Goal: Task Accomplishment & Management: Manage account settings

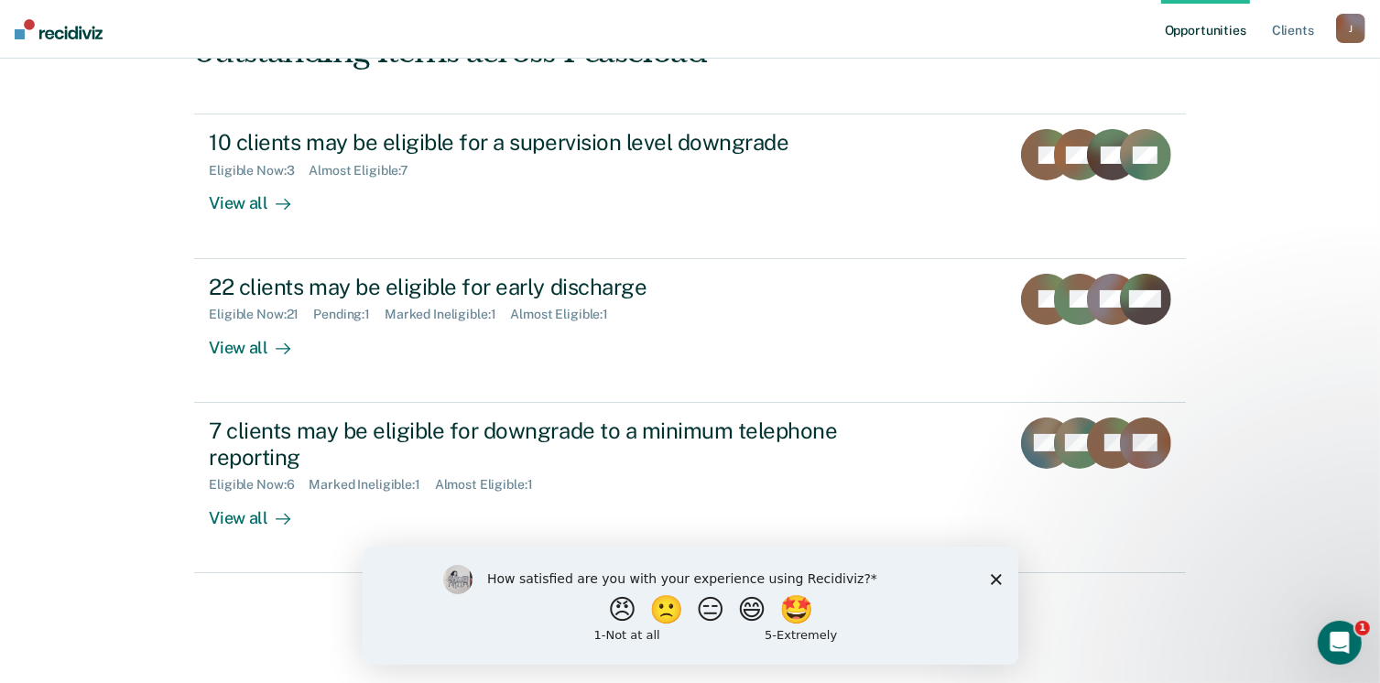
scroll to position [249, 0]
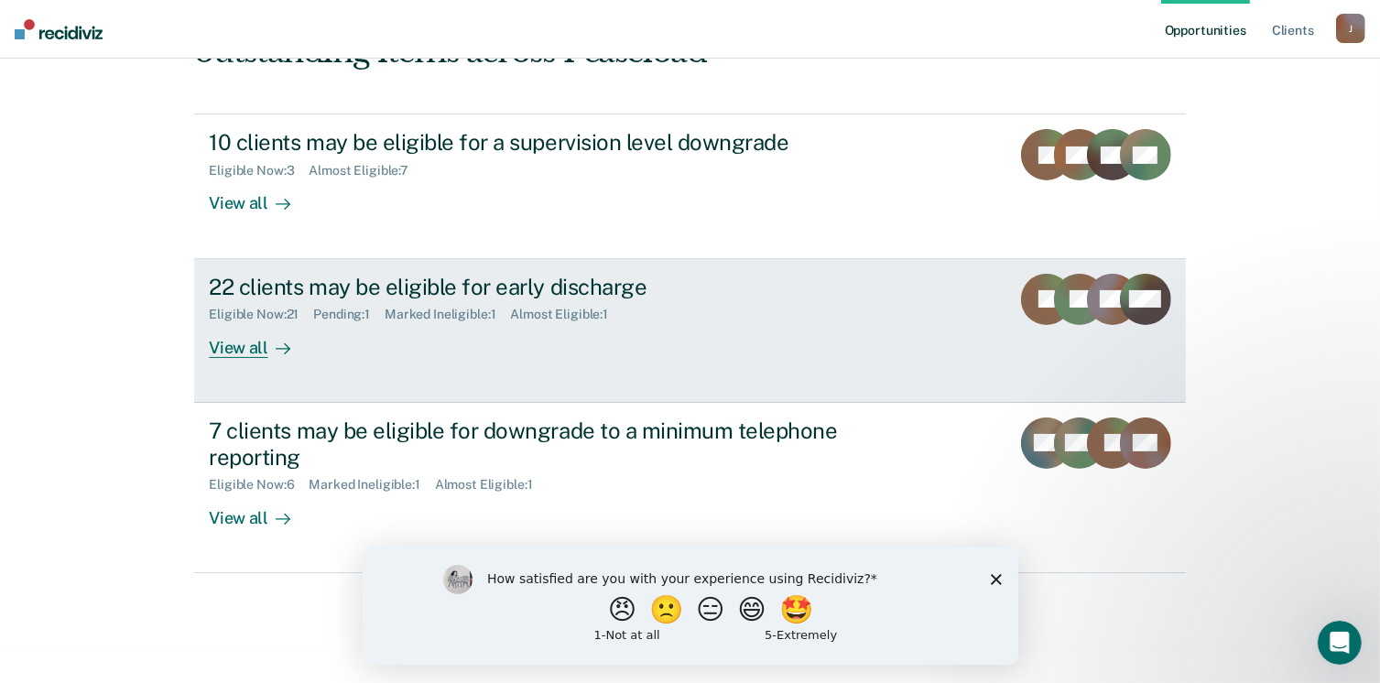
click at [238, 345] on div "View all" at bounding box center [260, 340] width 103 height 36
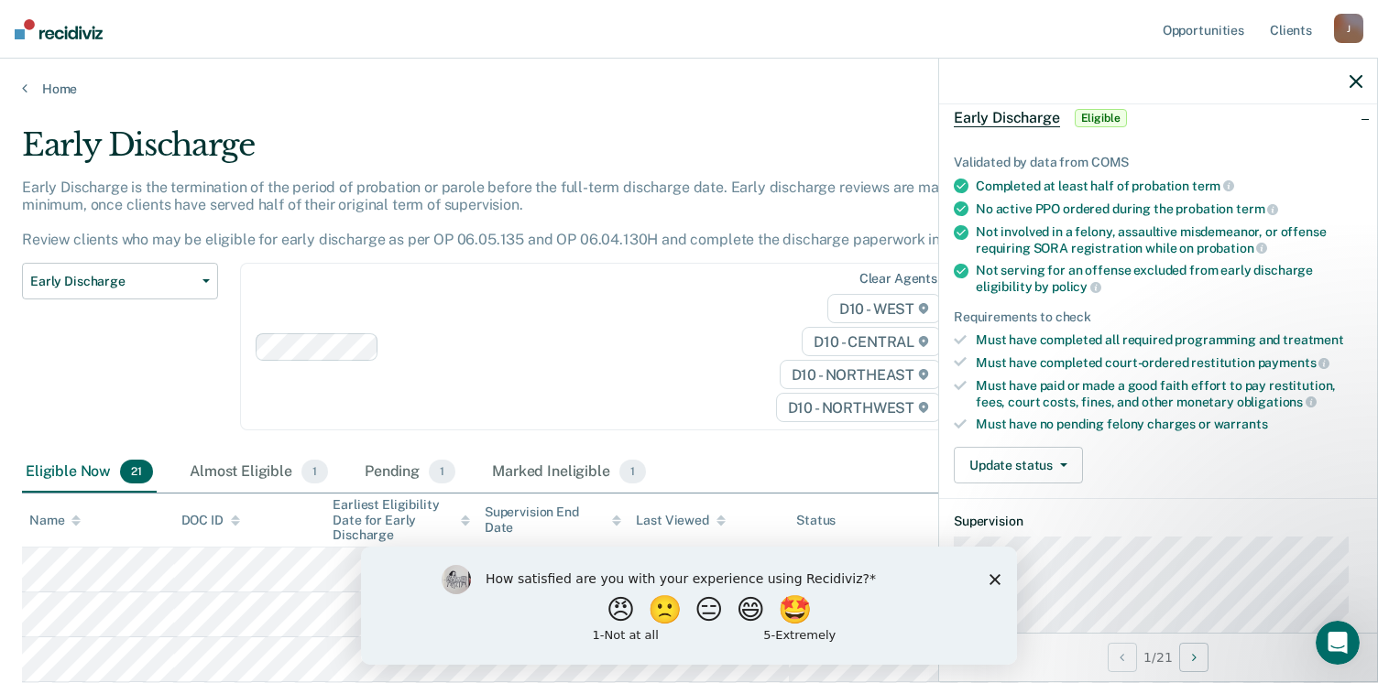
scroll to position [90, 0]
drag, startPoint x: 857, startPoint y: 404, endPoint x: 832, endPoint y: 411, distance: 25.8
click at [857, 404] on span "D10 - NORTHWEST" at bounding box center [858, 407] width 165 height 29
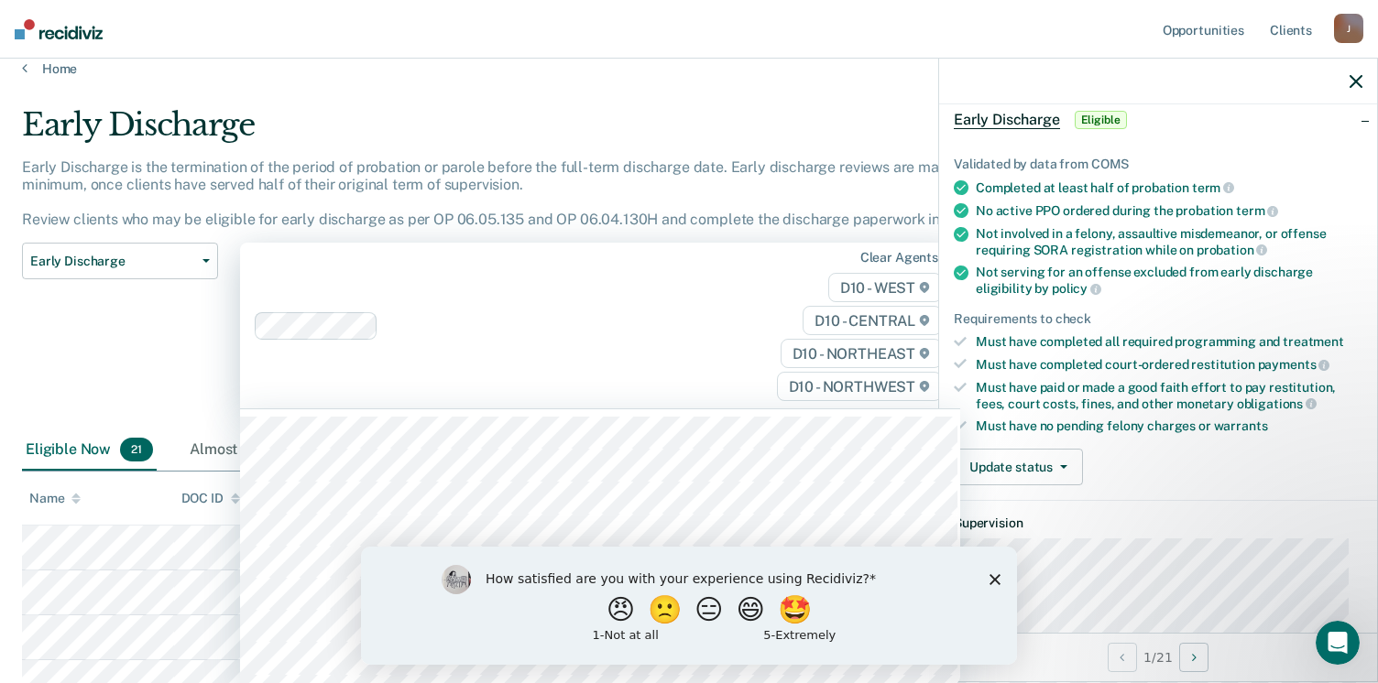
scroll to position [22, 0]
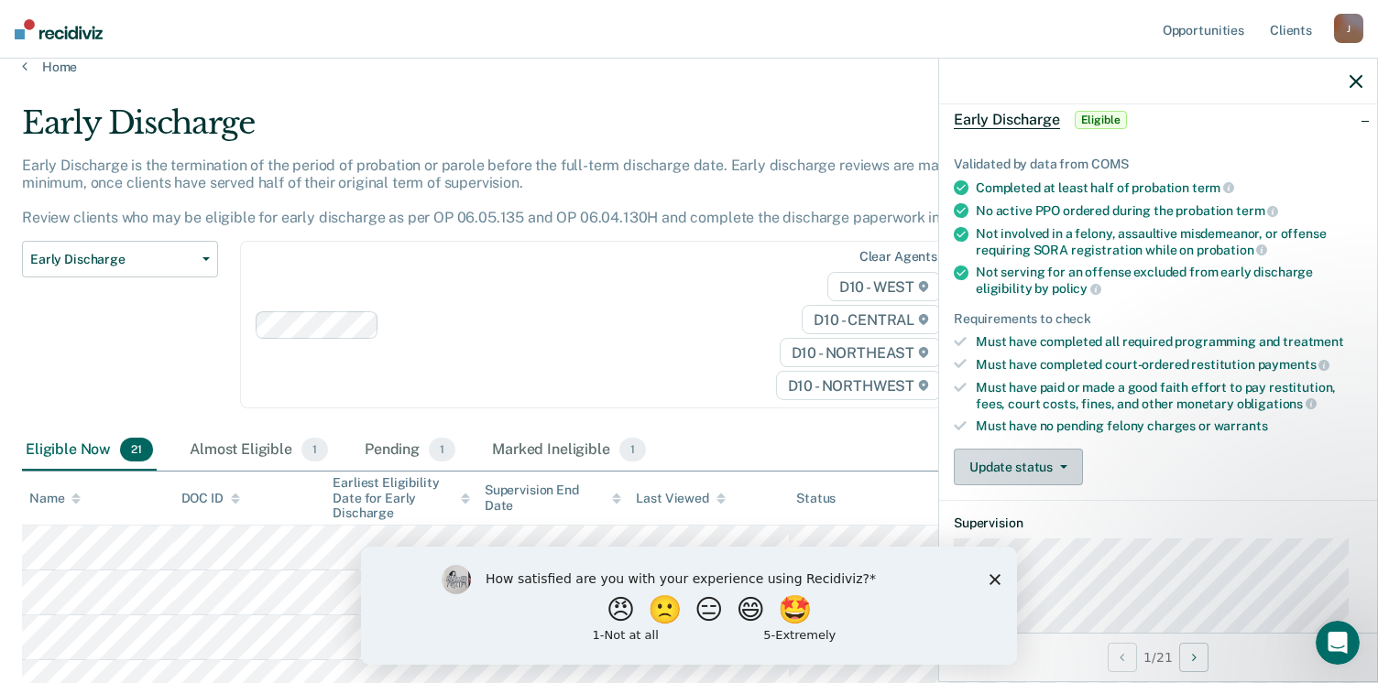
click at [1020, 461] on button "Update status" at bounding box center [1018, 467] width 129 height 37
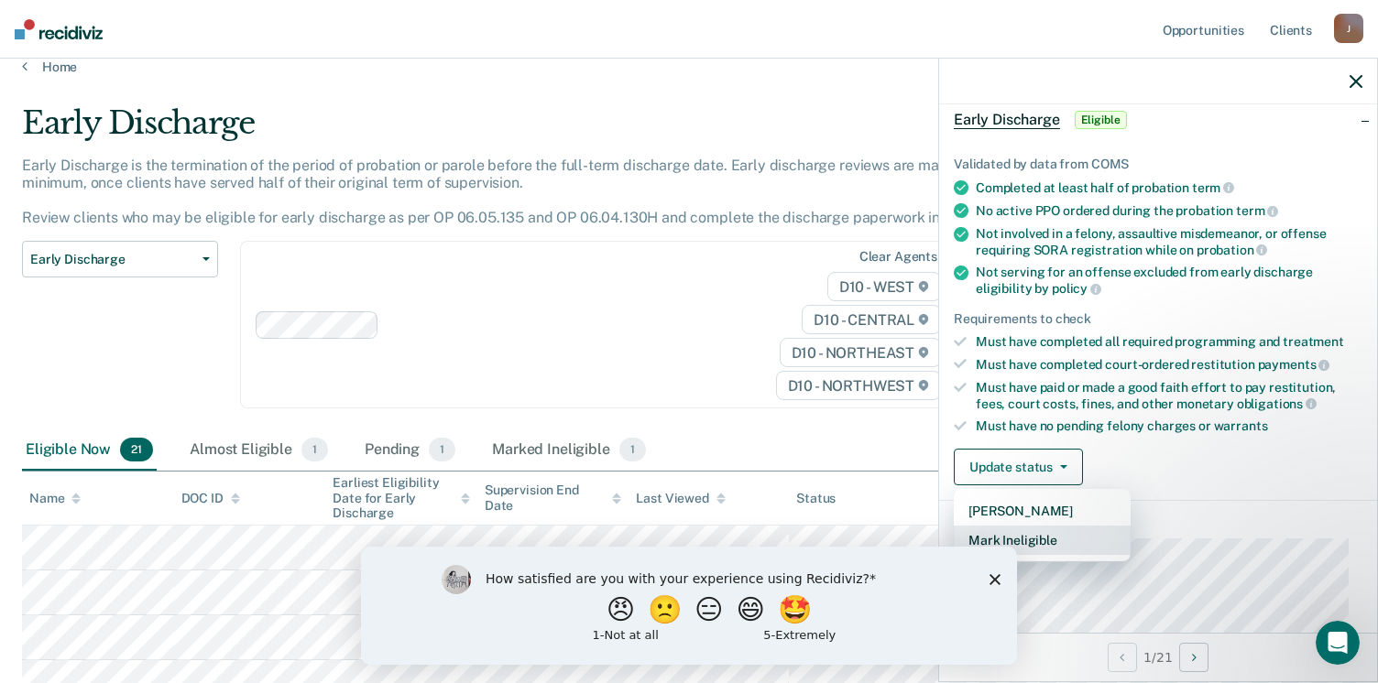
click at [1019, 529] on button "Mark Ineligible" at bounding box center [1042, 540] width 177 height 29
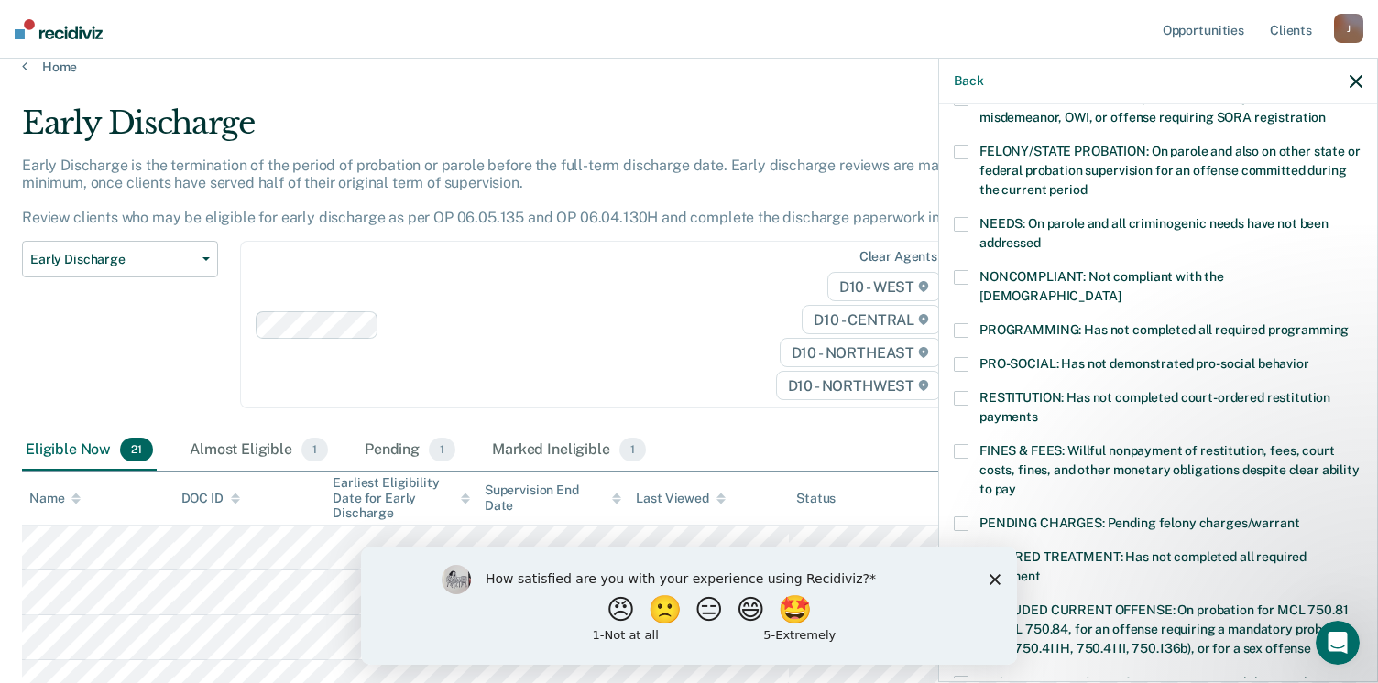
scroll to position [221, 0]
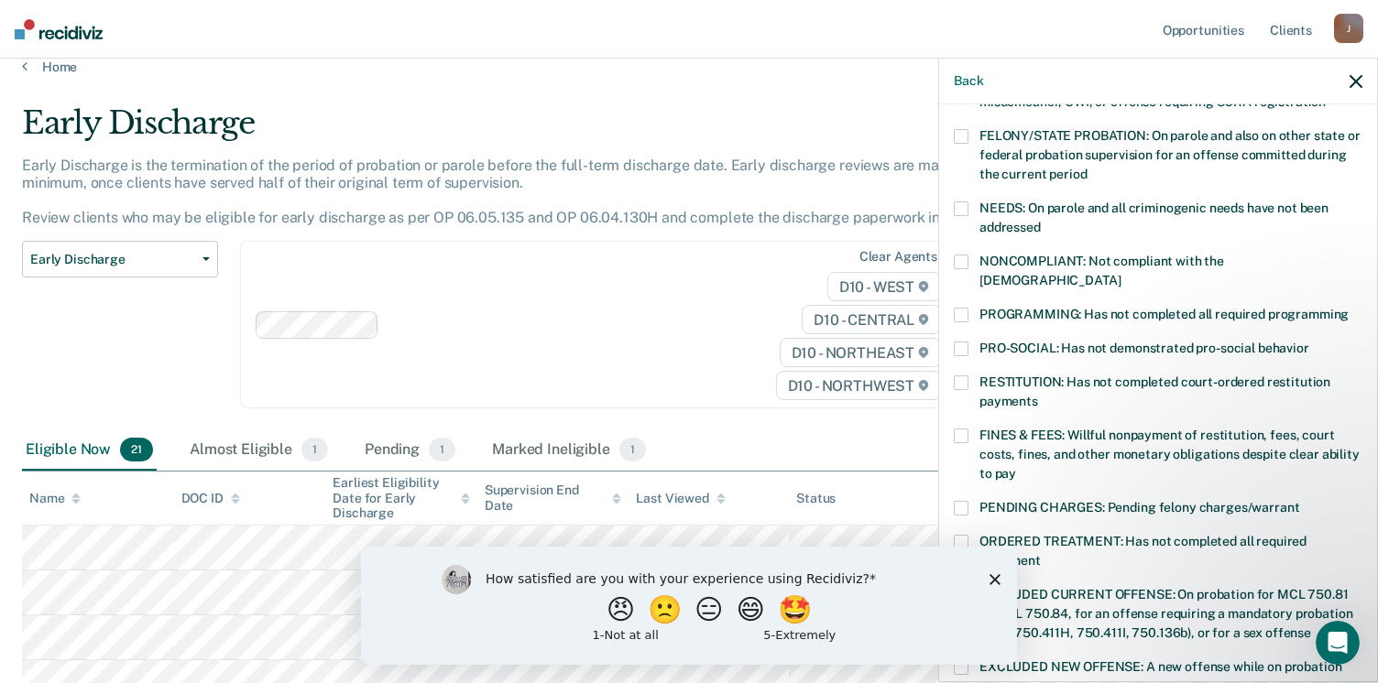
click at [959, 376] on span at bounding box center [961, 383] width 15 height 15
click at [960, 429] on span at bounding box center [961, 436] width 15 height 15
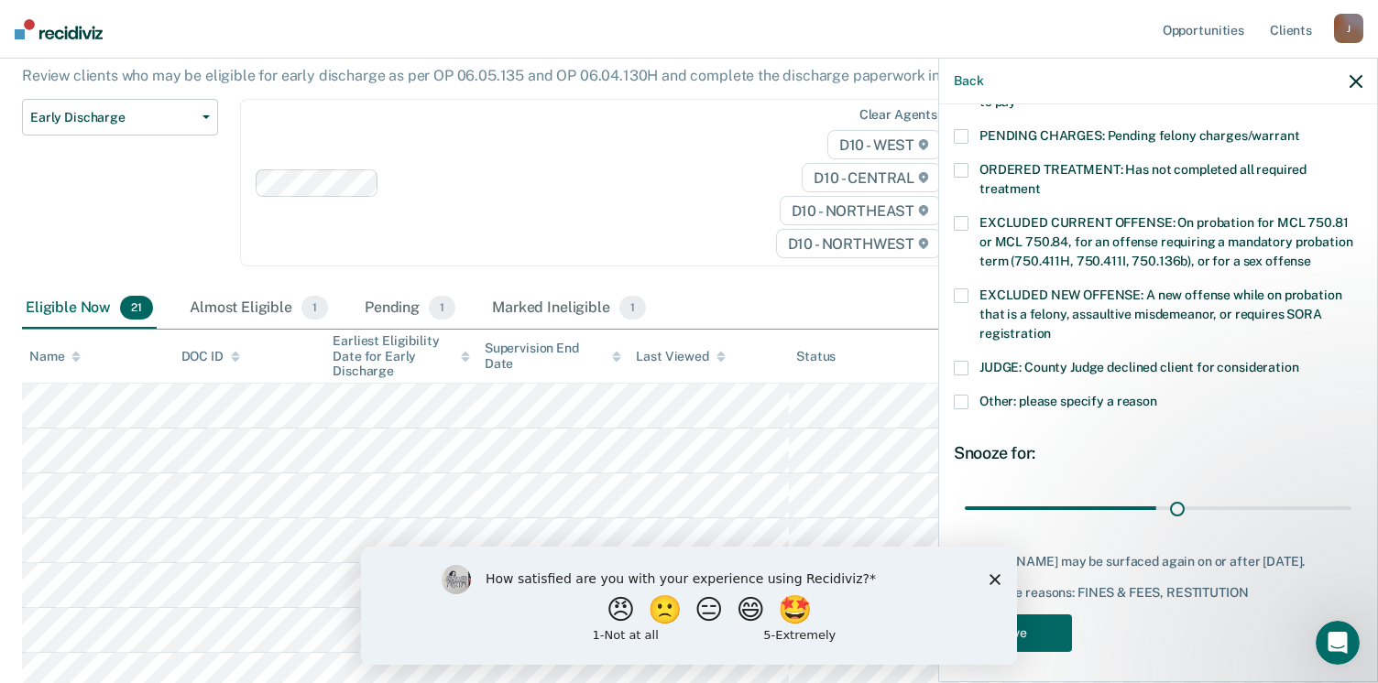
scroll to position [577, 0]
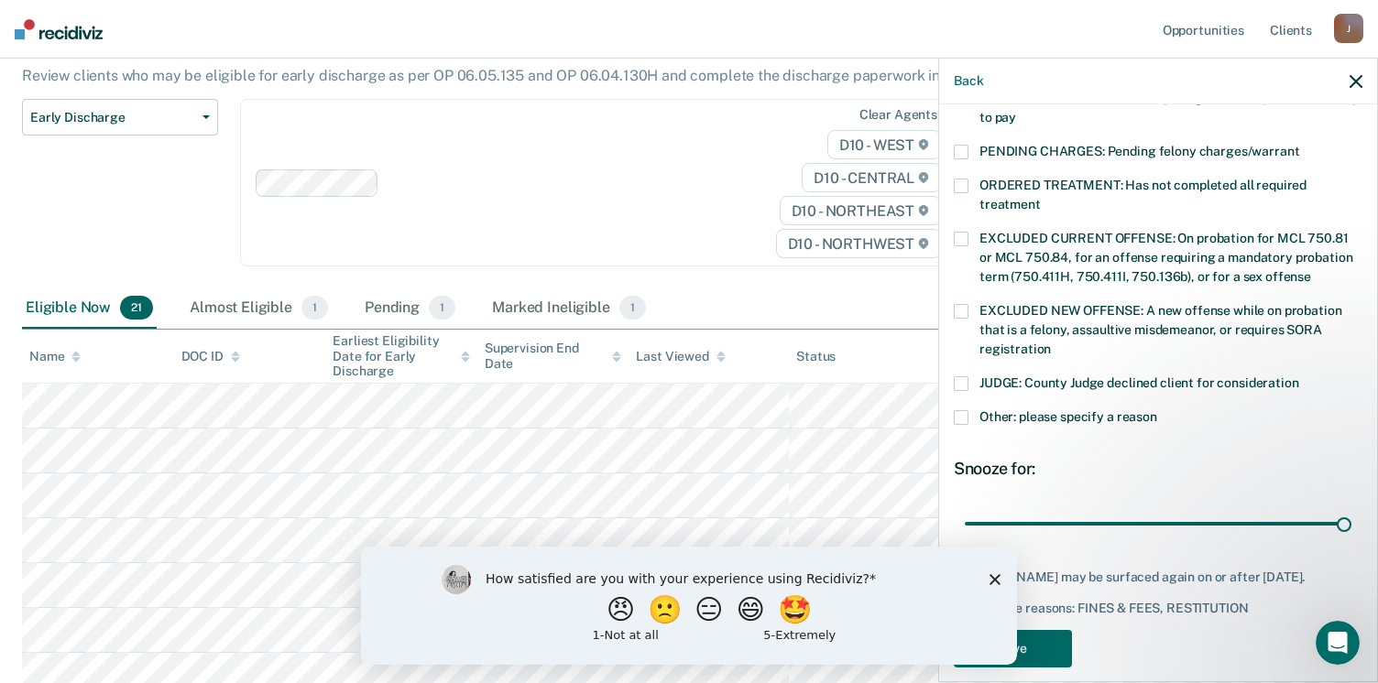
type input "90"
click at [1046, 642] on button "Save" at bounding box center [1013, 649] width 118 height 38
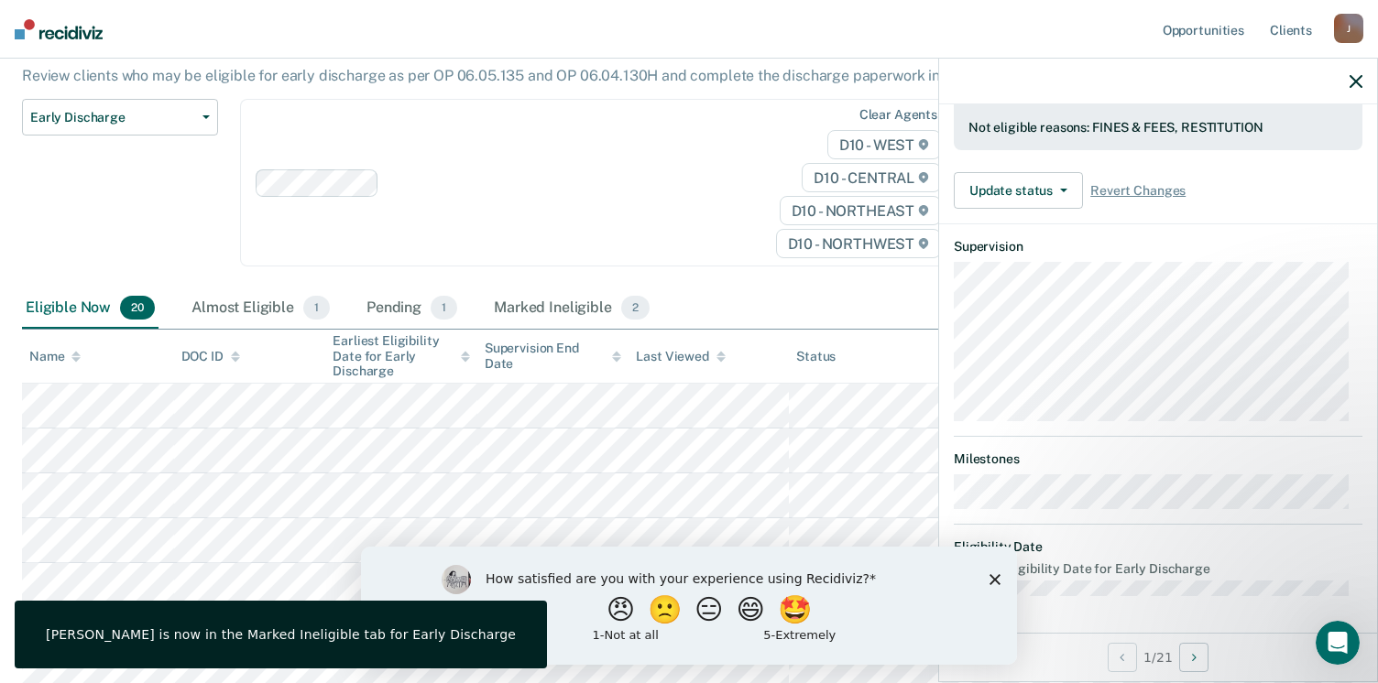
scroll to position [495, 0]
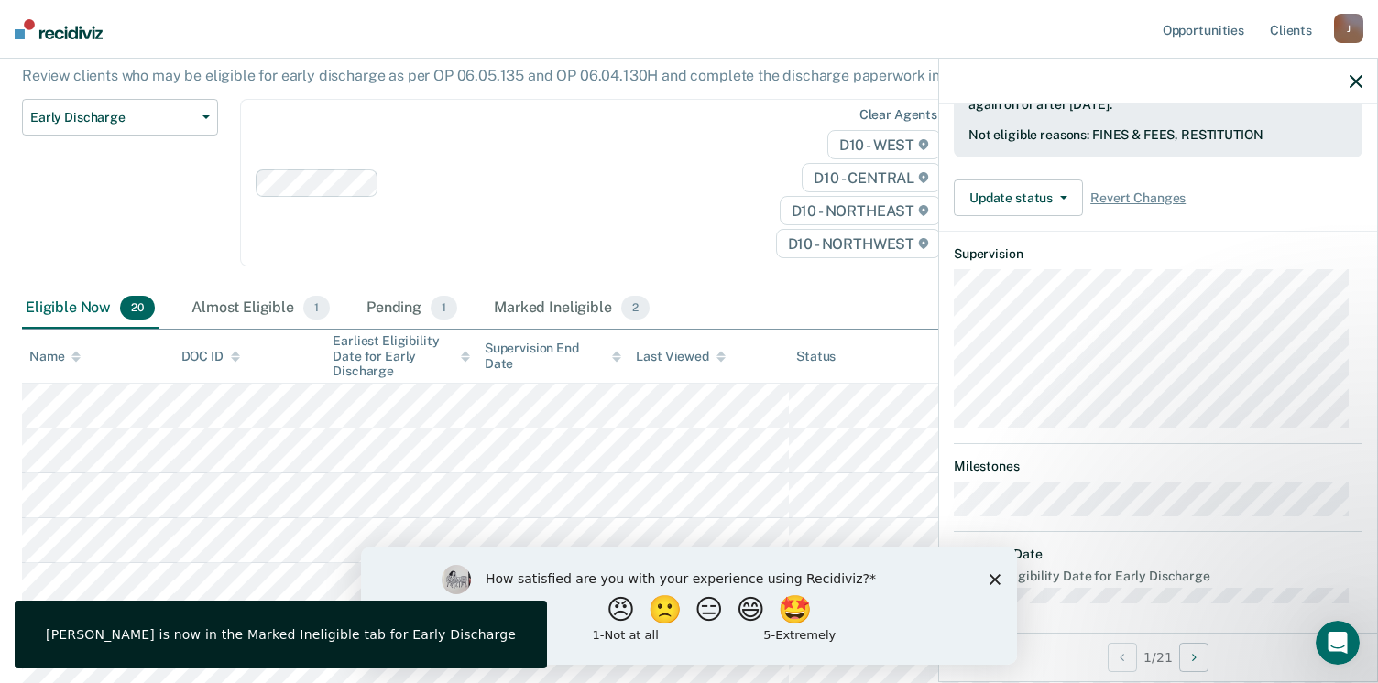
click at [1356, 78] on icon "button" at bounding box center [1355, 81] width 13 height 13
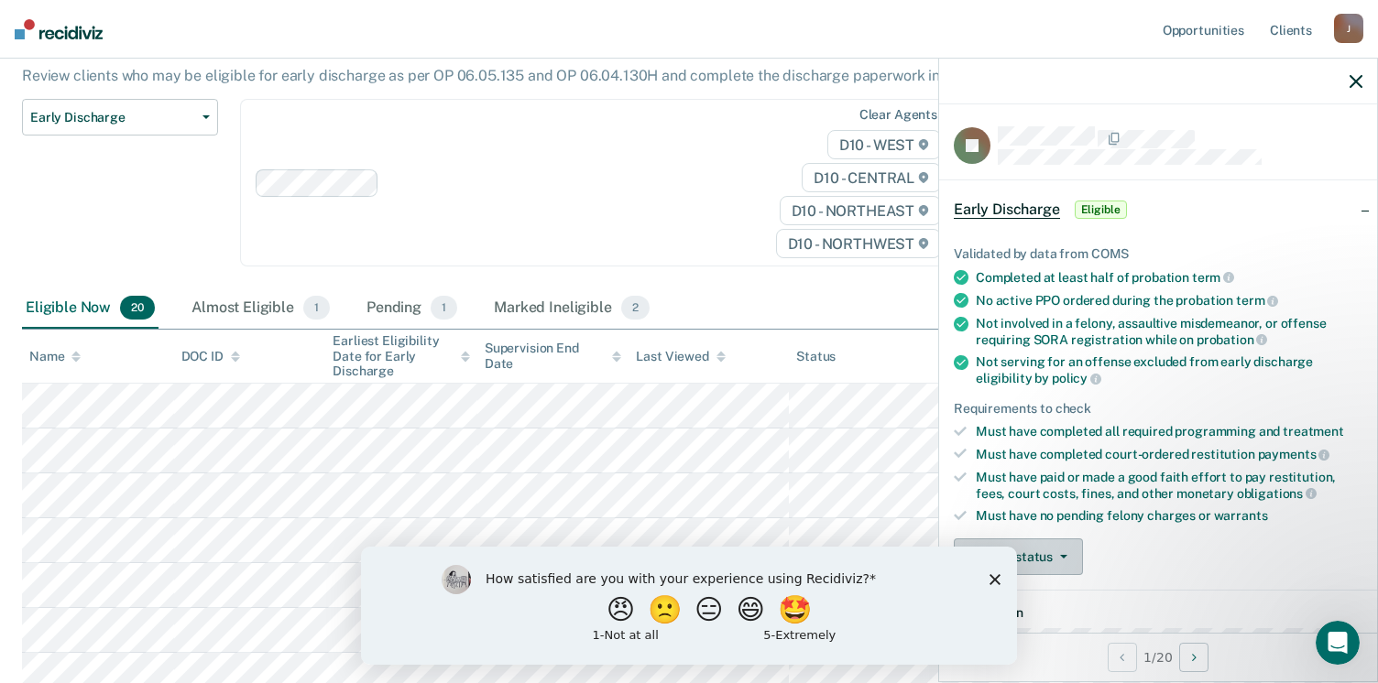
click at [1055, 555] on span "button" at bounding box center [1060, 557] width 15 height 4
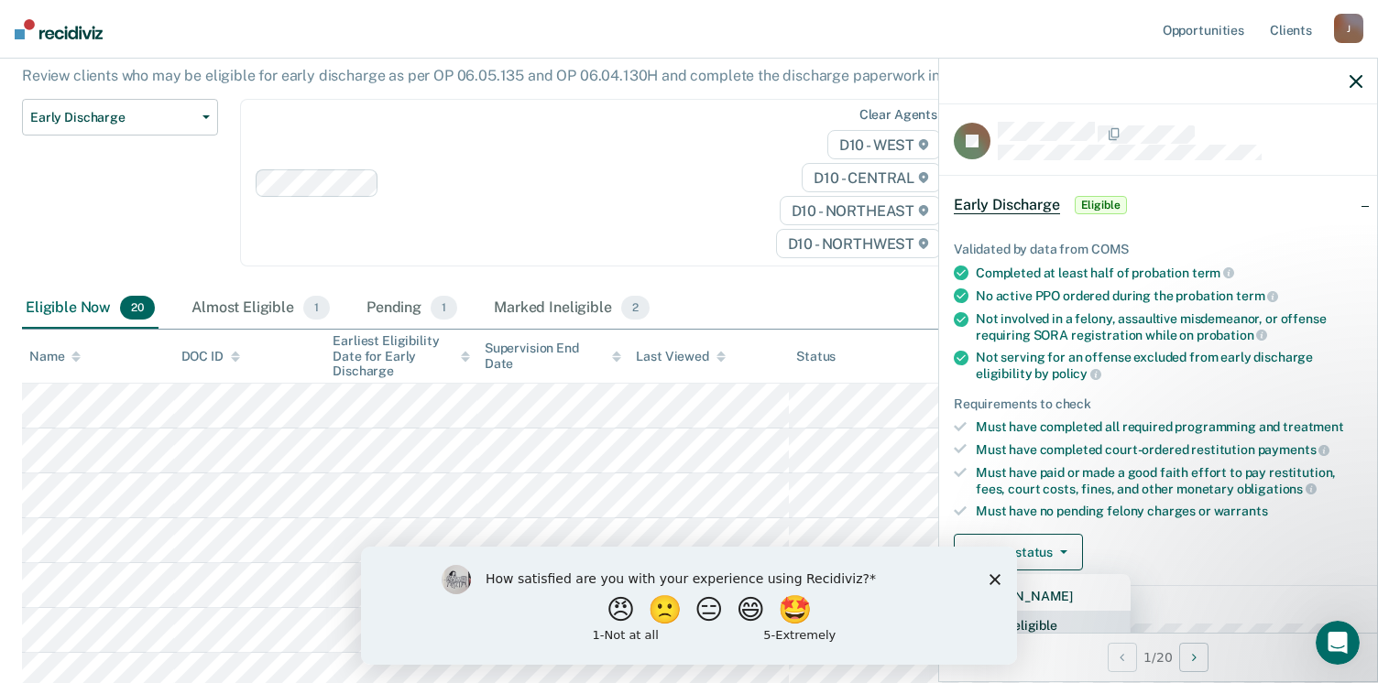
click at [1056, 619] on button "Mark Ineligible" at bounding box center [1042, 625] width 177 height 29
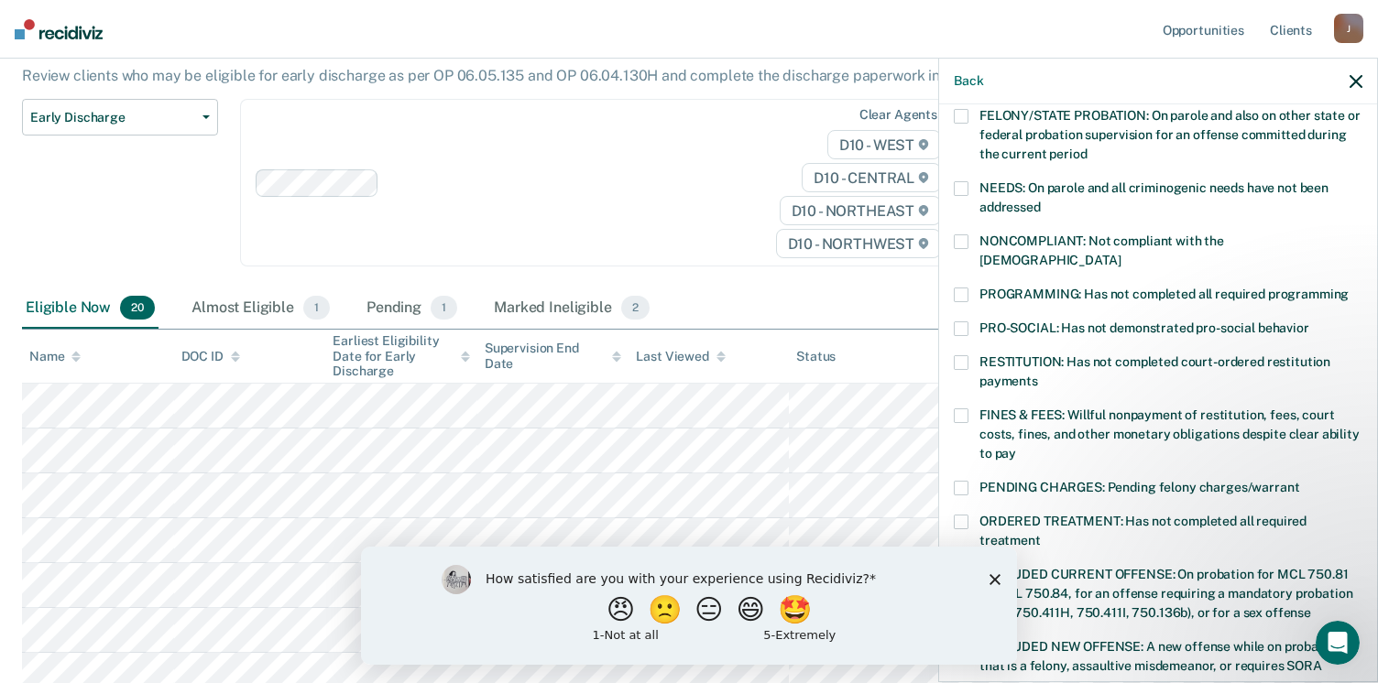
scroll to position [242, 0]
click at [973, 330] on div "PRO-SOCIAL: Has not demonstrated pro-social behavior" at bounding box center [1158, 338] width 409 height 34
drag, startPoint x: 960, startPoint y: 305, endPoint x: 939, endPoint y: 333, distance: 35.4
click at [939, 333] on div "DJ Which of the following requirements has [PERSON_NAME] not met? [MEDICAL_DATA…" at bounding box center [1158, 391] width 438 height 574
click at [962, 321] on span at bounding box center [961, 328] width 15 height 15
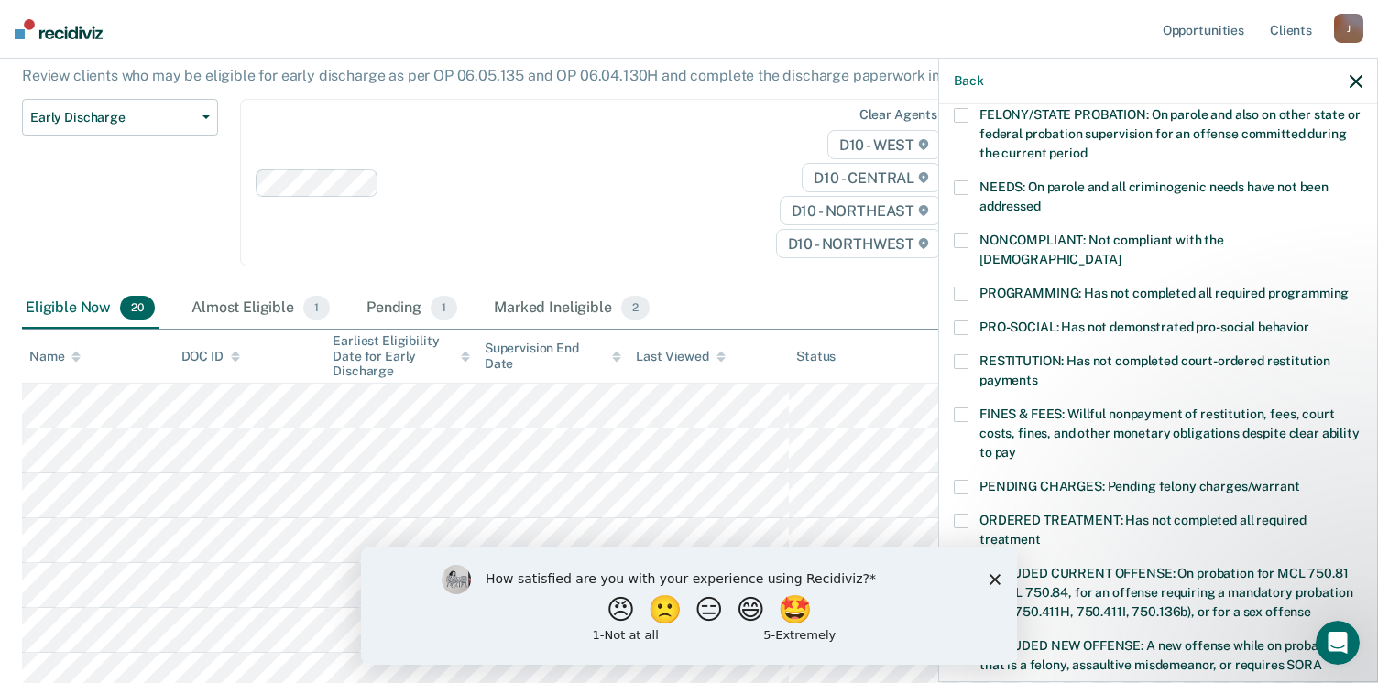
click at [967, 355] on span at bounding box center [961, 362] width 15 height 15
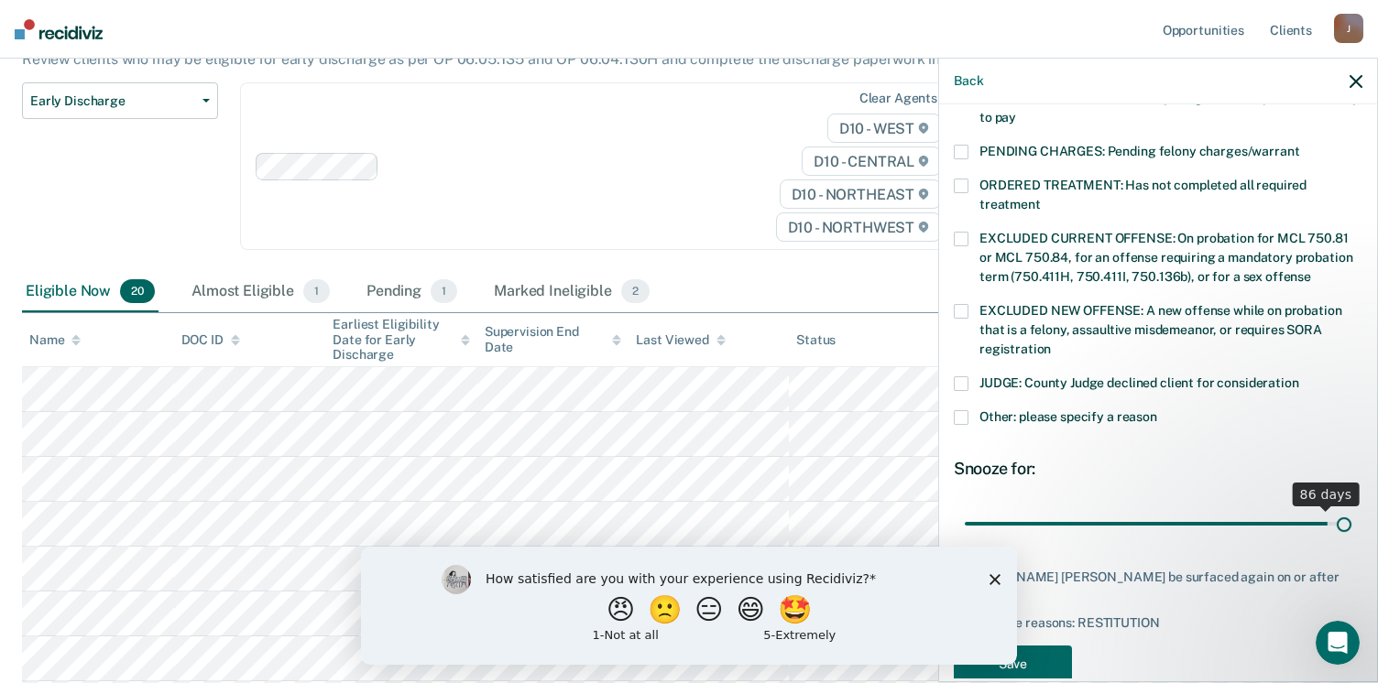
scroll to position [593, 0]
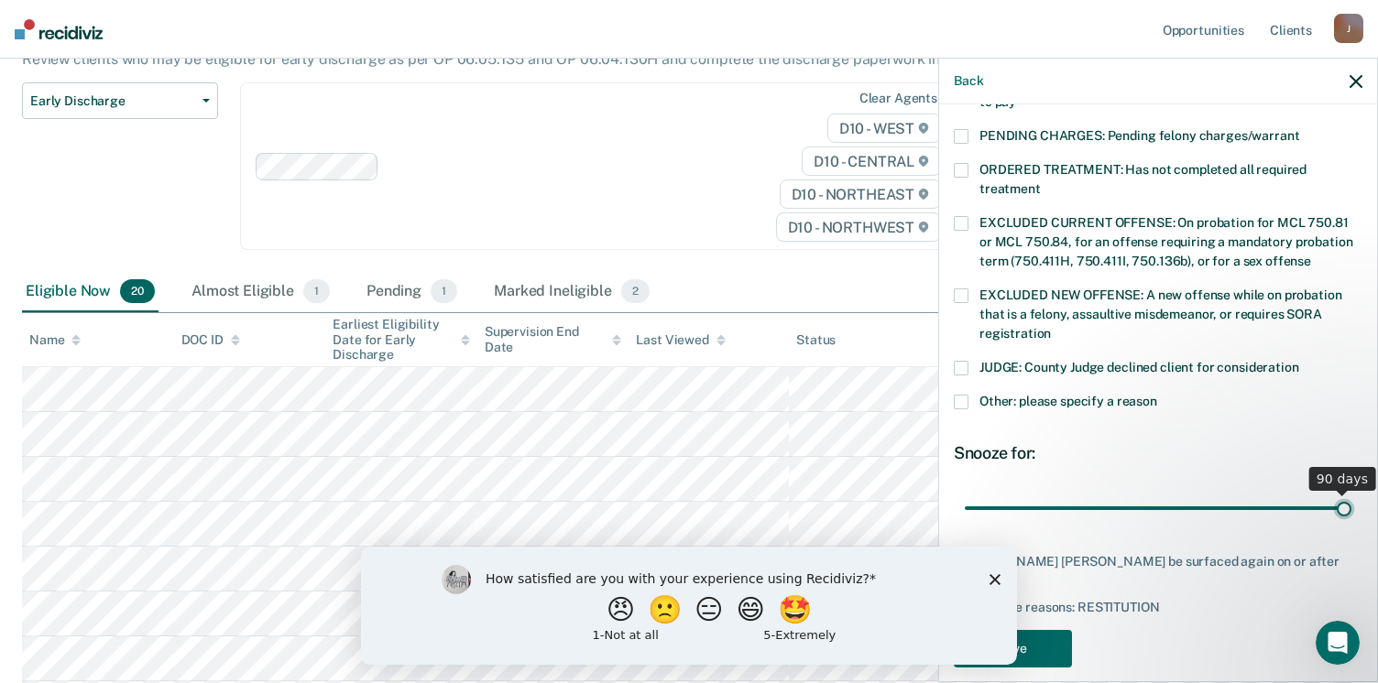
drag, startPoint x: 1082, startPoint y: 490, endPoint x: 1396, endPoint y: 488, distance: 314.2
type input "90"
click at [1351, 493] on input "range" at bounding box center [1158, 509] width 387 height 32
click at [1039, 630] on button "Save" at bounding box center [1013, 649] width 118 height 38
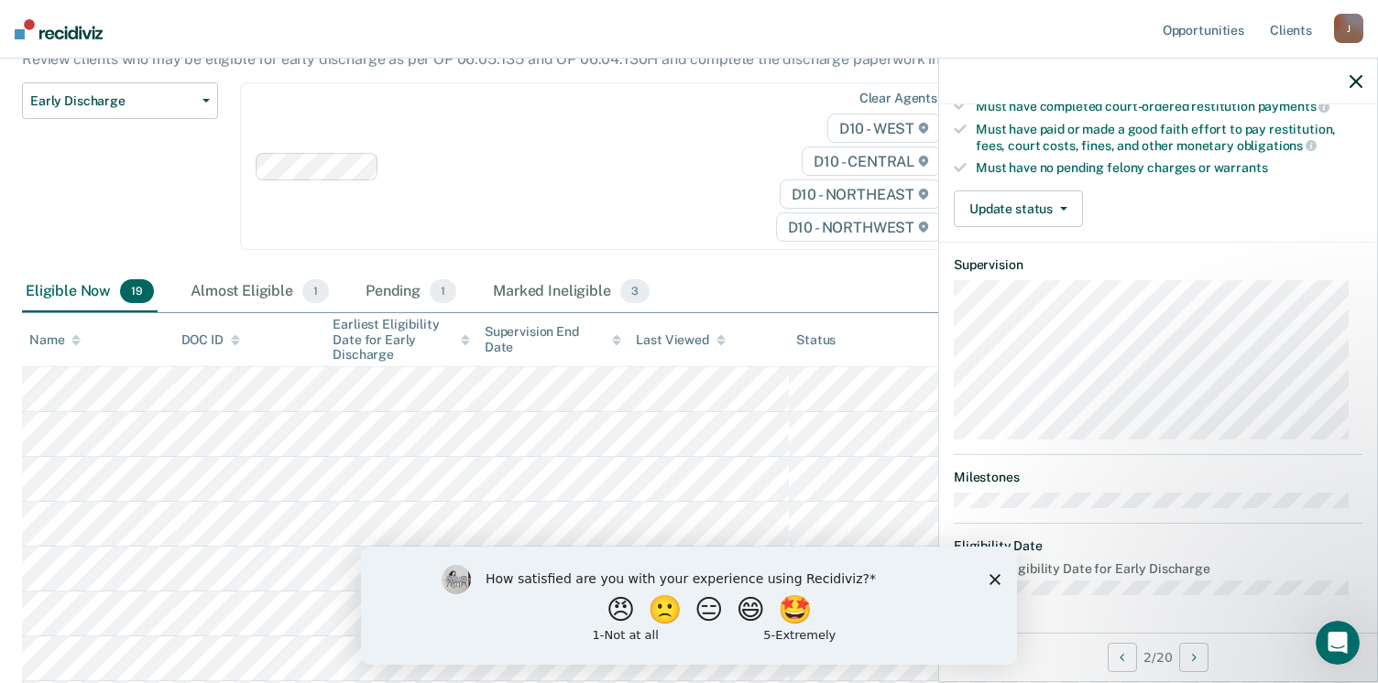
scroll to position [340, 0]
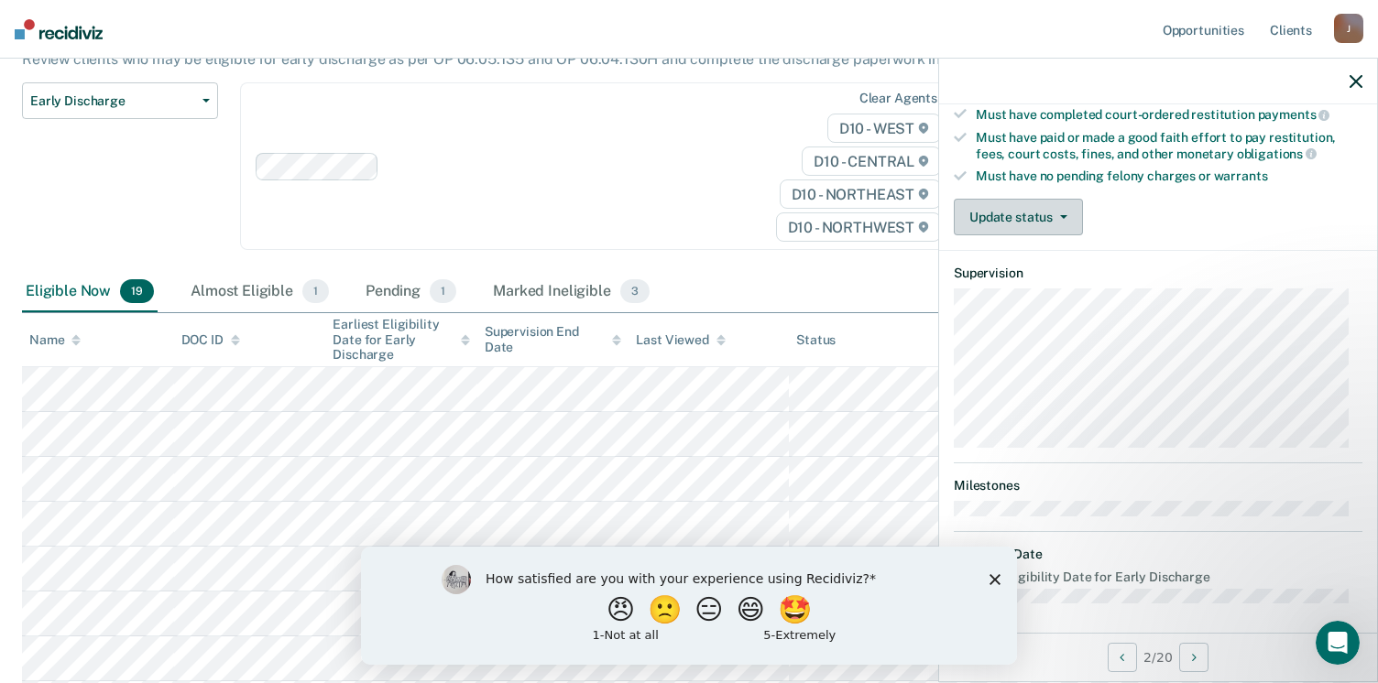
click at [1053, 215] on span "button" at bounding box center [1060, 217] width 15 height 4
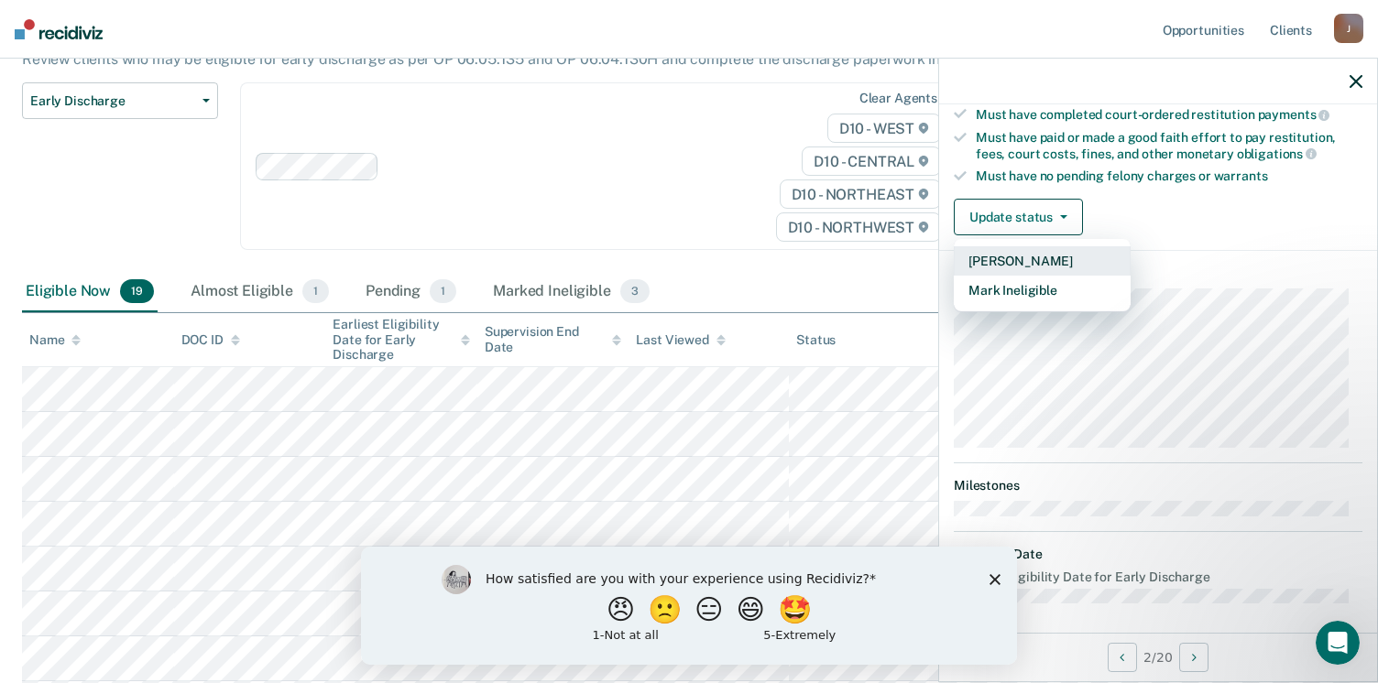
click at [1045, 249] on button "[PERSON_NAME]" at bounding box center [1042, 260] width 177 height 29
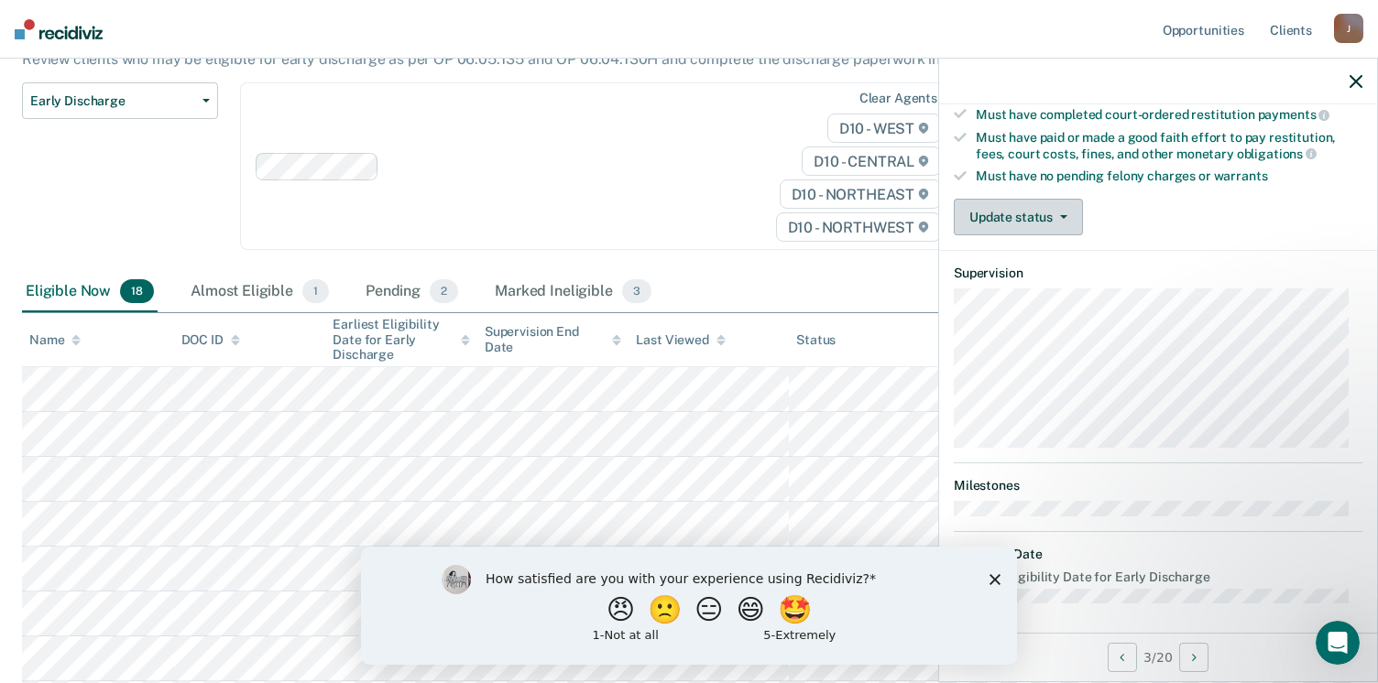
click at [1040, 207] on button "Update status" at bounding box center [1018, 217] width 129 height 37
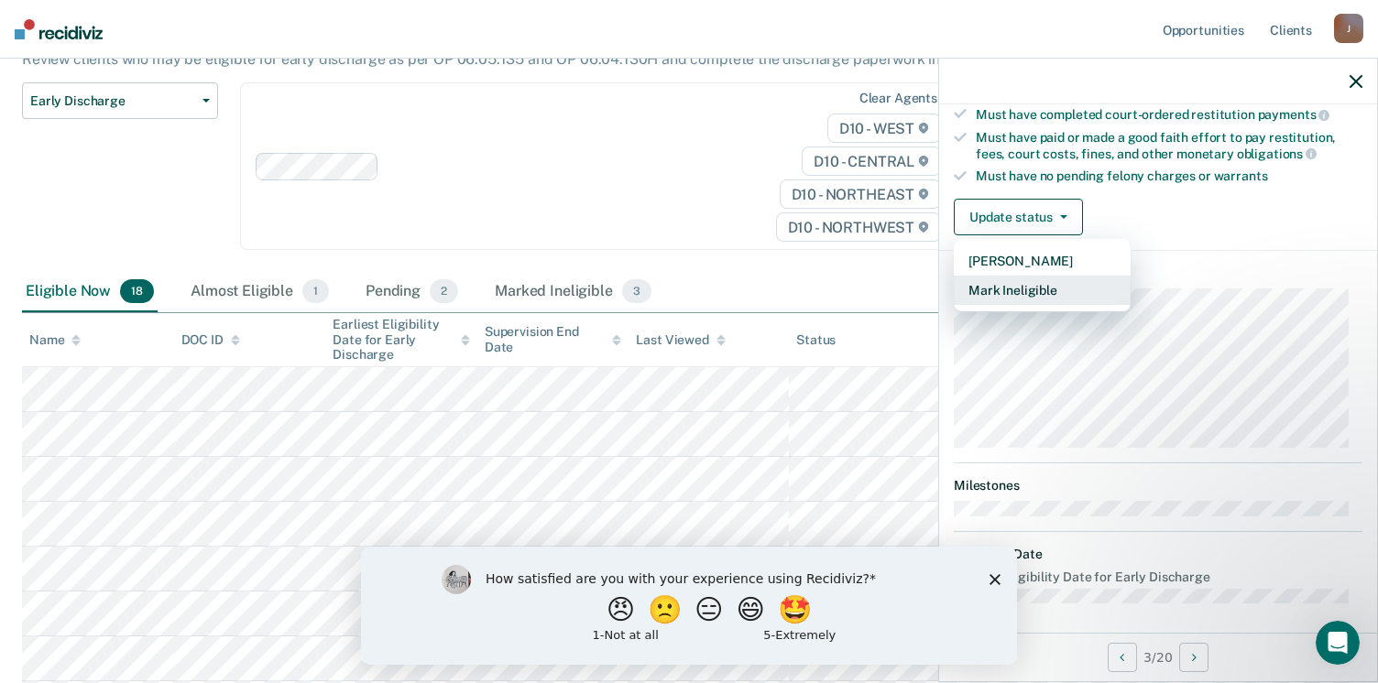
click at [1037, 280] on button "Mark Ineligible" at bounding box center [1042, 290] width 177 height 29
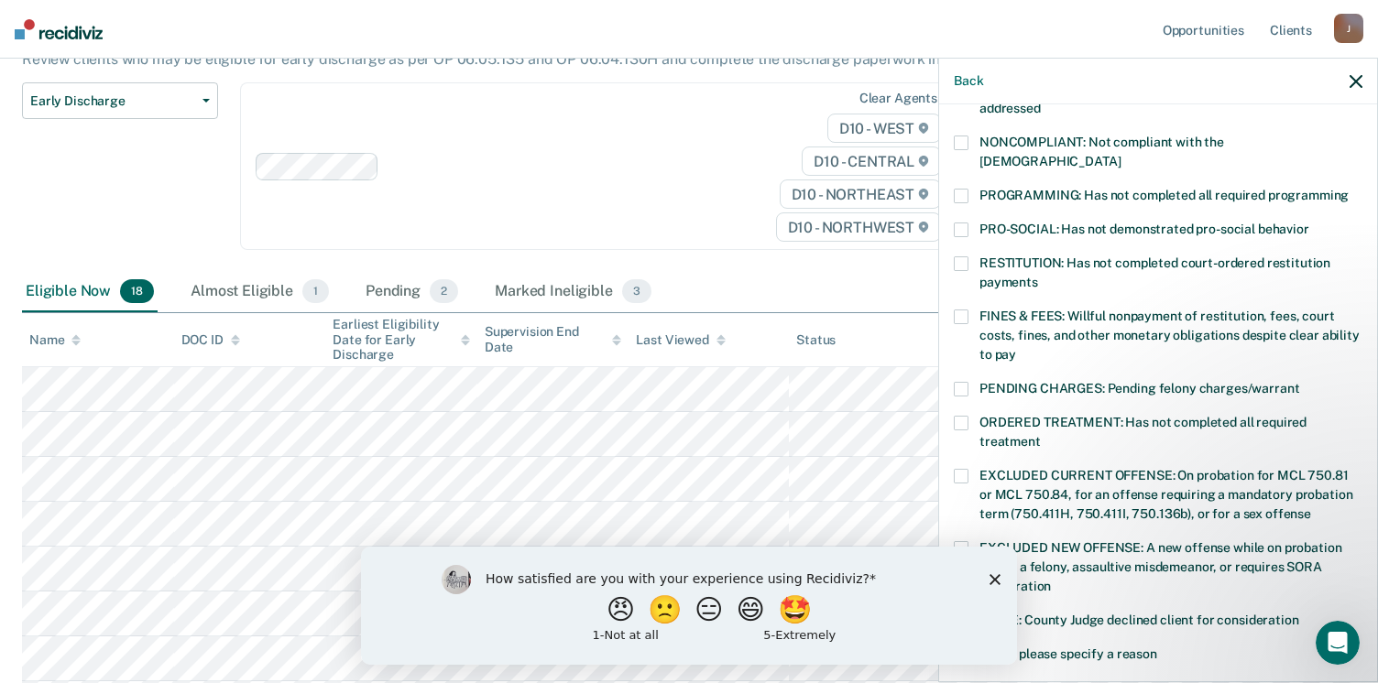
click at [962, 139] on span at bounding box center [961, 143] width 15 height 15
click at [958, 140] on span at bounding box center [961, 143] width 15 height 15
click at [960, 416] on span at bounding box center [961, 423] width 15 height 15
click at [957, 310] on span at bounding box center [961, 317] width 15 height 15
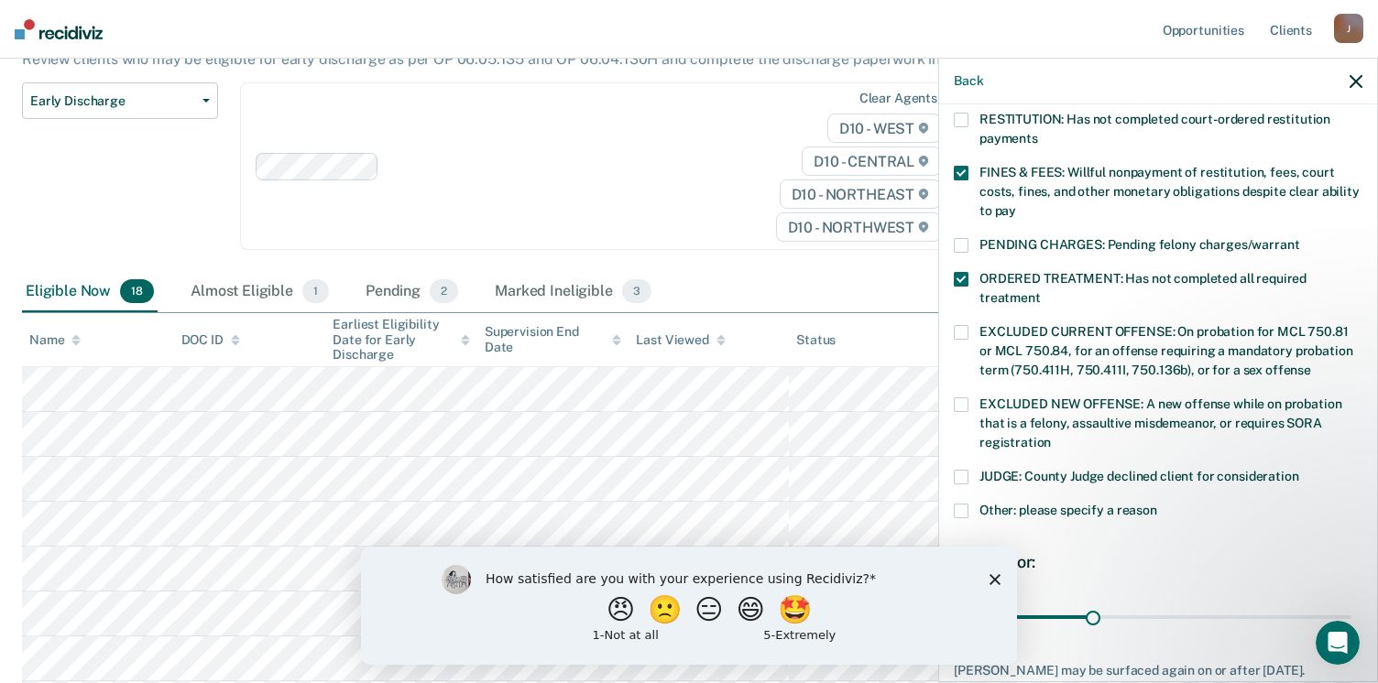
scroll to position [593, 0]
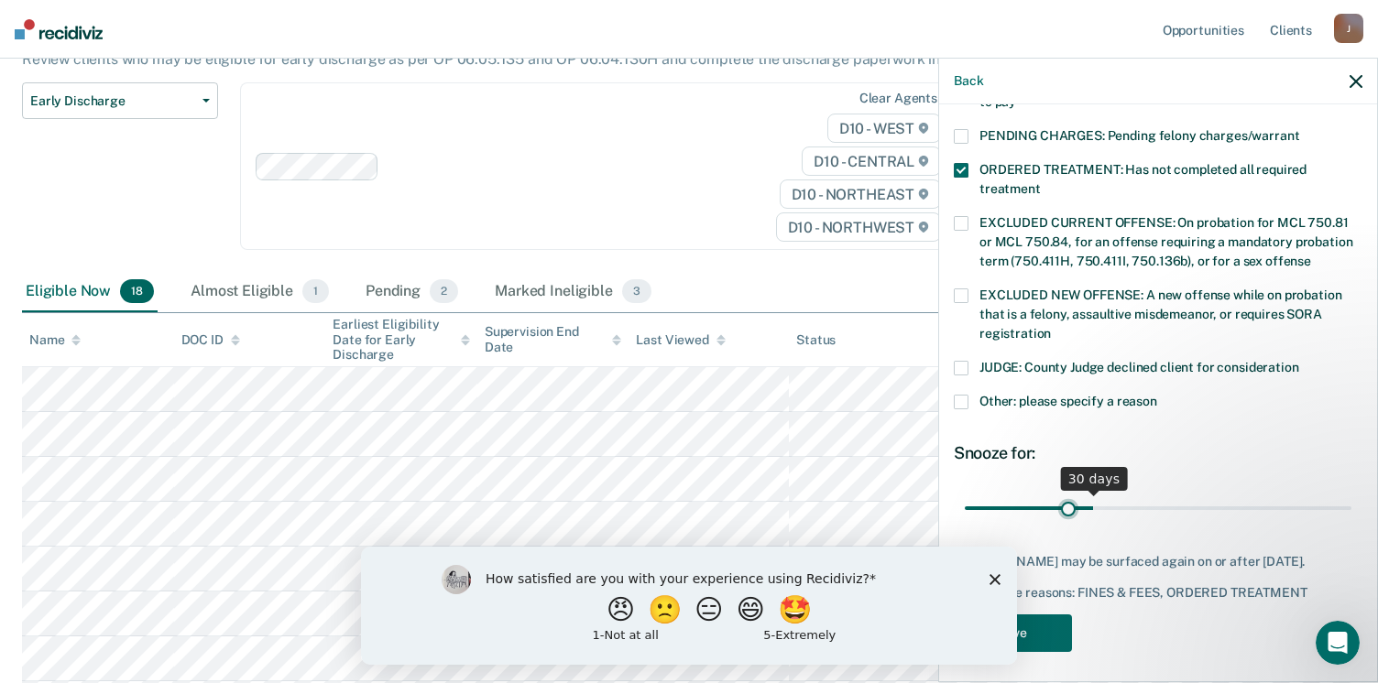
click at [1064, 493] on input "range" at bounding box center [1158, 509] width 387 height 32
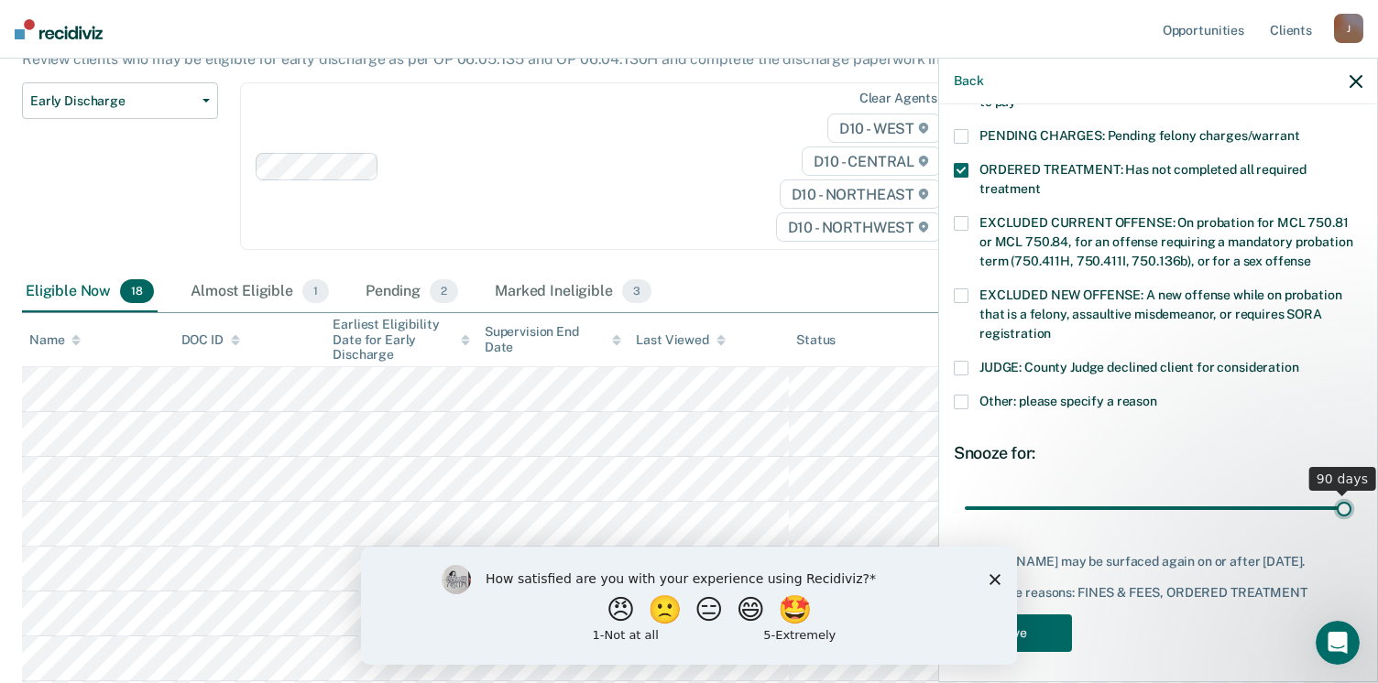
drag, startPoint x: 1064, startPoint y: 487, endPoint x: 1400, endPoint y: 479, distance: 336.3
type input "90"
click at [1351, 493] on input "range" at bounding box center [1158, 509] width 387 height 32
click at [1037, 624] on button "Save" at bounding box center [1013, 634] width 118 height 38
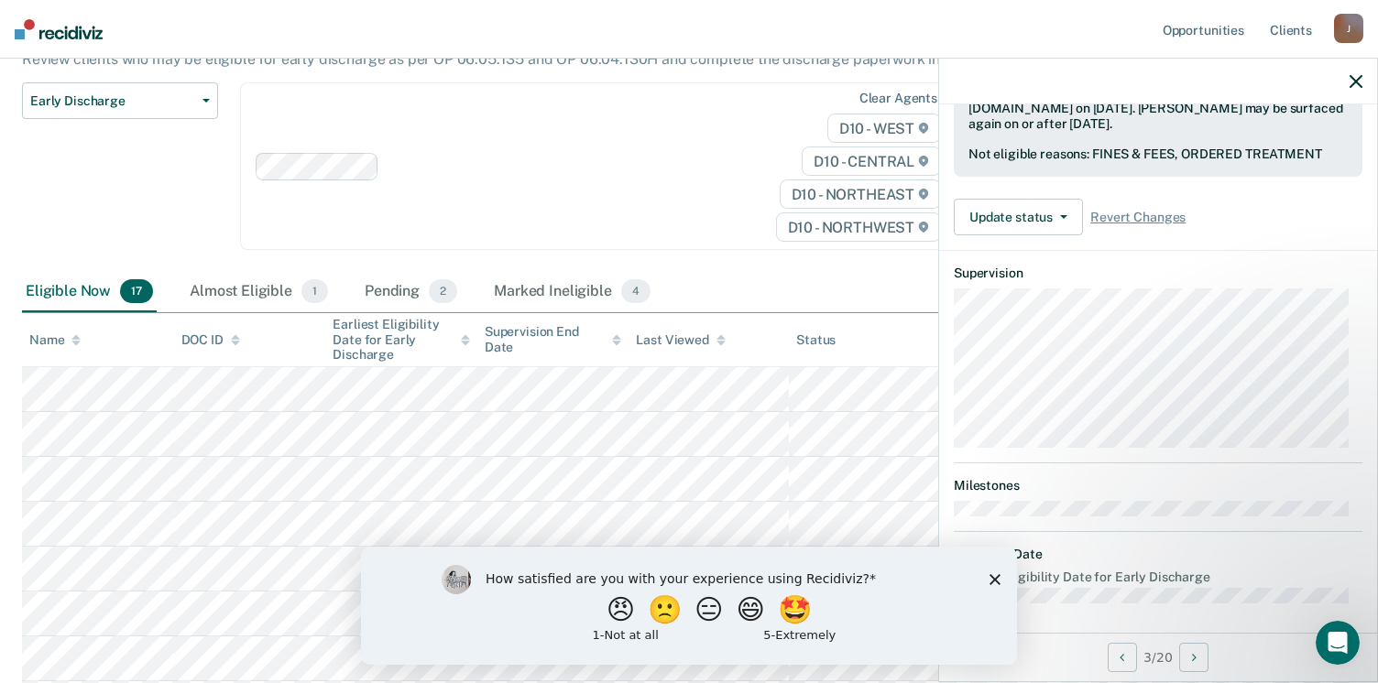
scroll to position [340, 0]
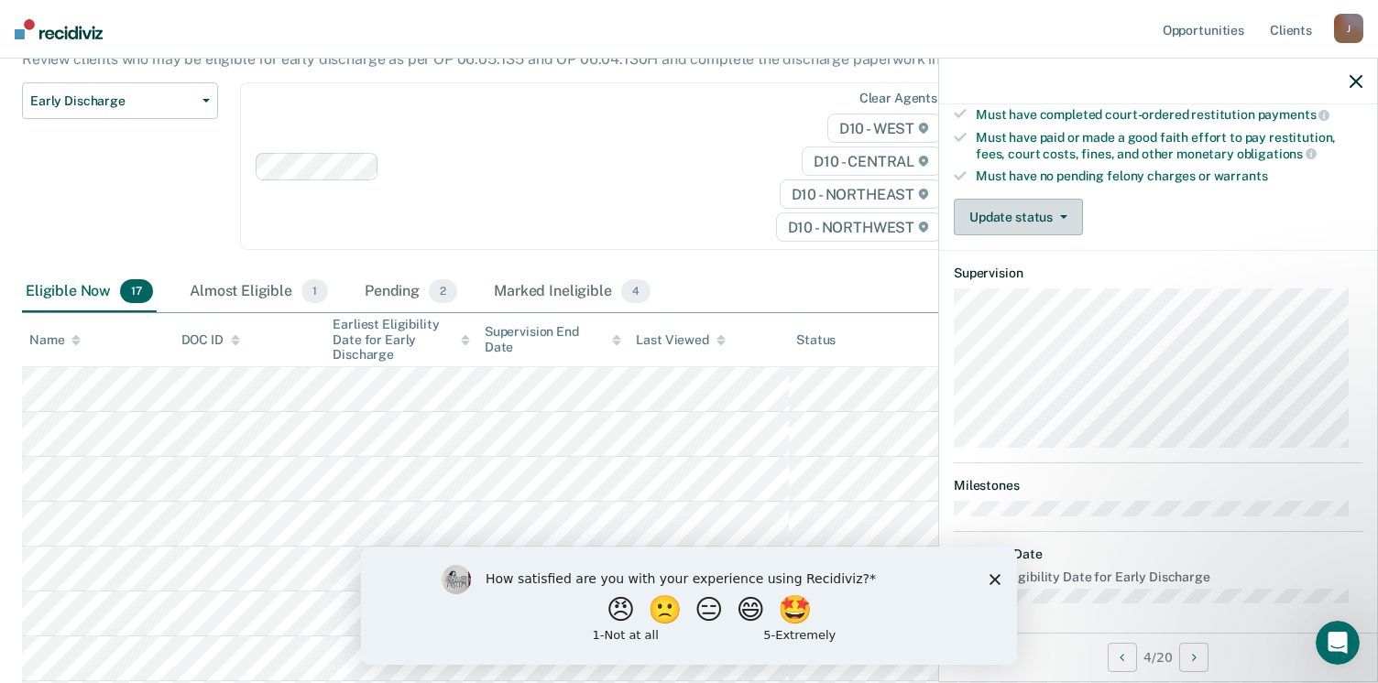
click at [1055, 215] on span "button" at bounding box center [1060, 217] width 15 height 4
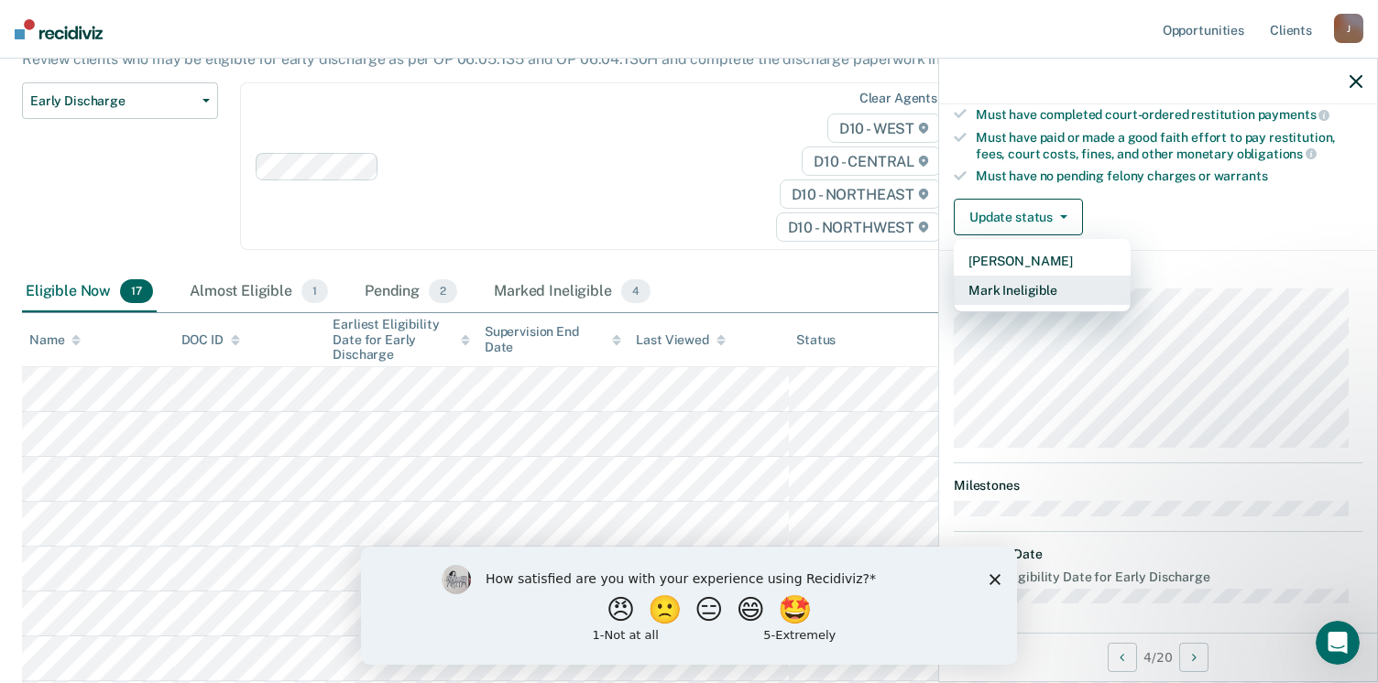
click at [1026, 282] on button "Mark Ineligible" at bounding box center [1042, 290] width 177 height 29
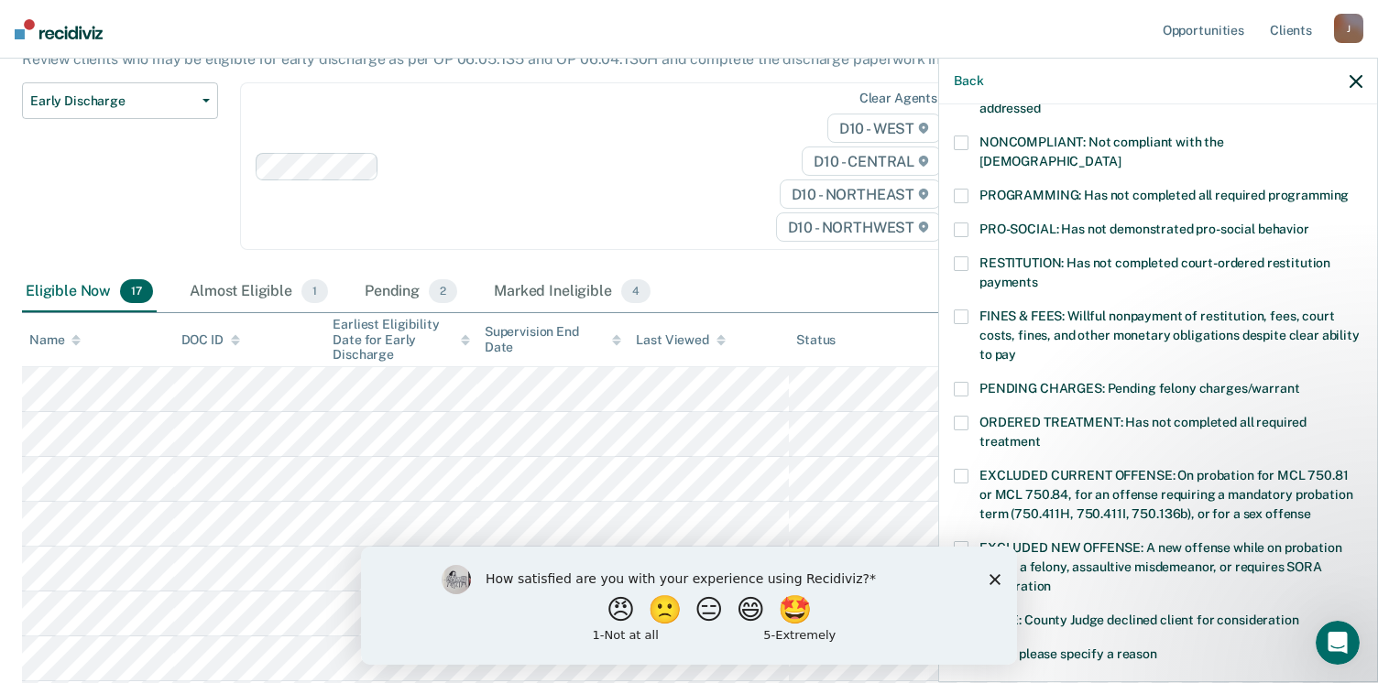
click at [962, 256] on span at bounding box center [961, 263] width 15 height 15
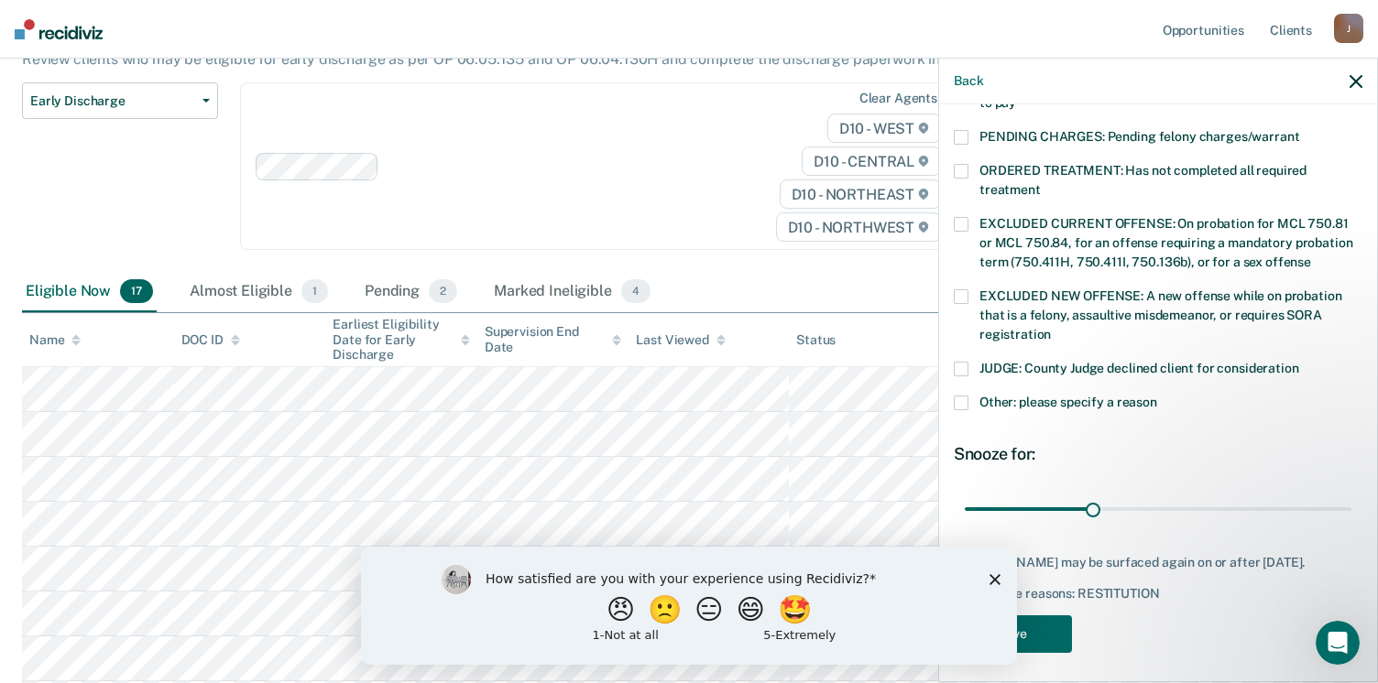
scroll to position [593, 0]
drag, startPoint x: 1327, startPoint y: 489, endPoint x: 1293, endPoint y: 486, distance: 34.0
click at [1304, 493] on input "range" at bounding box center [1158, 509] width 387 height 32
drag, startPoint x: 1295, startPoint y: 488, endPoint x: 1351, endPoint y: 487, distance: 55.9
type input "90"
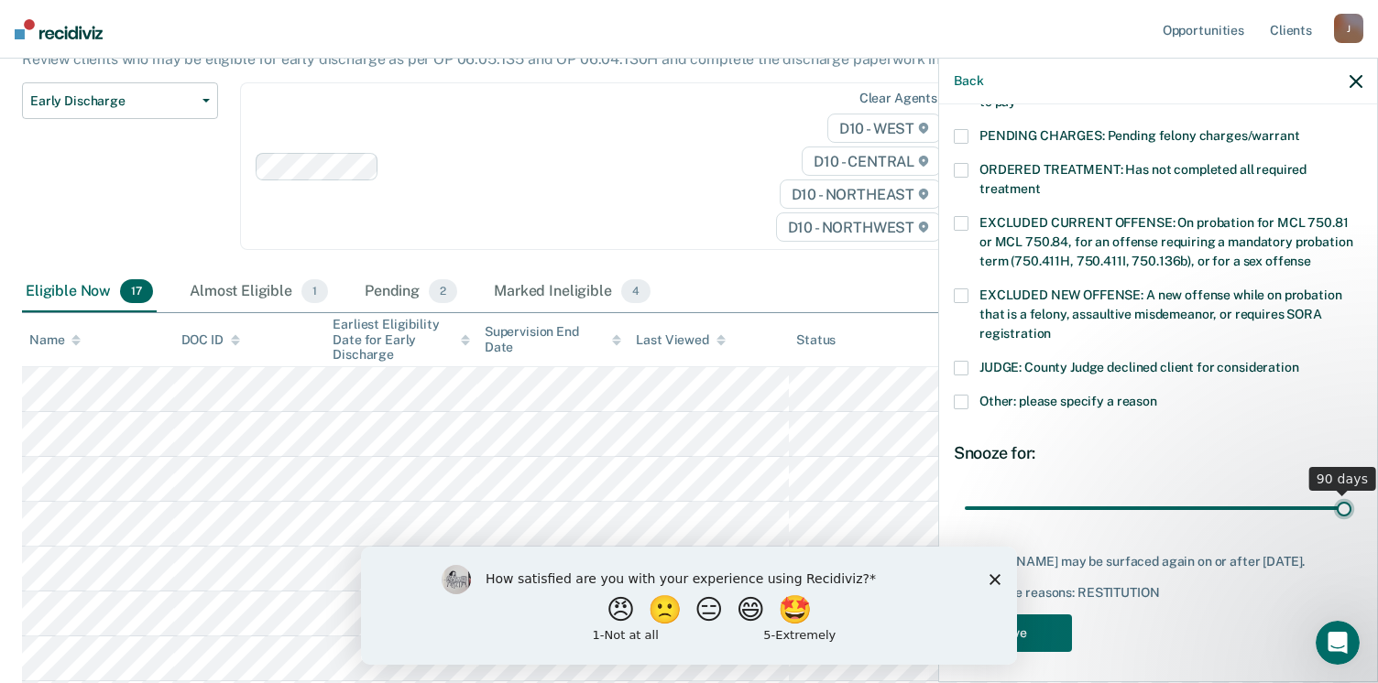
click at [1351, 493] on input "range" at bounding box center [1158, 509] width 387 height 32
click at [1048, 623] on button "Save" at bounding box center [1013, 634] width 118 height 38
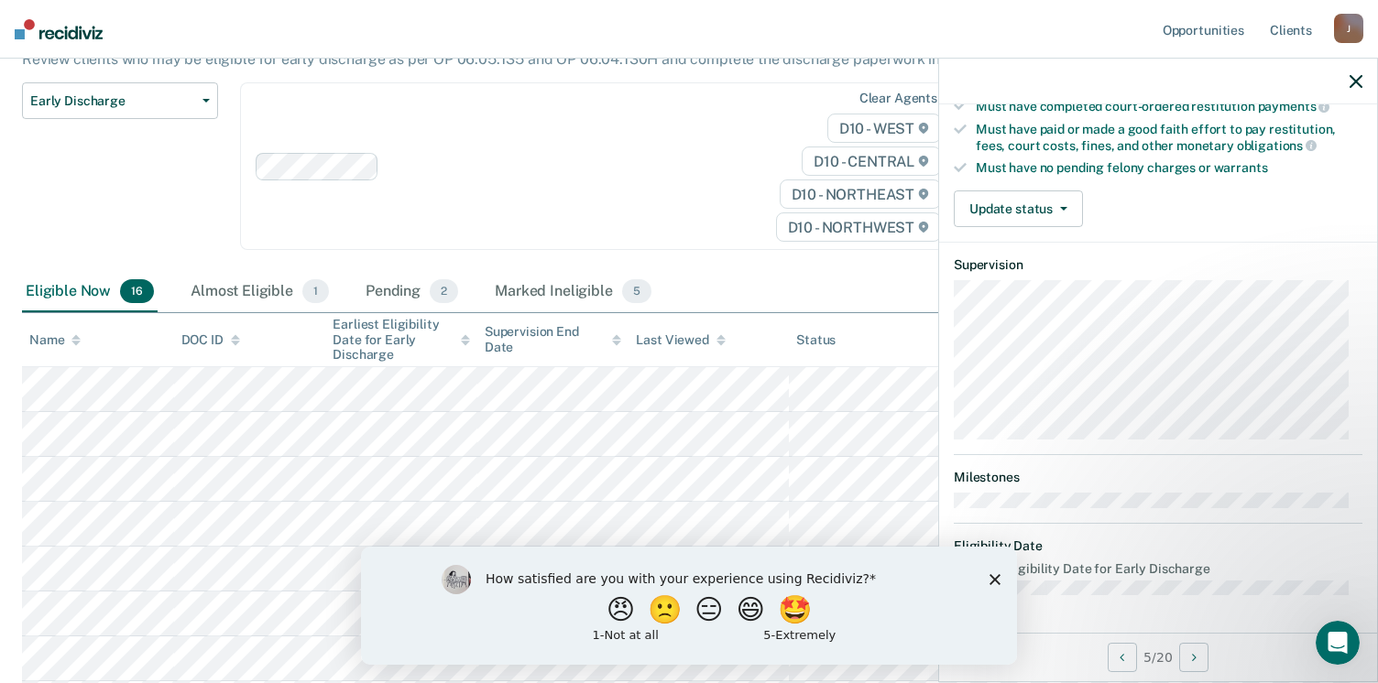
scroll to position [340, 0]
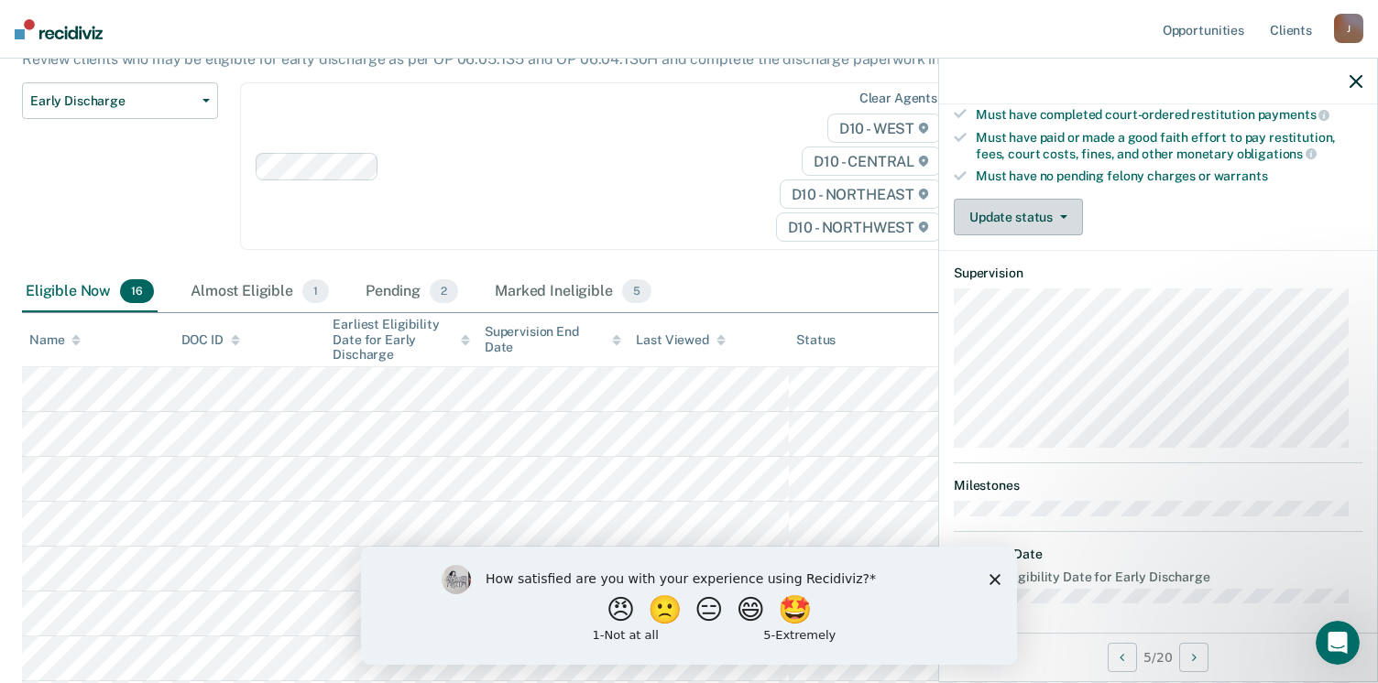
click at [1056, 215] on span "button" at bounding box center [1060, 217] width 15 height 4
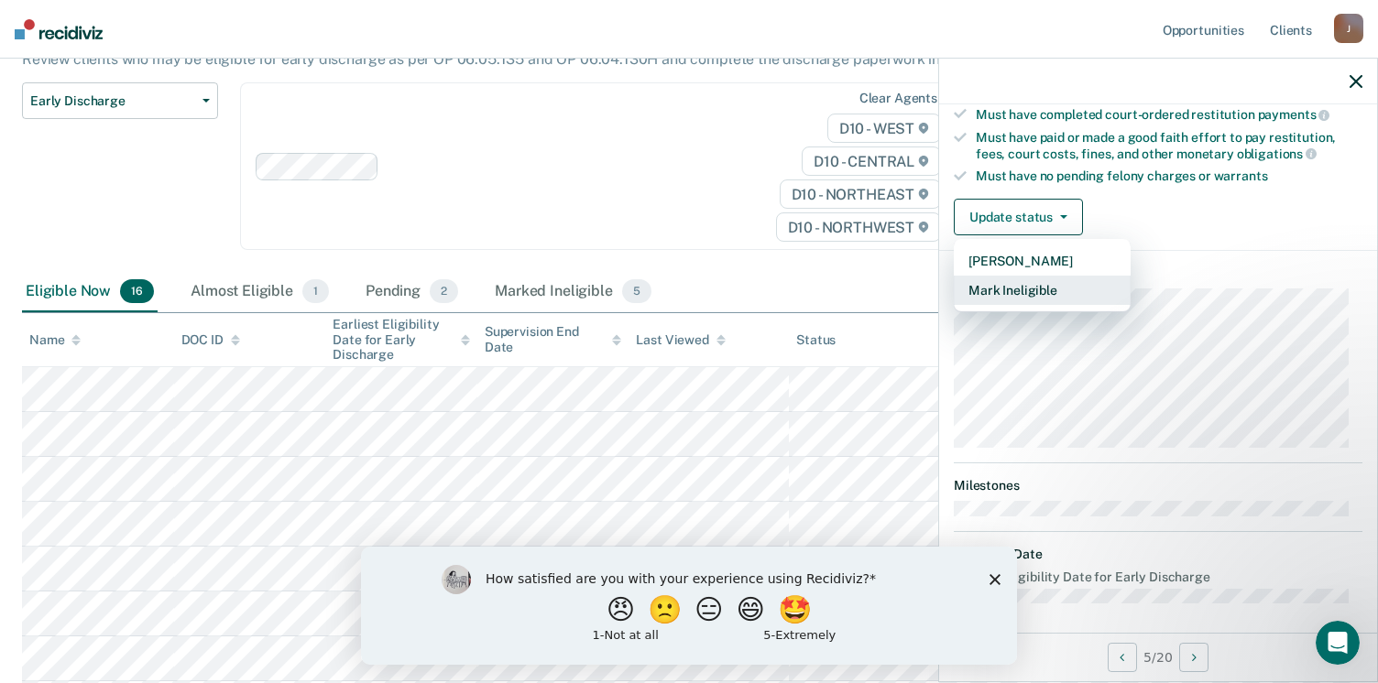
click at [1049, 279] on button "Mark Ineligible" at bounding box center [1042, 290] width 177 height 29
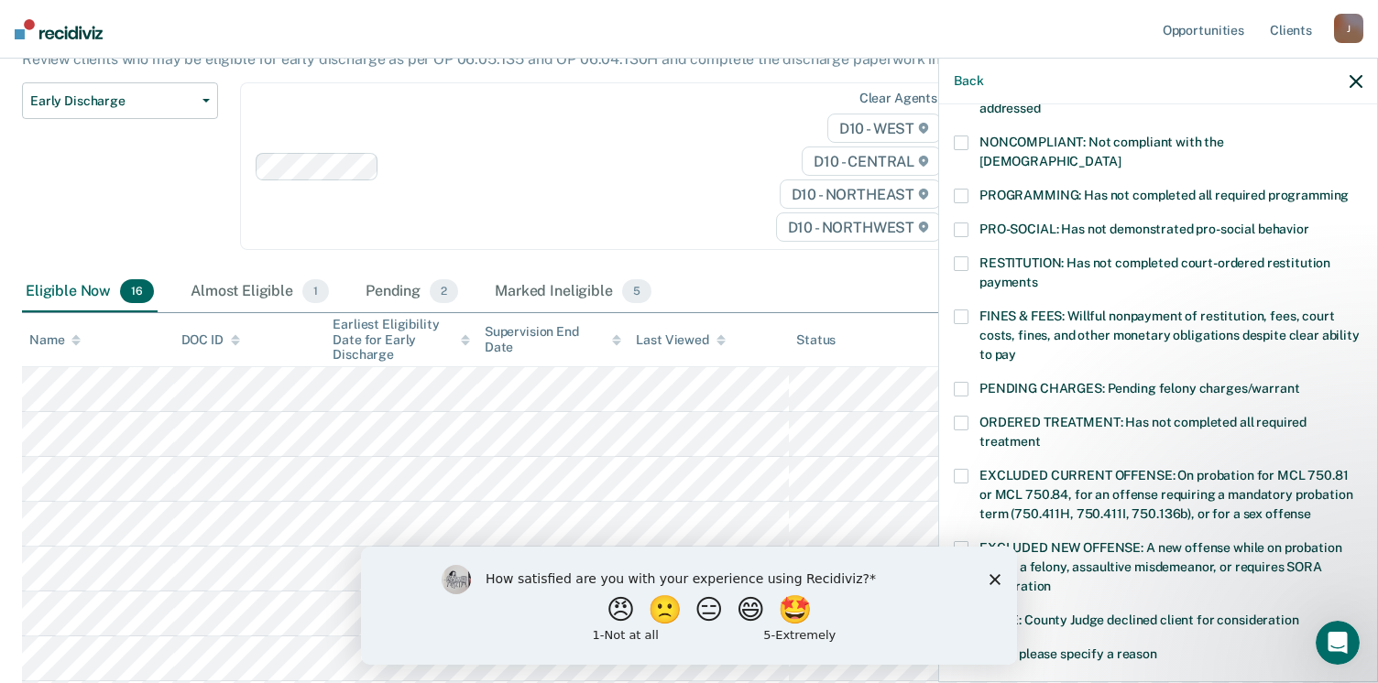
click at [955, 310] on span at bounding box center [961, 317] width 15 height 15
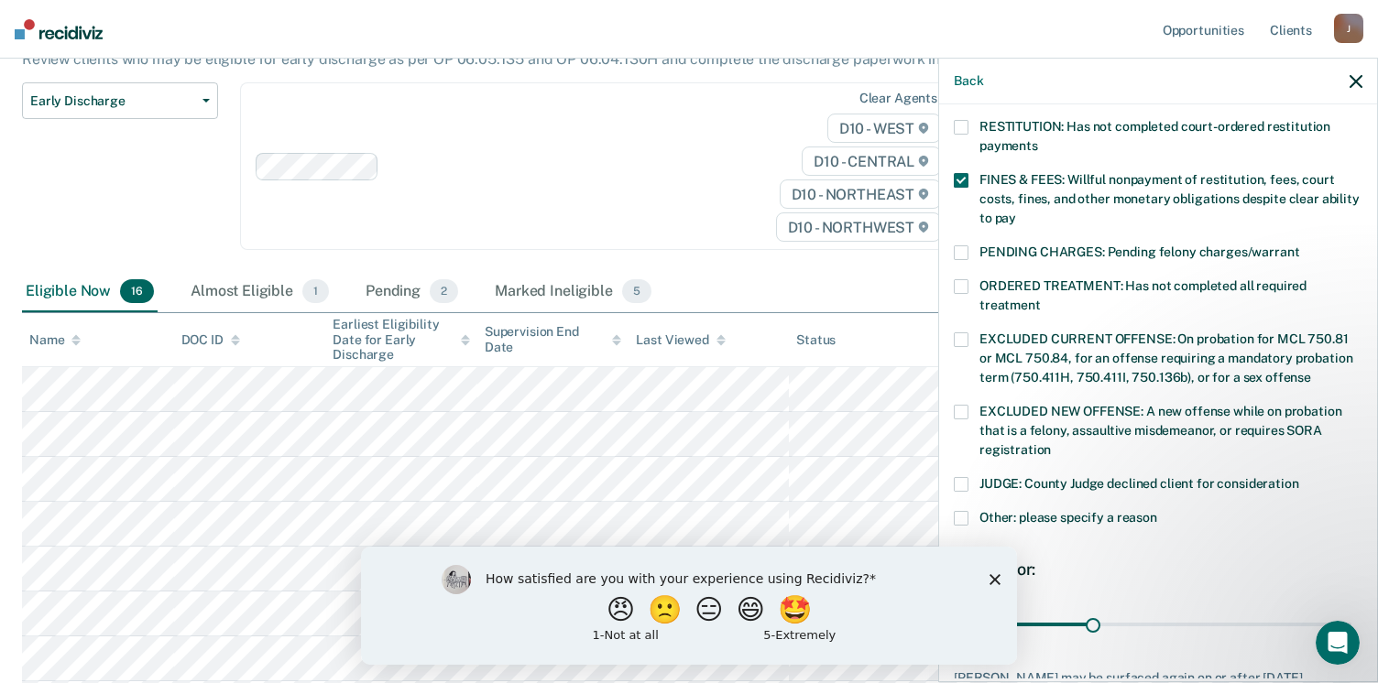
scroll to position [577, 0]
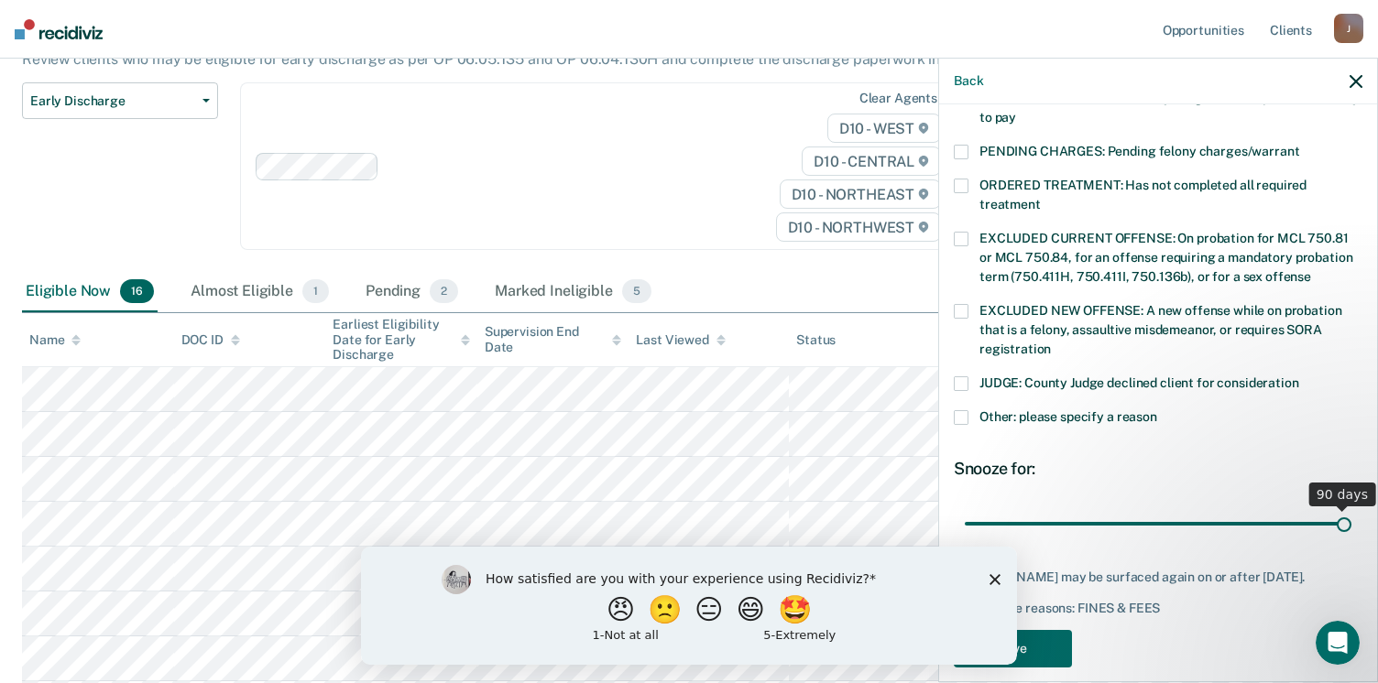
drag, startPoint x: 1077, startPoint y: 502, endPoint x: 1400, endPoint y: 497, distance: 322.5
type input "90"
click at [1351, 508] on input "range" at bounding box center [1158, 524] width 387 height 32
click at [1053, 630] on button "Save" at bounding box center [1013, 649] width 118 height 38
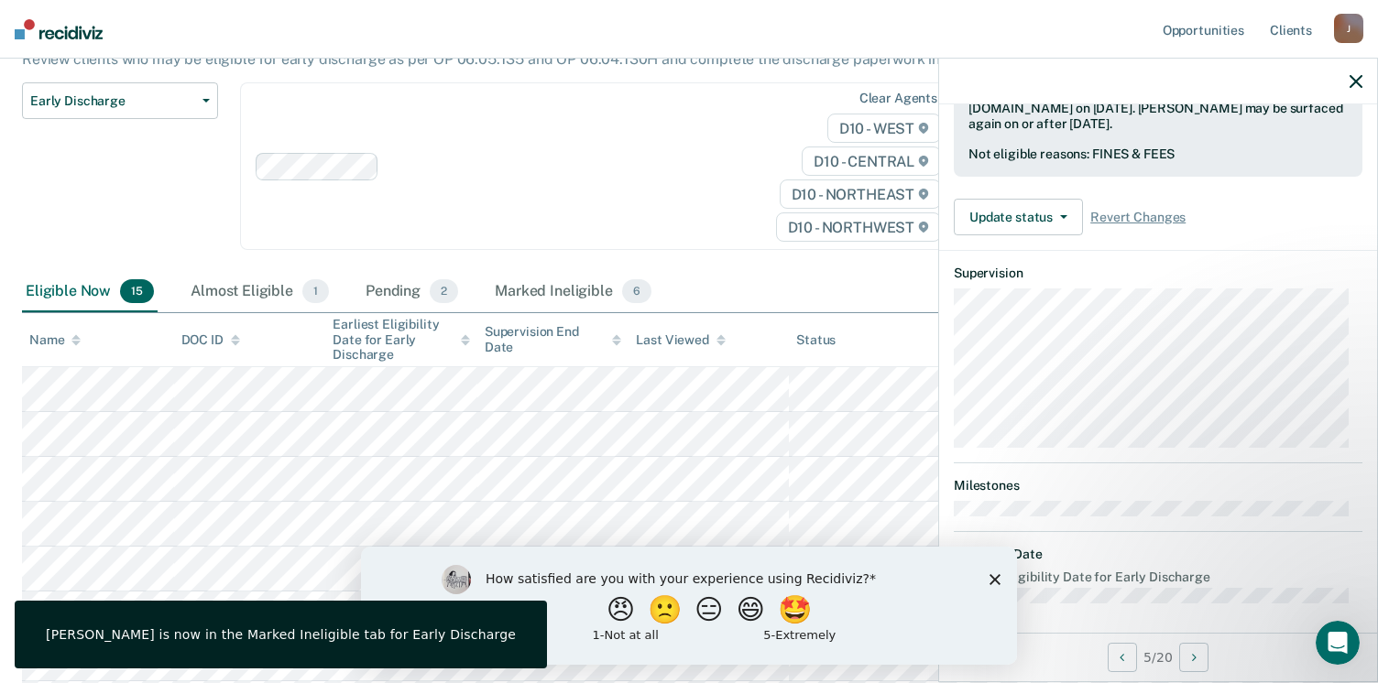
scroll to position [340, 0]
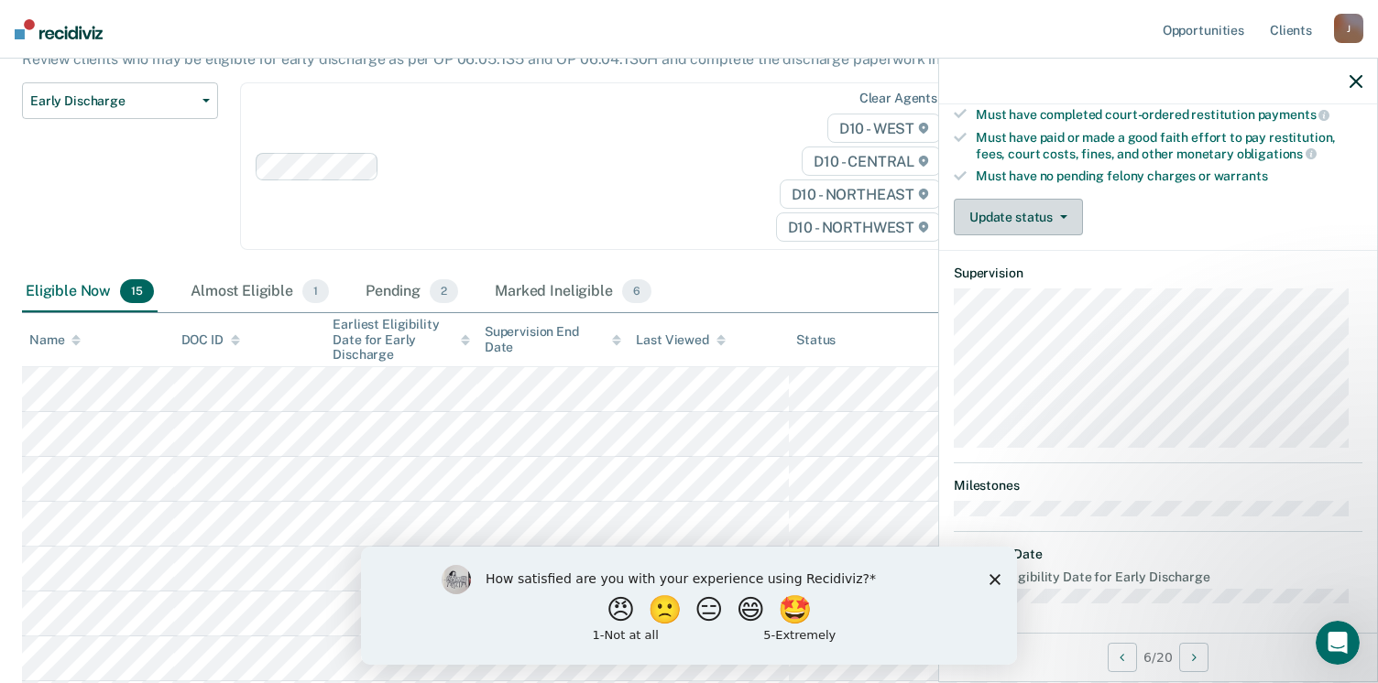
click at [1055, 207] on button "Update status" at bounding box center [1018, 217] width 129 height 37
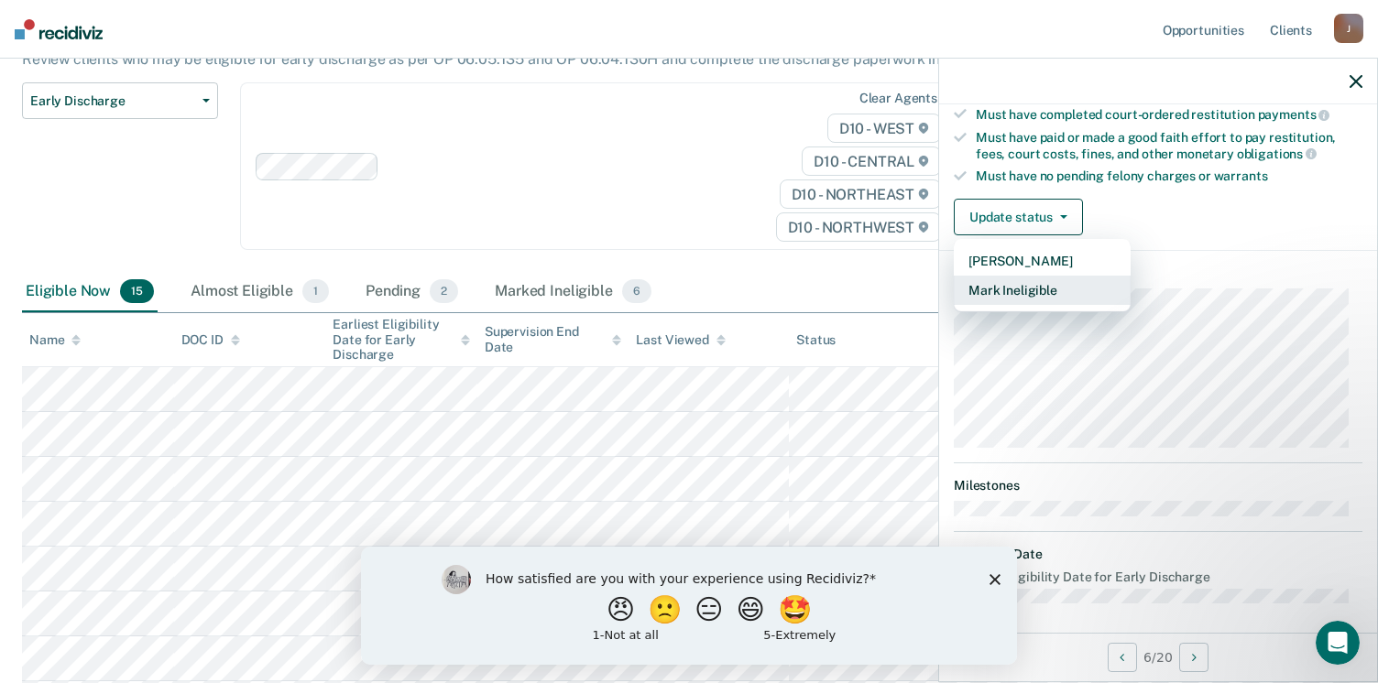
click at [1020, 278] on button "Mark Ineligible" at bounding box center [1042, 290] width 177 height 29
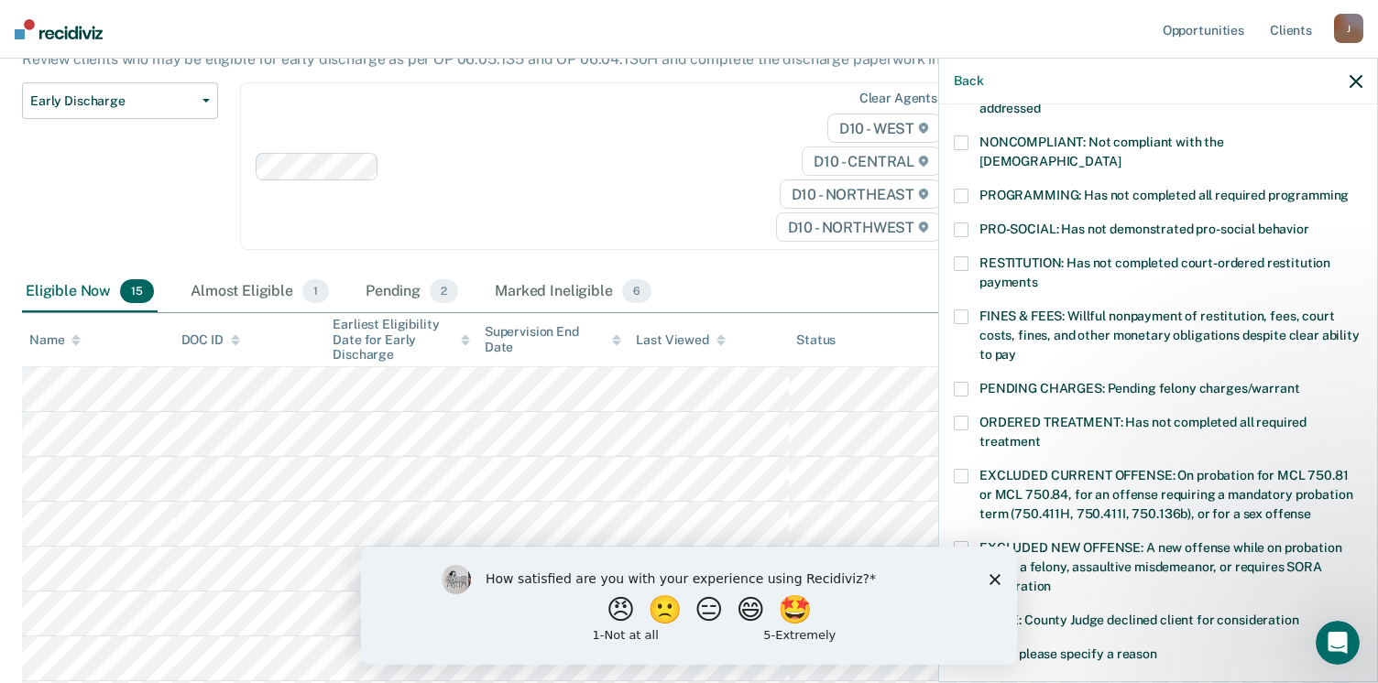
click at [963, 310] on span at bounding box center [961, 317] width 15 height 15
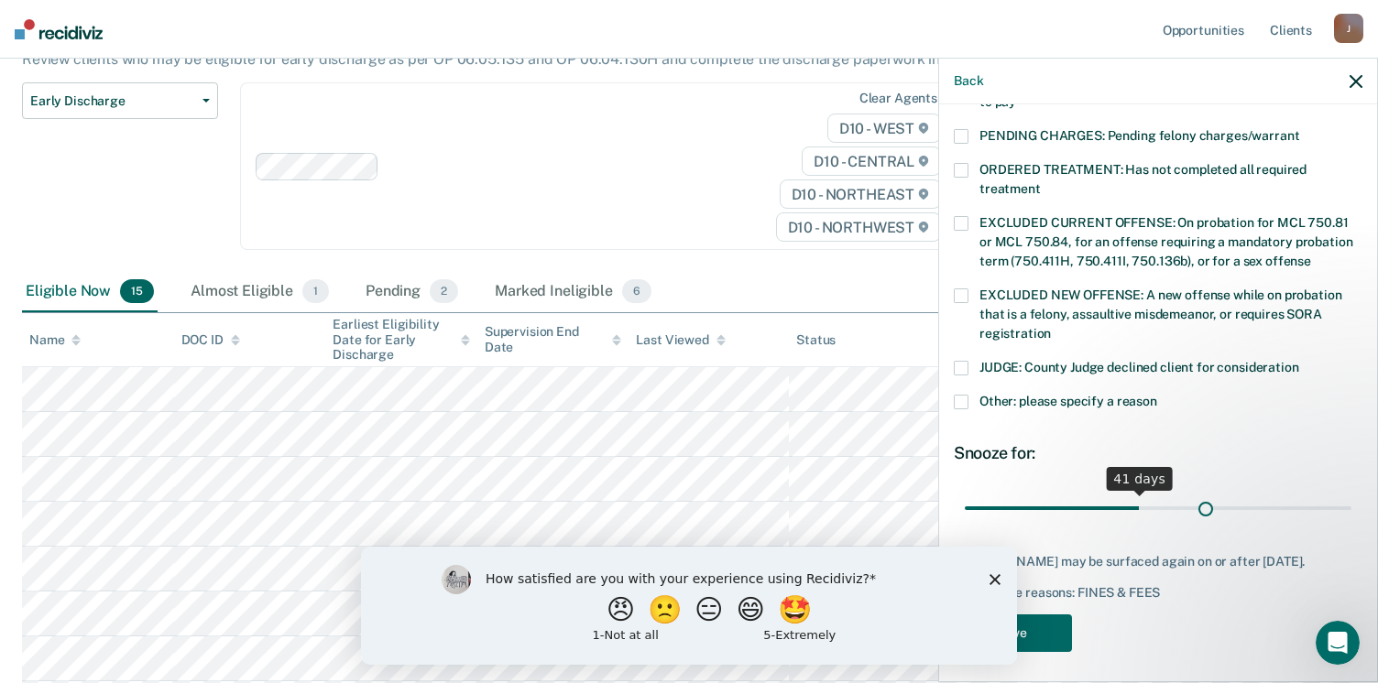
scroll to position [577, 0]
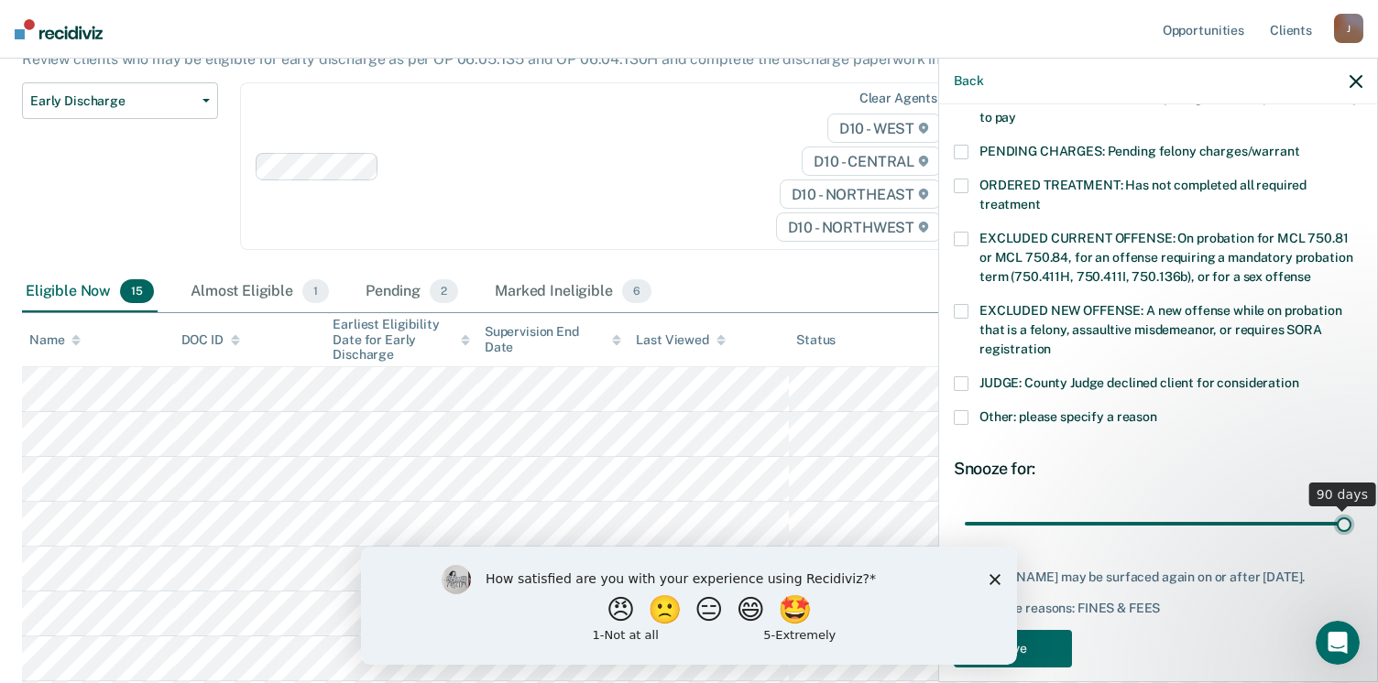
drag, startPoint x: 1087, startPoint y: 478, endPoint x: 1400, endPoint y: 511, distance: 314.1
type input "90"
click at [1351, 511] on input "range" at bounding box center [1158, 524] width 387 height 32
click at [1033, 630] on button "Save" at bounding box center [1013, 649] width 118 height 38
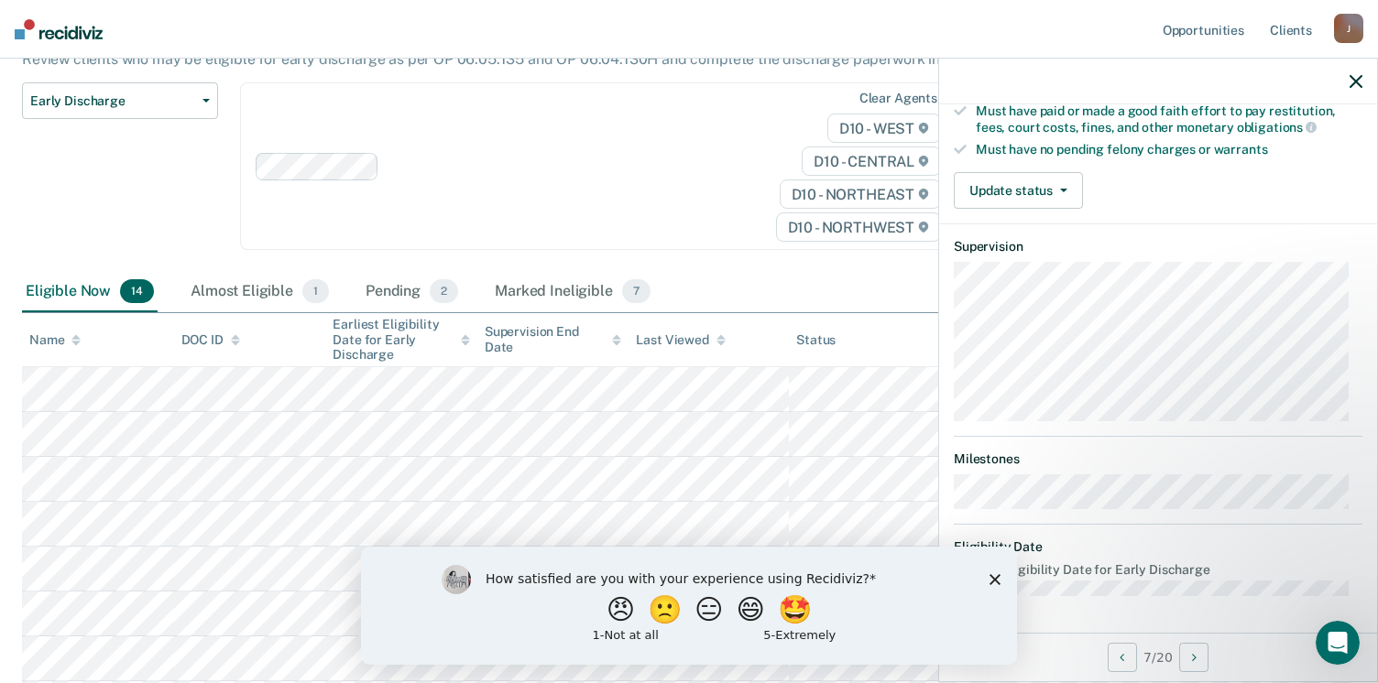
scroll to position [340, 0]
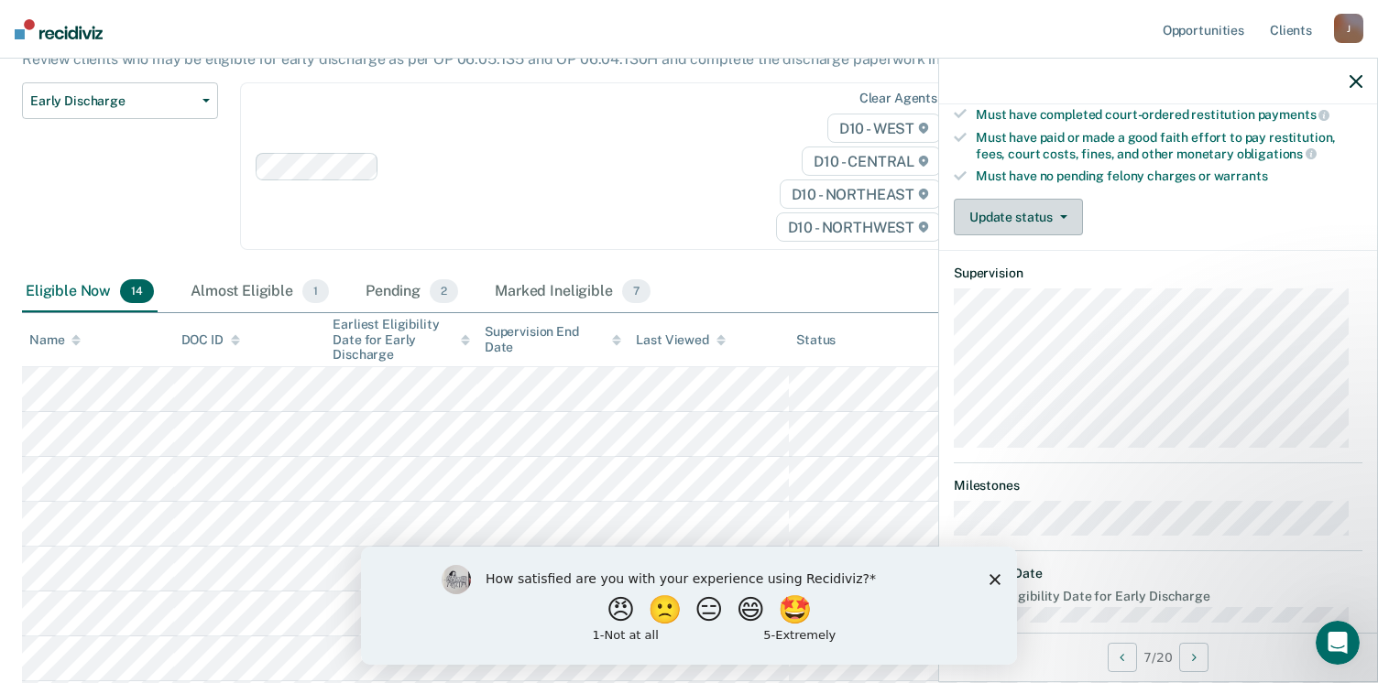
click at [1056, 213] on button "Update status" at bounding box center [1018, 217] width 129 height 37
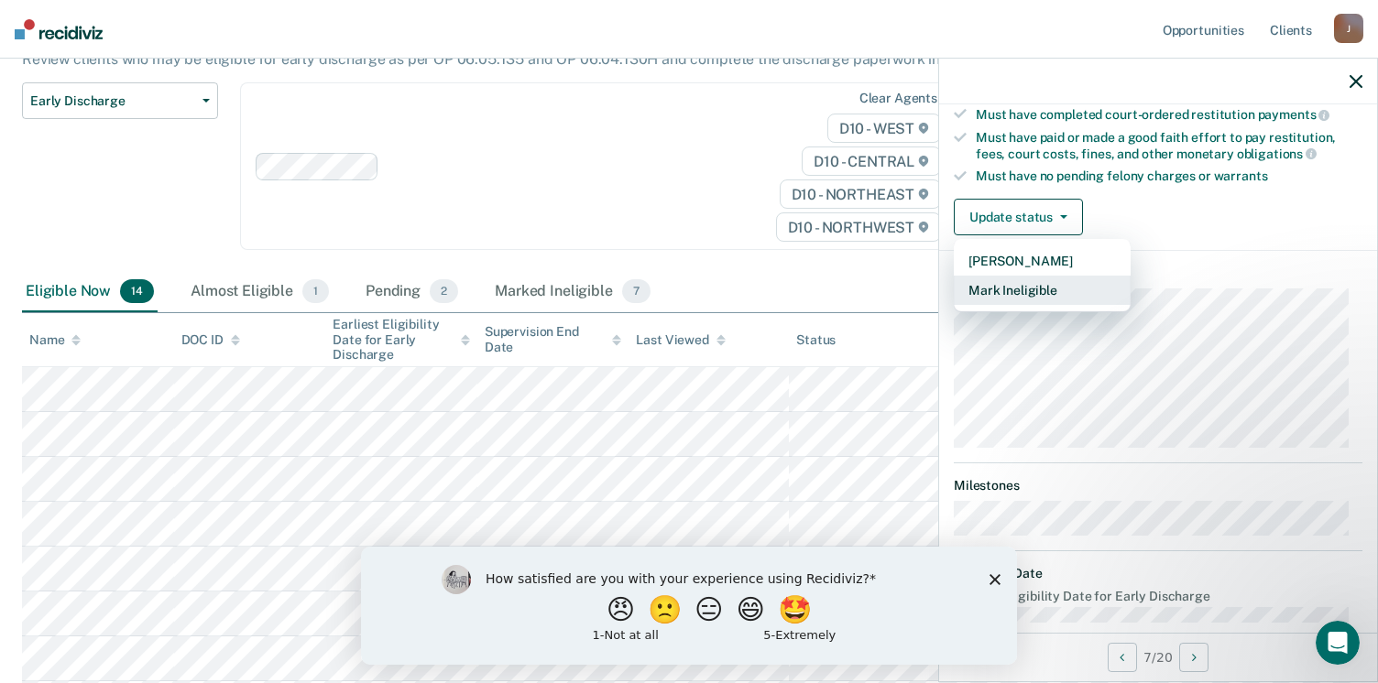
click at [1037, 281] on button "Mark Ineligible" at bounding box center [1042, 290] width 177 height 29
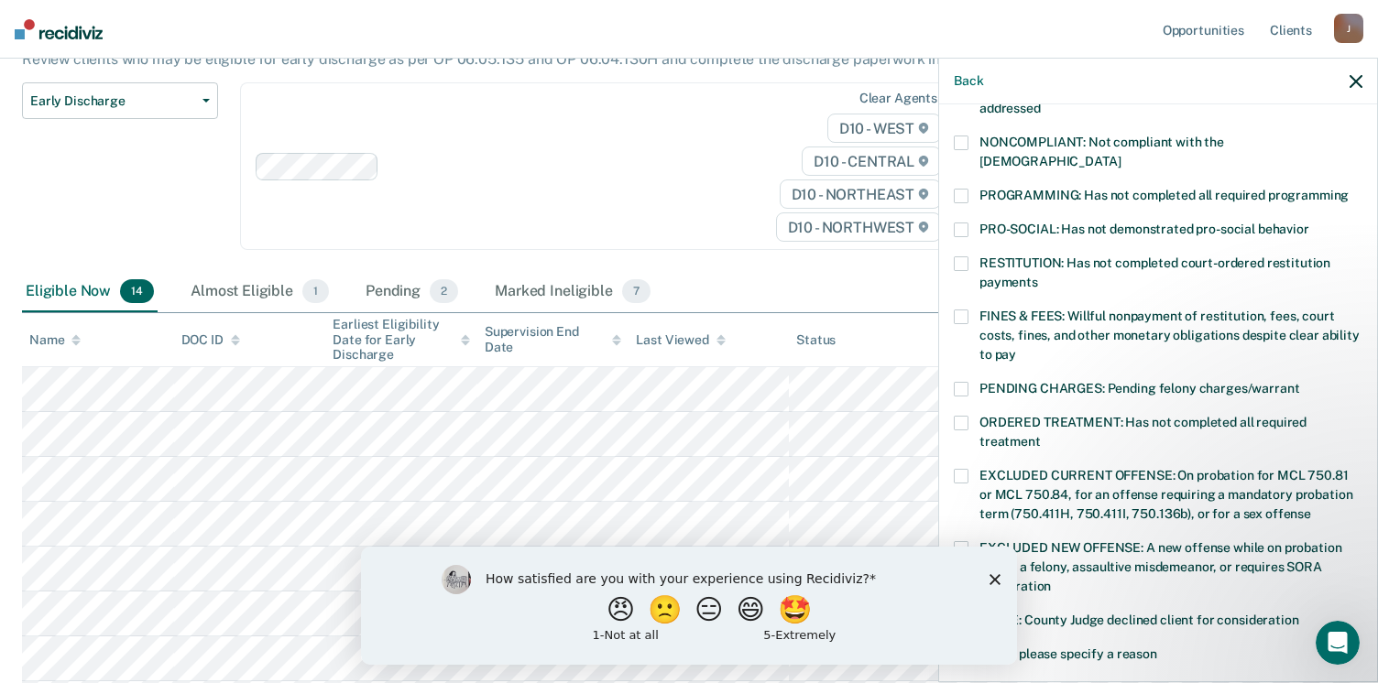
click at [965, 138] on span at bounding box center [961, 143] width 15 height 15
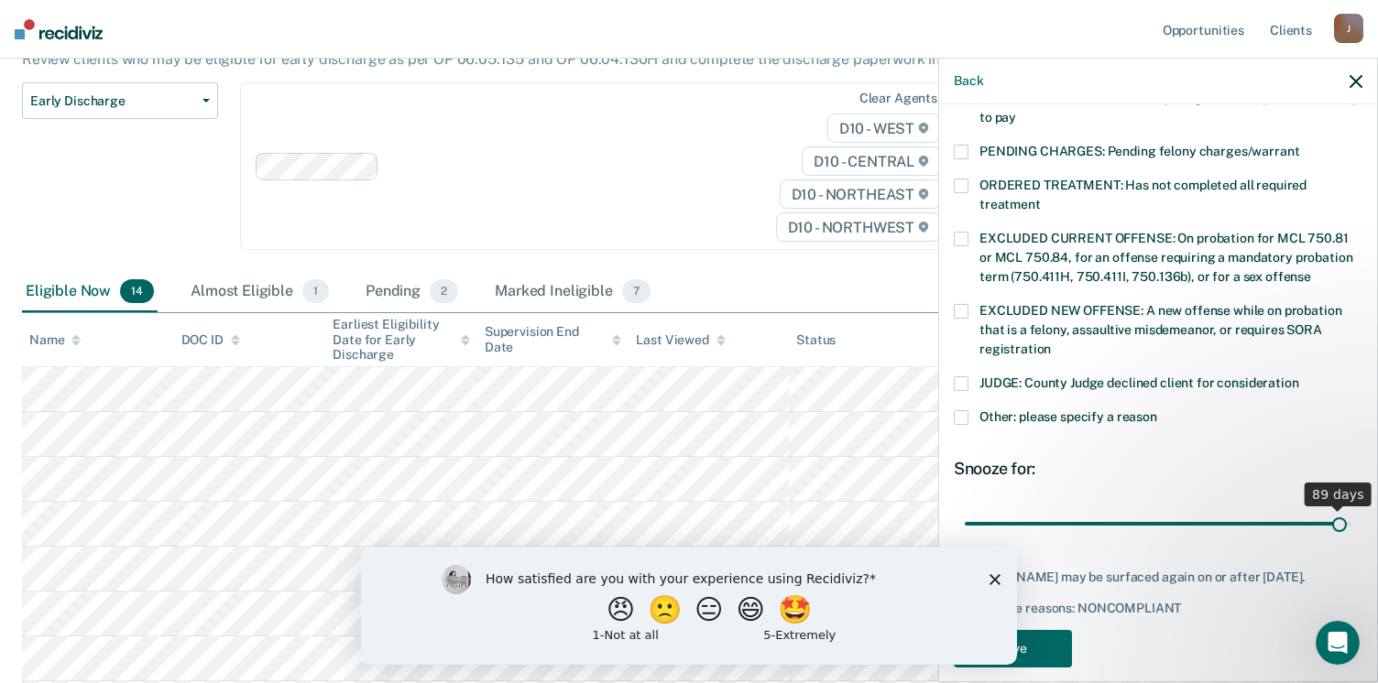
scroll to position [593, 0]
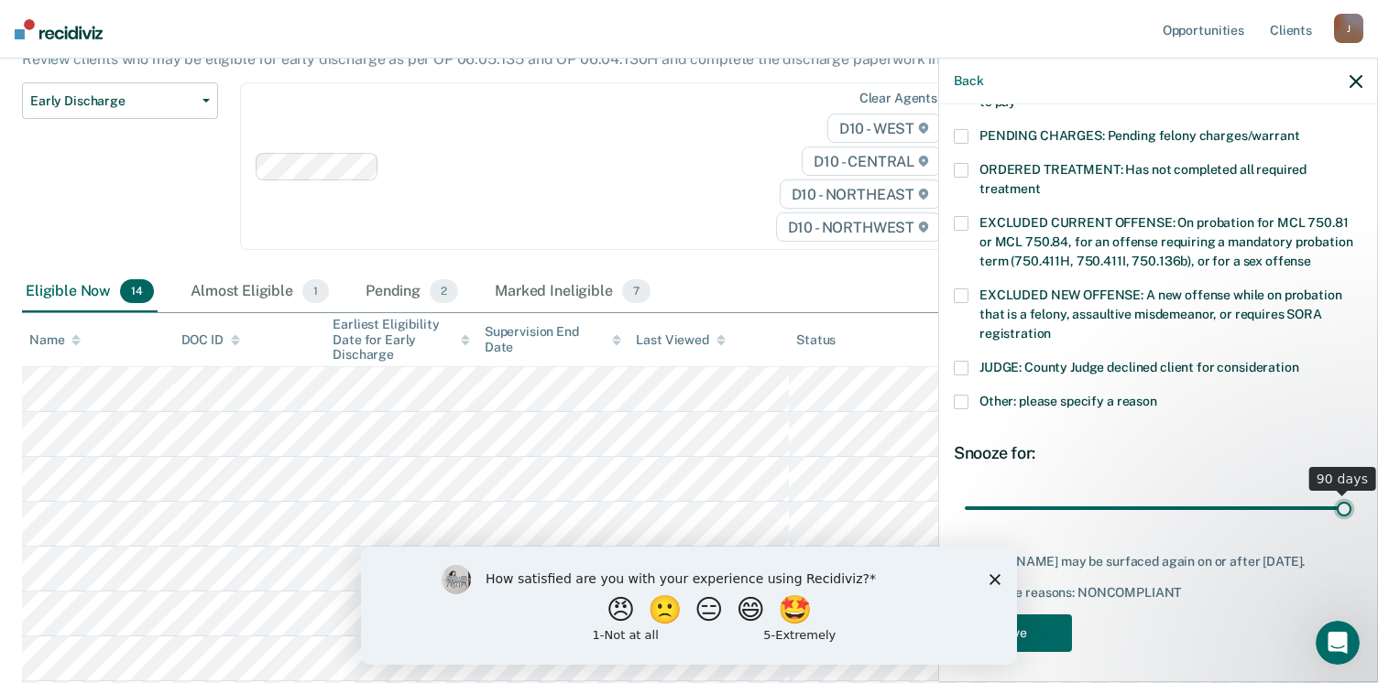
drag, startPoint x: 1089, startPoint y: 485, endPoint x: 1400, endPoint y: 470, distance: 310.9
type input "90"
click at [1351, 493] on input "range" at bounding box center [1158, 509] width 387 height 32
click at [956, 395] on span at bounding box center [961, 402] width 15 height 15
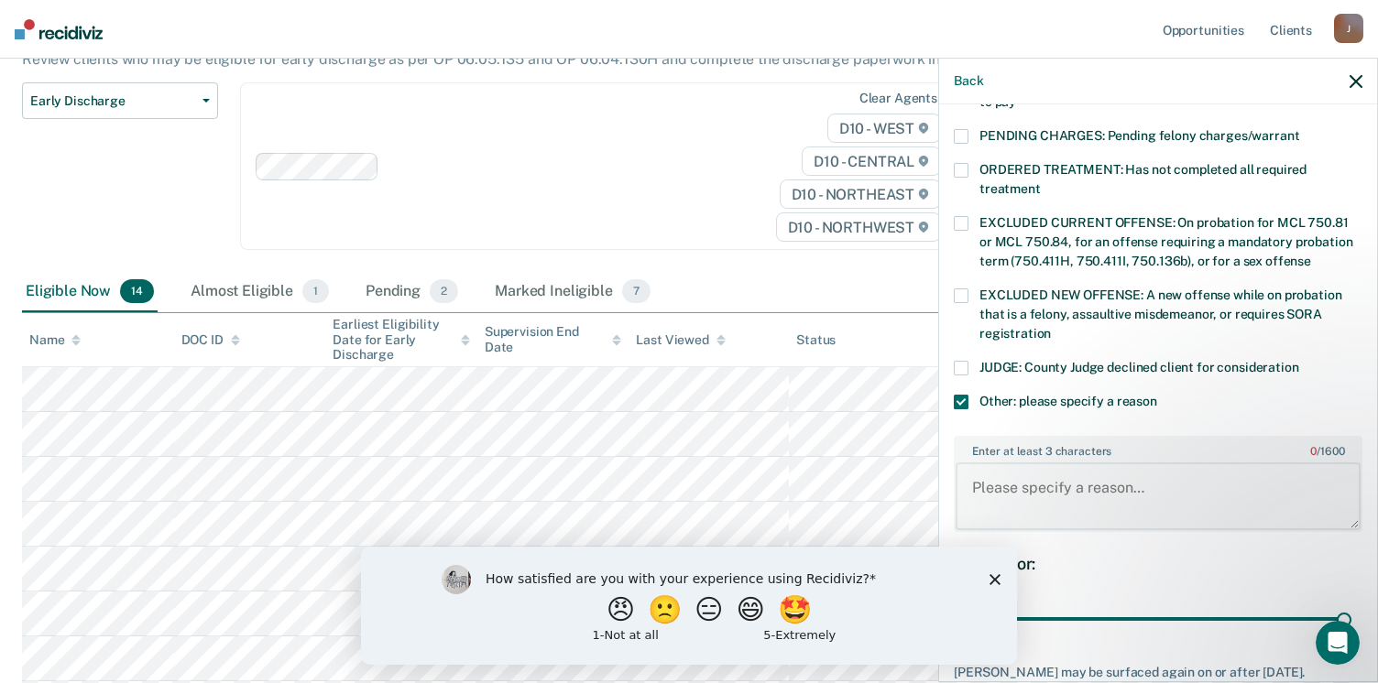
click at [986, 463] on textarea "Enter at least 3 characters 0 / 1600" at bounding box center [1157, 497] width 405 height 68
type textarea "Penjding Show Cause"
click at [1237, 554] on div "Snooze for:" at bounding box center [1158, 564] width 409 height 20
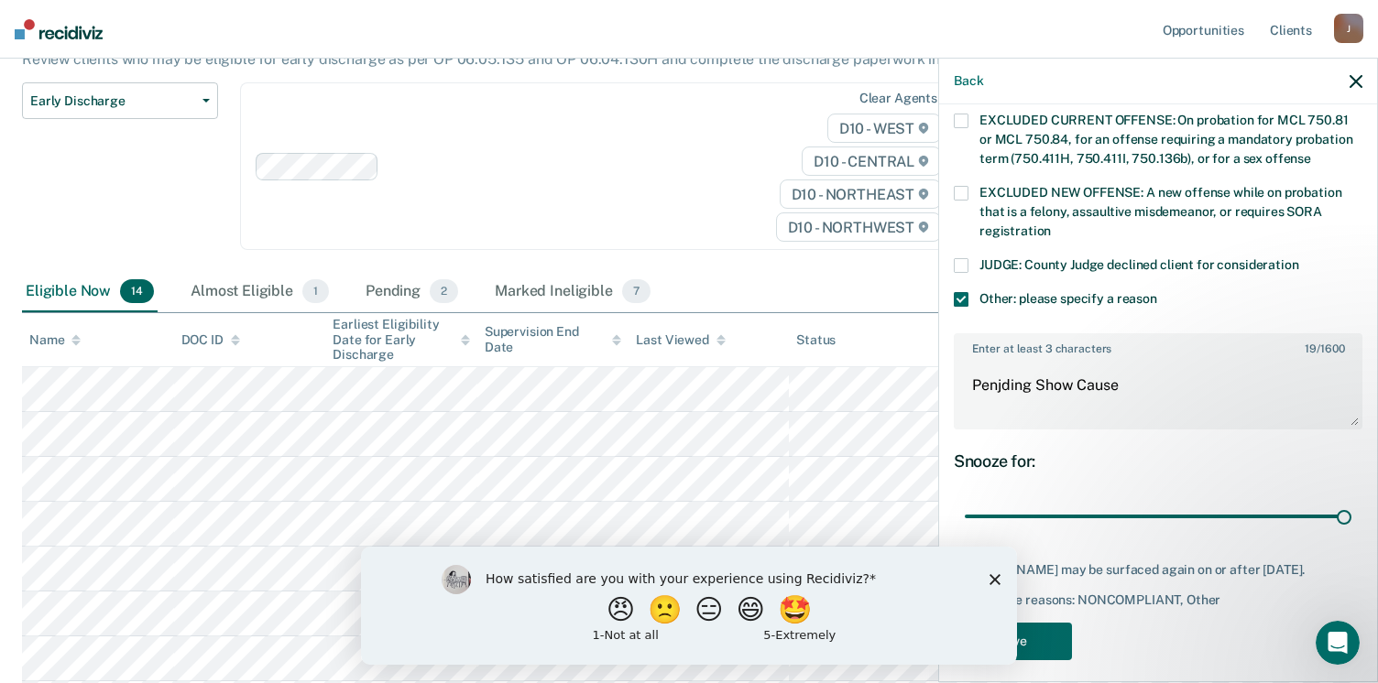
scroll to position [702, 0]
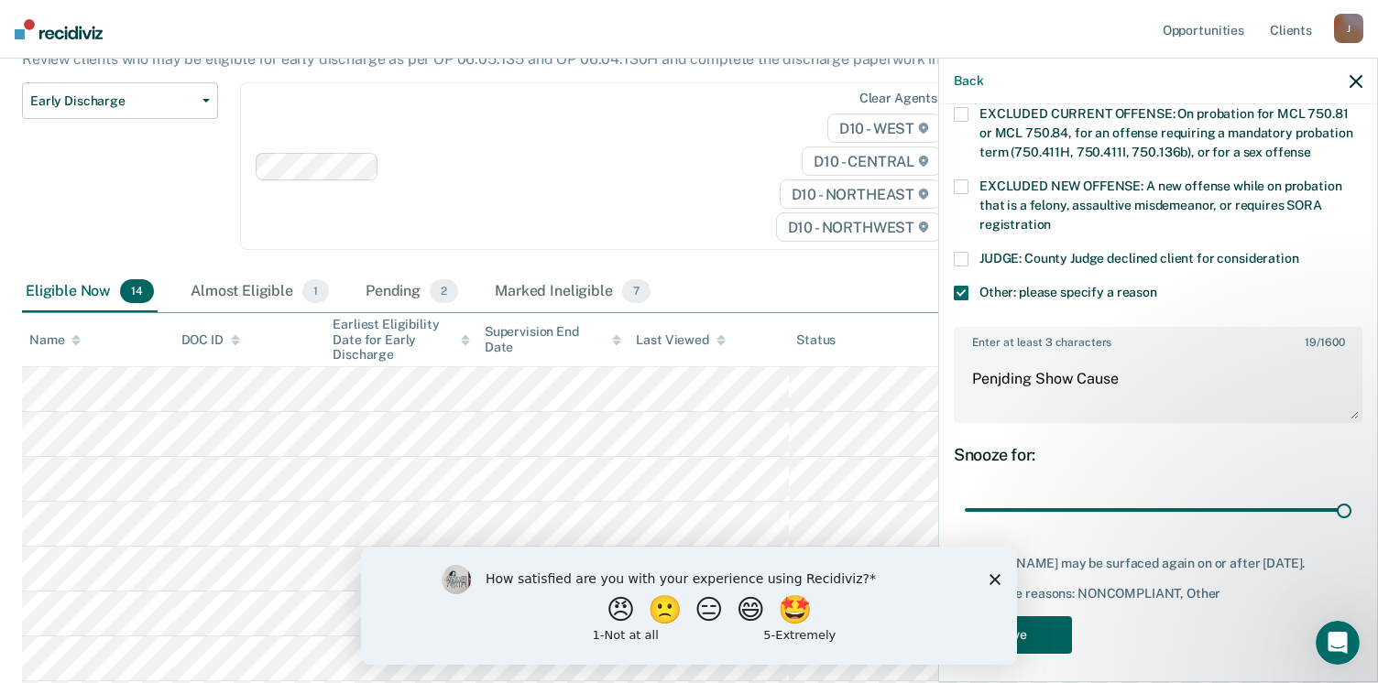
click at [1041, 638] on button "Save" at bounding box center [1013, 636] width 118 height 38
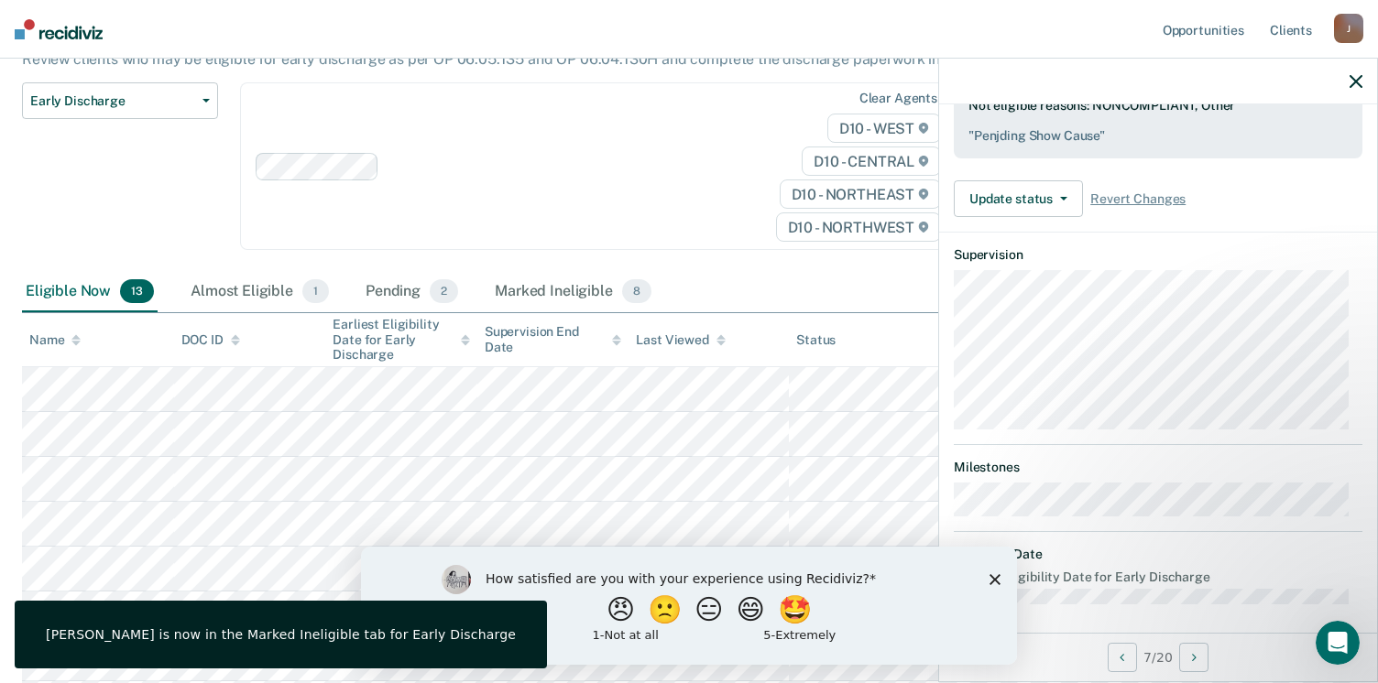
click at [1356, 83] on icon "button" at bounding box center [1355, 81] width 13 height 13
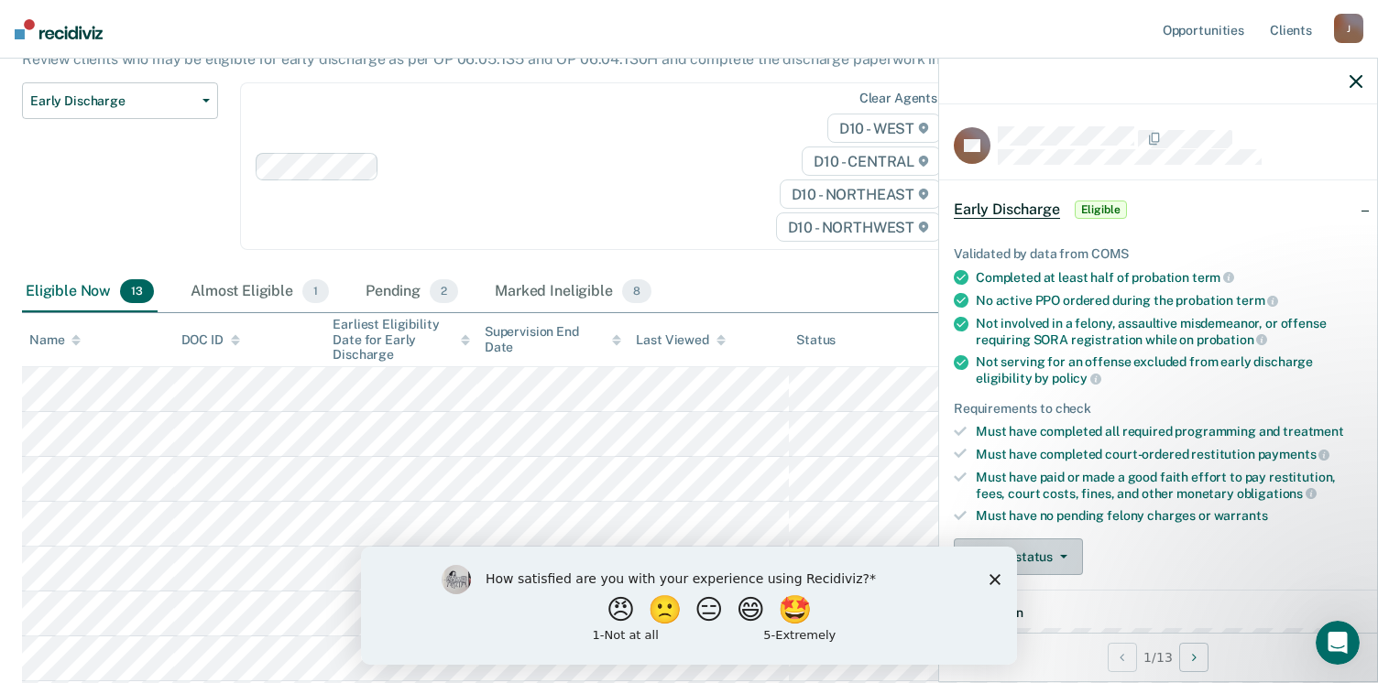
click at [1044, 554] on button "Update status" at bounding box center [1018, 557] width 129 height 37
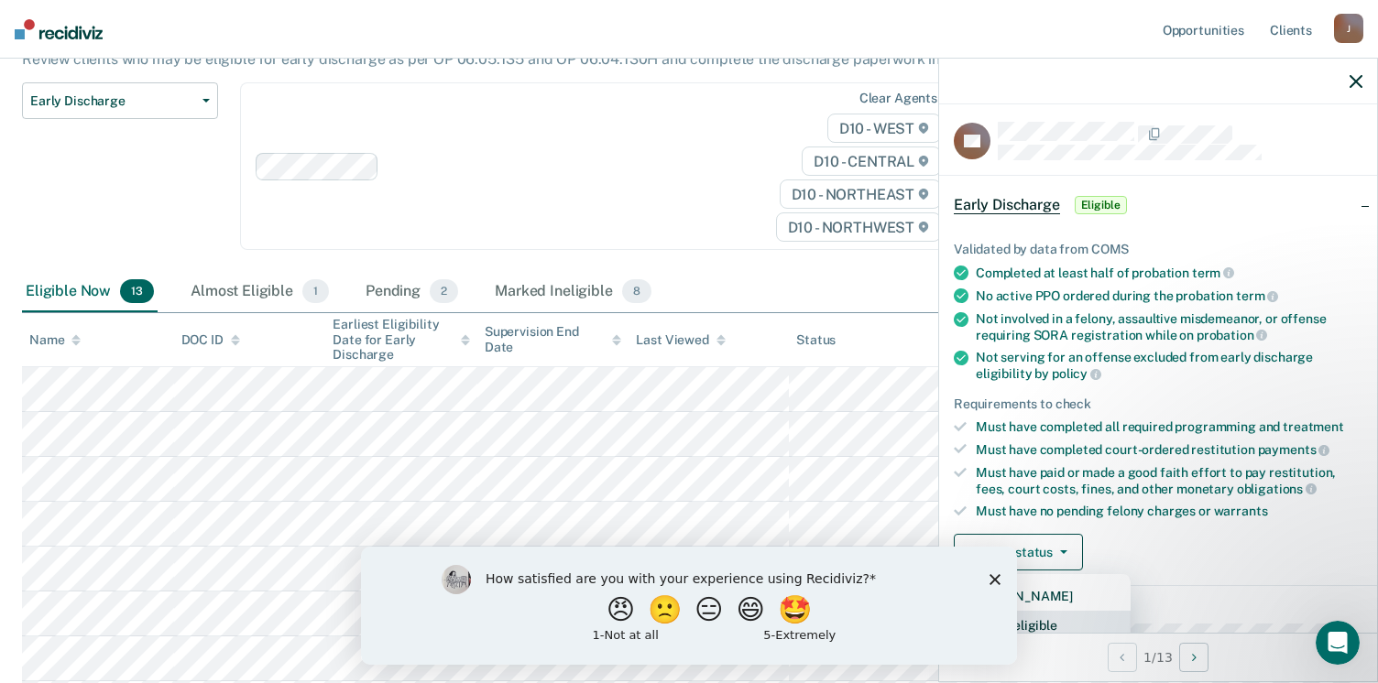
click at [1047, 620] on button "Mark Ineligible" at bounding box center [1042, 625] width 177 height 29
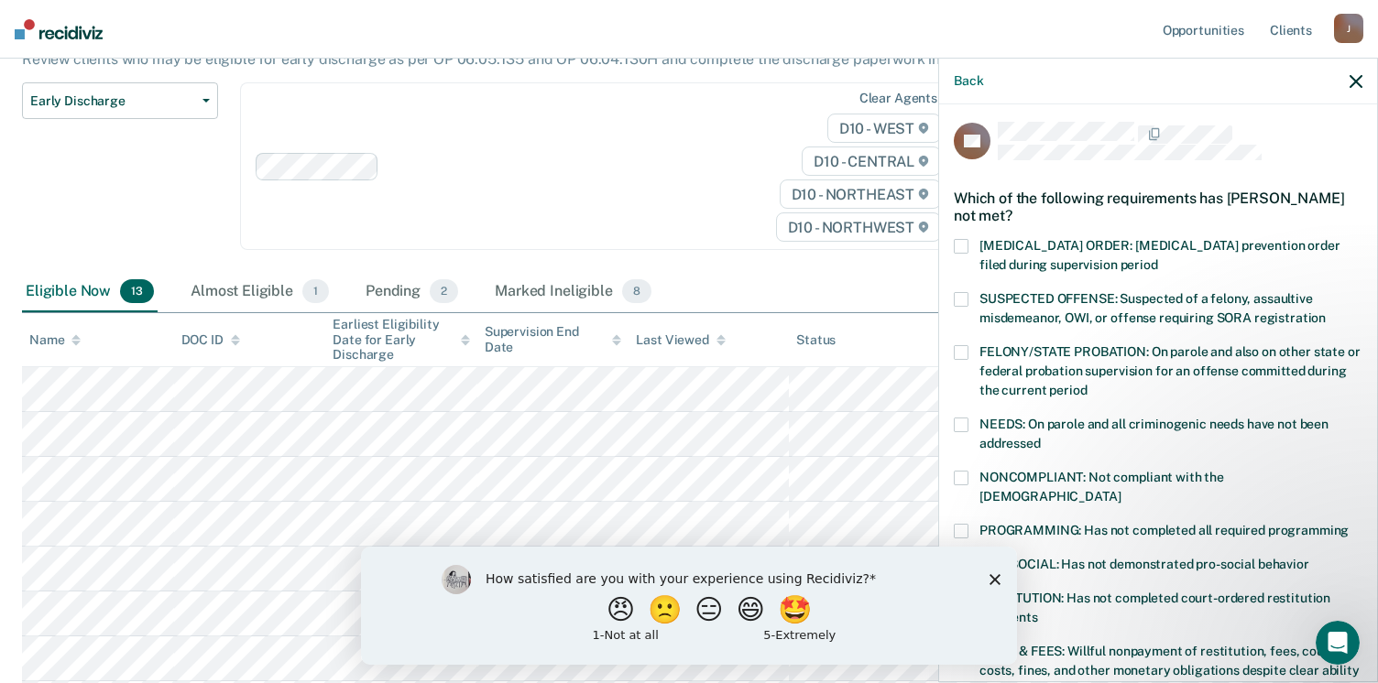
click at [962, 524] on span at bounding box center [961, 531] width 15 height 15
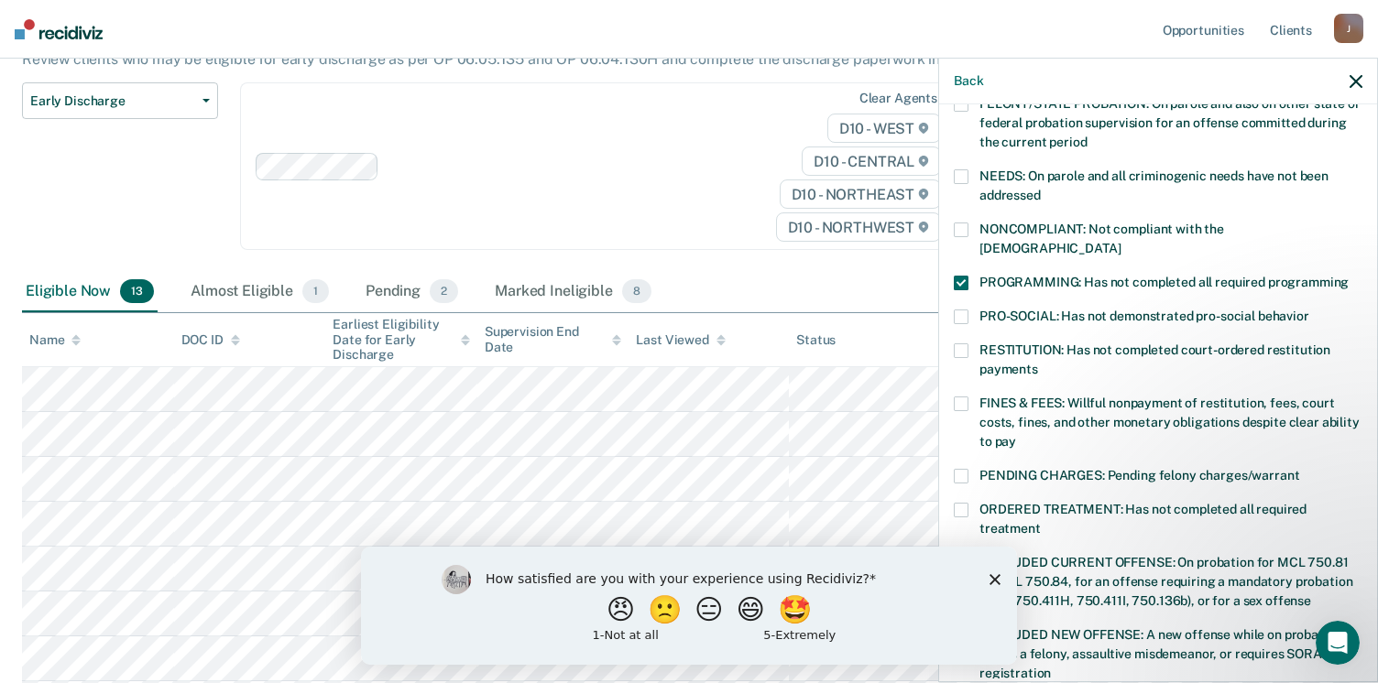
scroll to position [260, 0]
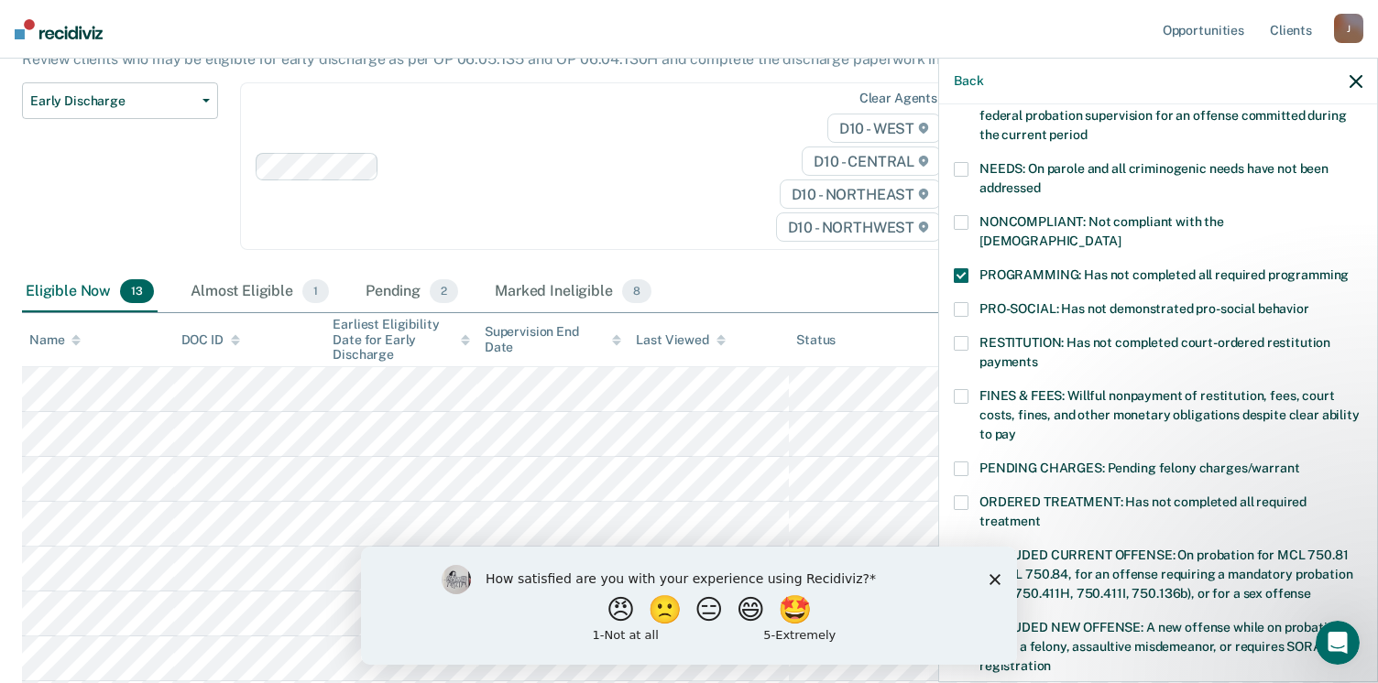
click at [959, 389] on span at bounding box center [961, 396] width 15 height 15
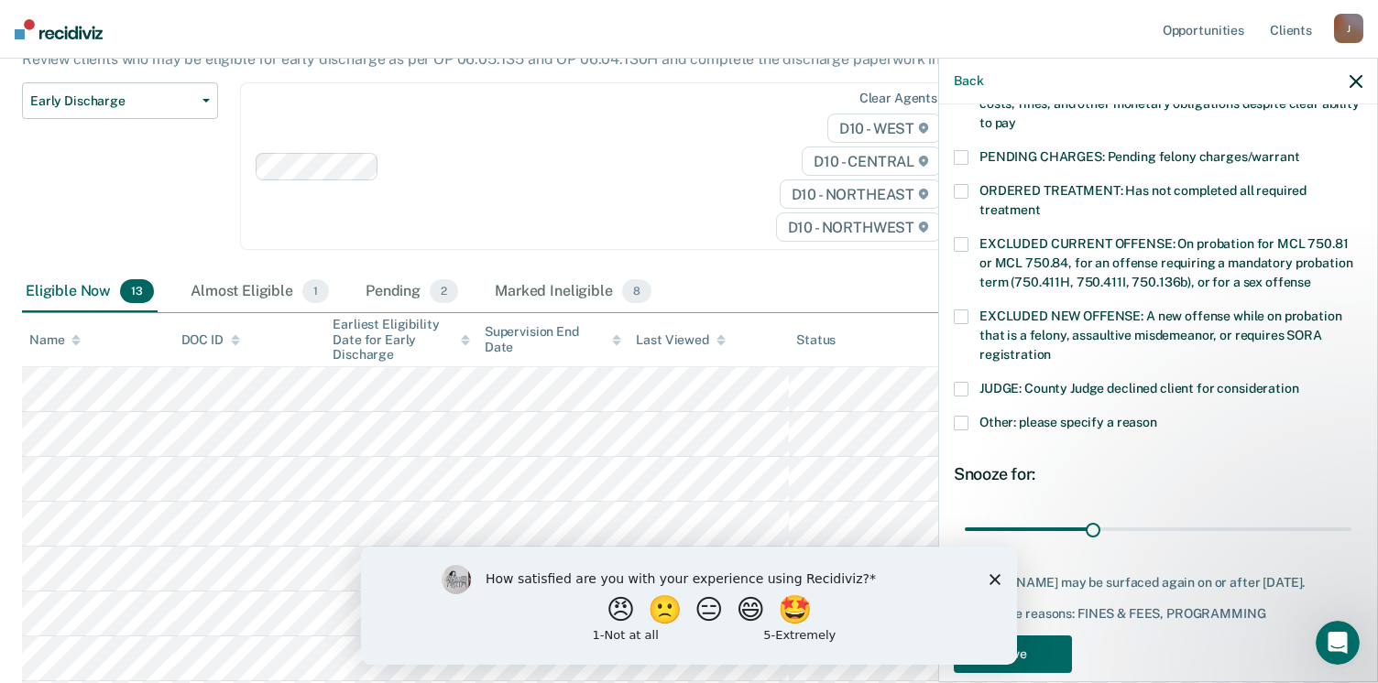
scroll to position [593, 0]
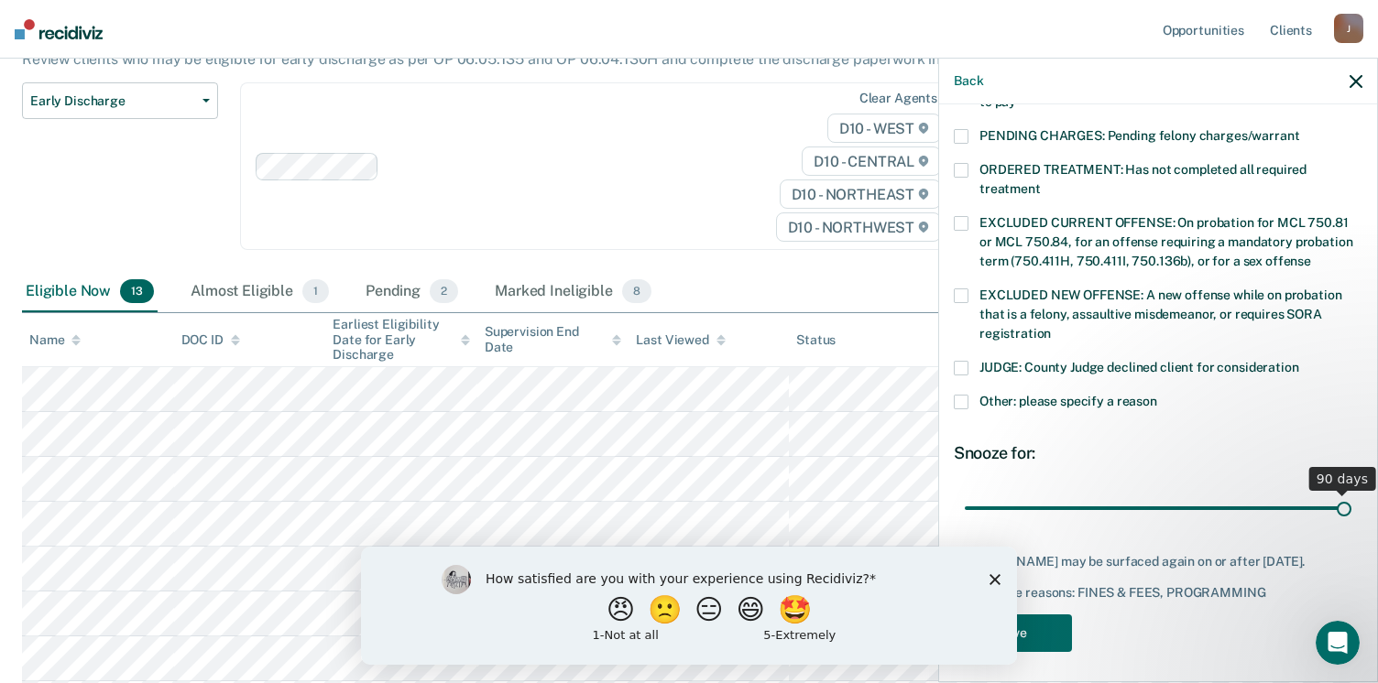
drag, startPoint x: 1090, startPoint y: 484, endPoint x: 1400, endPoint y: 495, distance: 309.8
type input "90"
click at [1351, 495] on input "range" at bounding box center [1158, 509] width 387 height 32
click at [1042, 626] on button "Save" at bounding box center [1013, 634] width 118 height 38
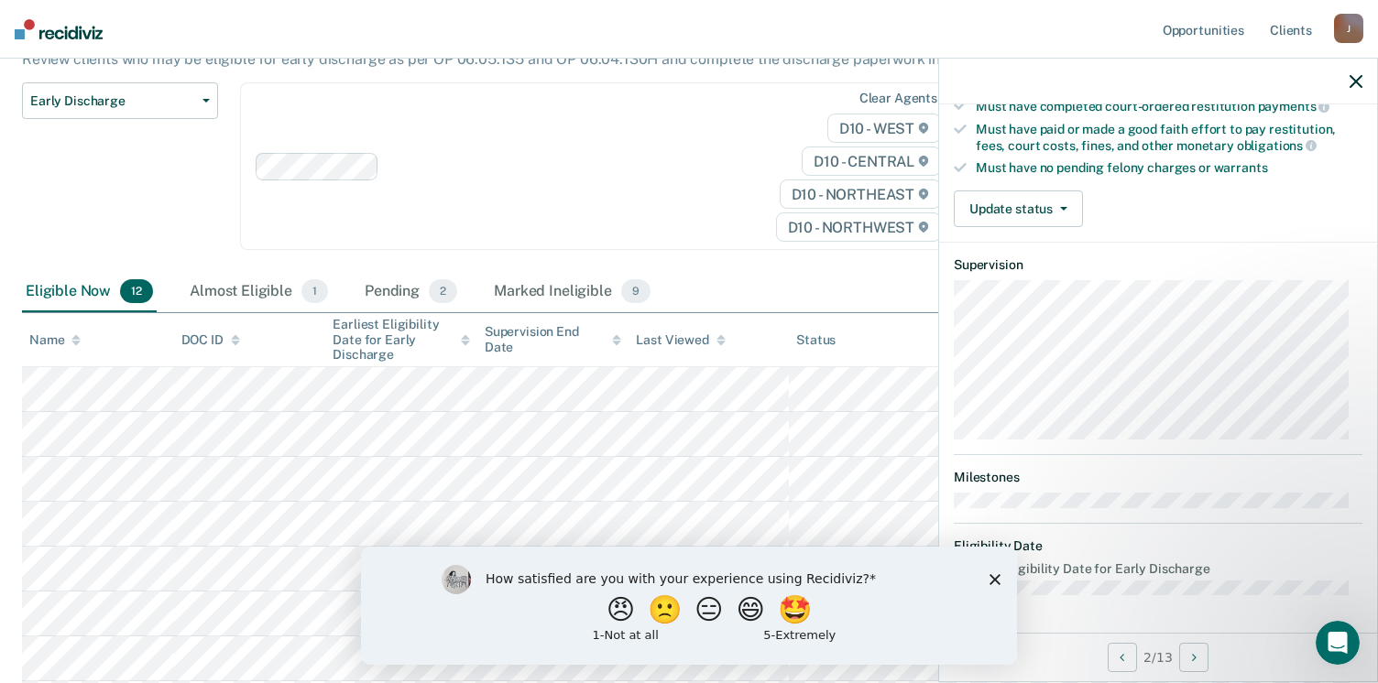
scroll to position [340, 0]
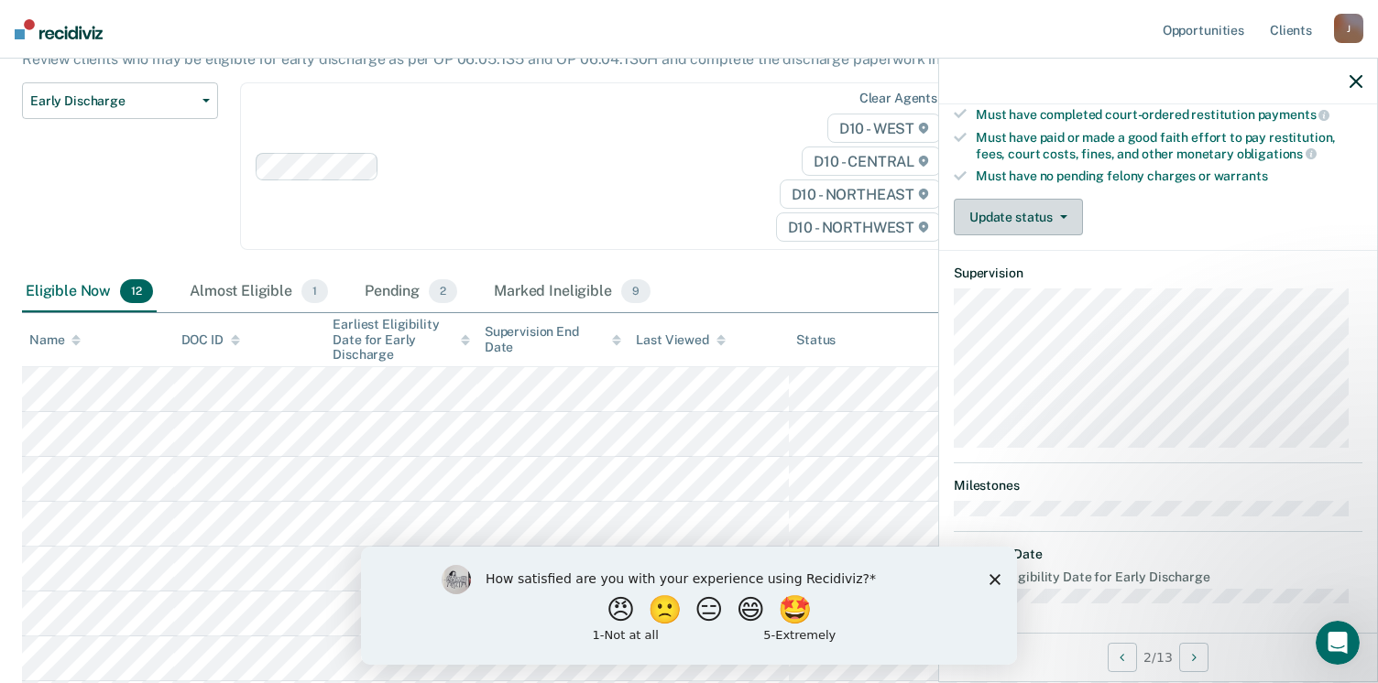
click at [1023, 206] on button "Update status" at bounding box center [1018, 217] width 129 height 37
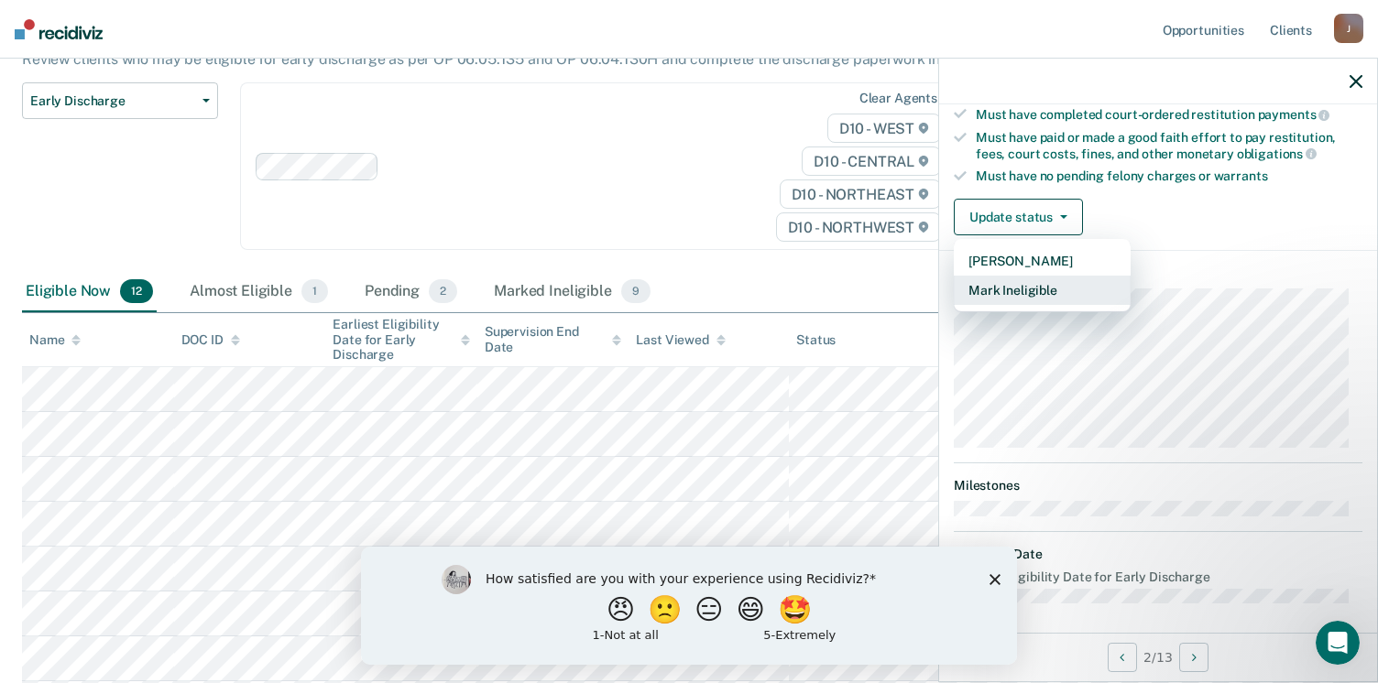
click at [1020, 282] on button "Mark Ineligible" at bounding box center [1042, 290] width 177 height 29
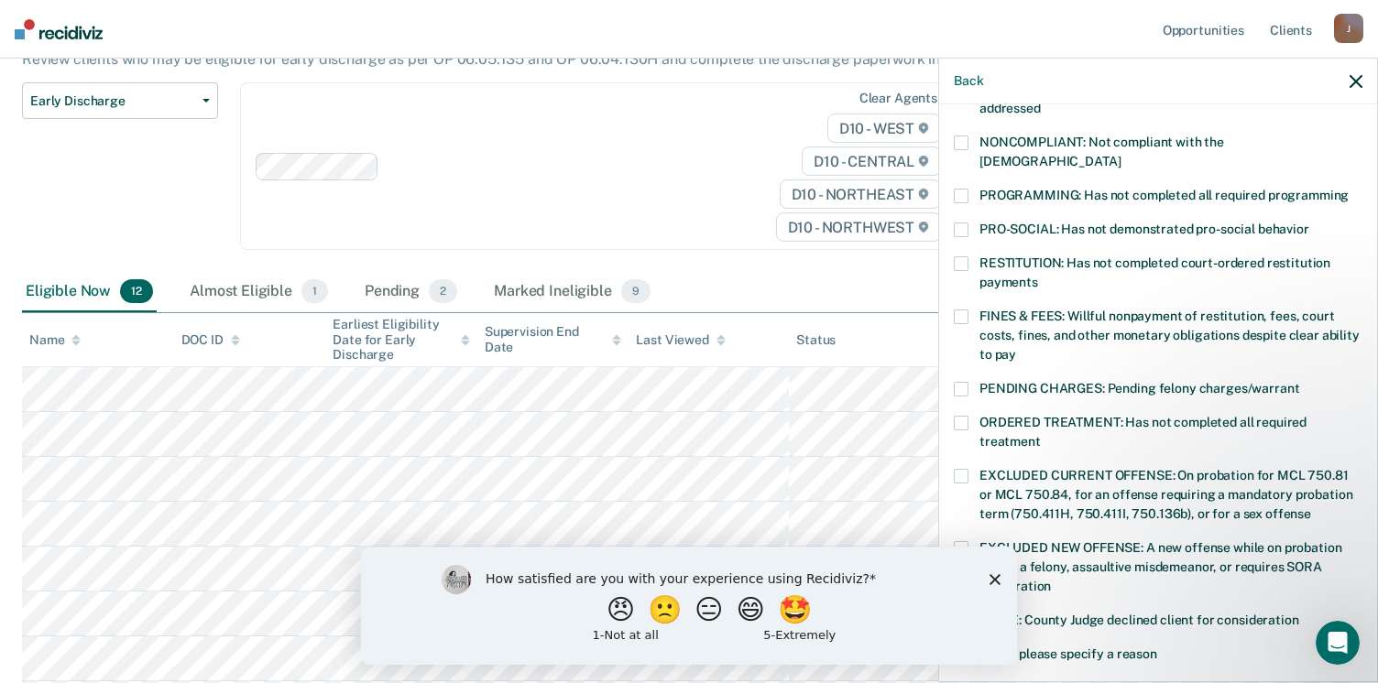
click at [964, 310] on span at bounding box center [961, 317] width 15 height 15
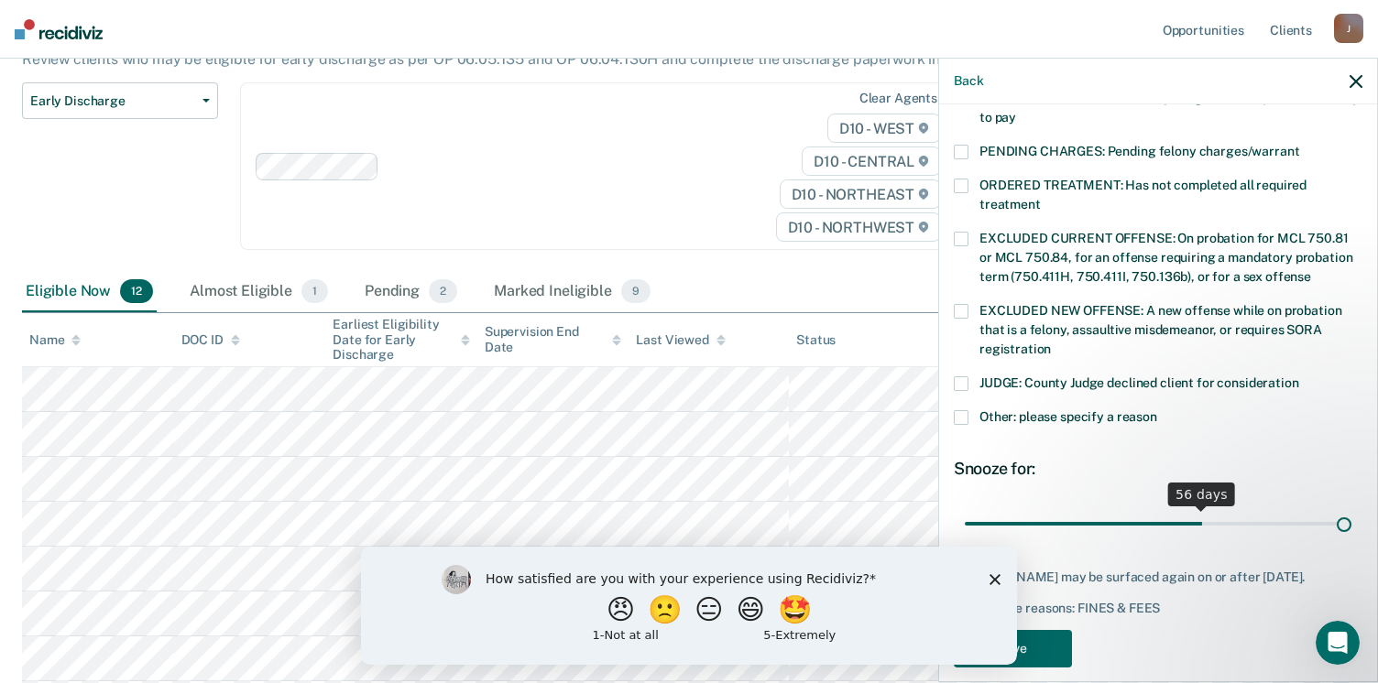
scroll to position [593, 0]
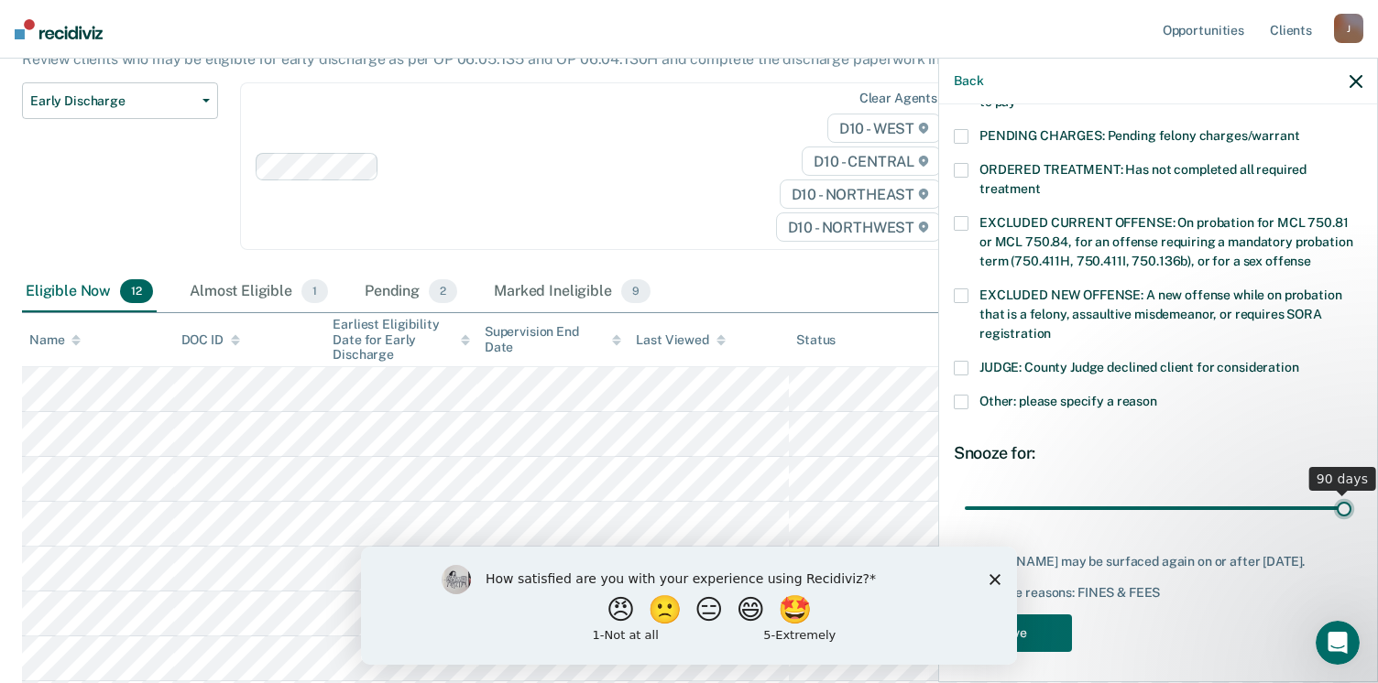
drag, startPoint x: 1086, startPoint y: 485, endPoint x: 1384, endPoint y: 459, distance: 299.7
type input "90"
click at [1351, 493] on input "range" at bounding box center [1158, 509] width 387 height 32
click at [1043, 628] on button "Save" at bounding box center [1013, 634] width 118 height 38
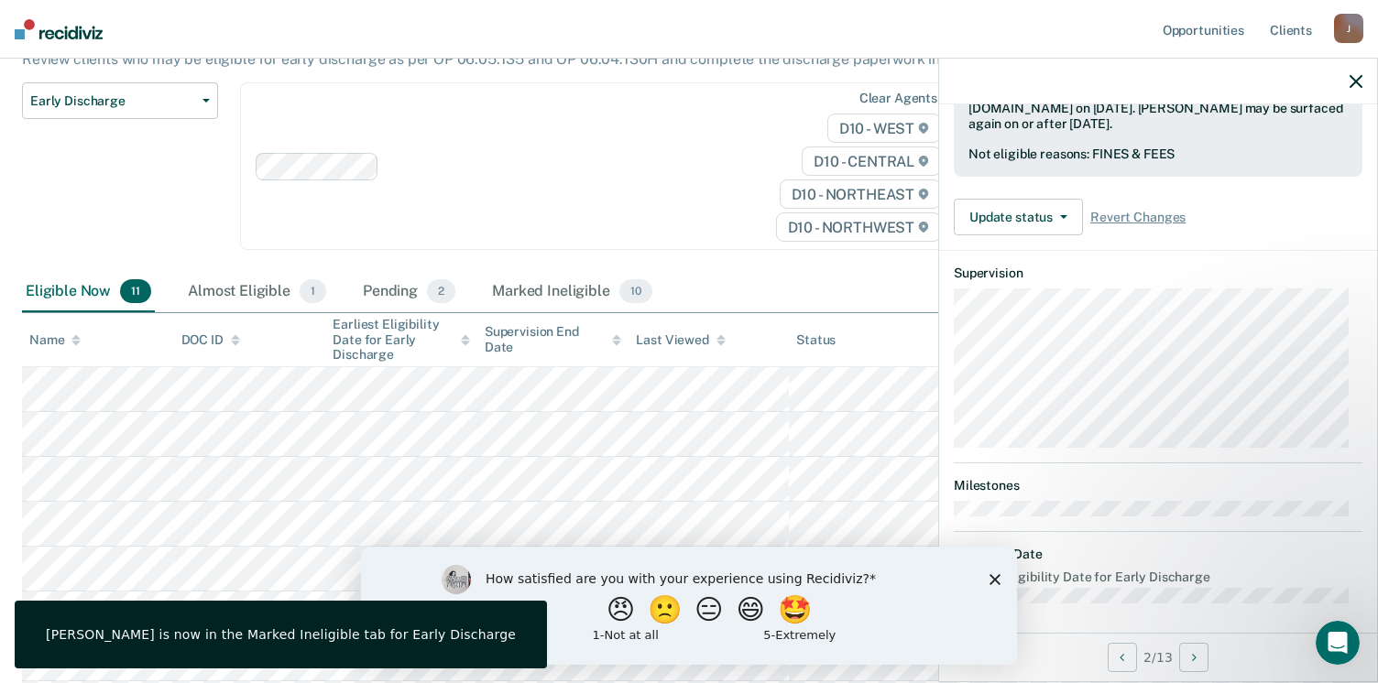
scroll to position [340, 0]
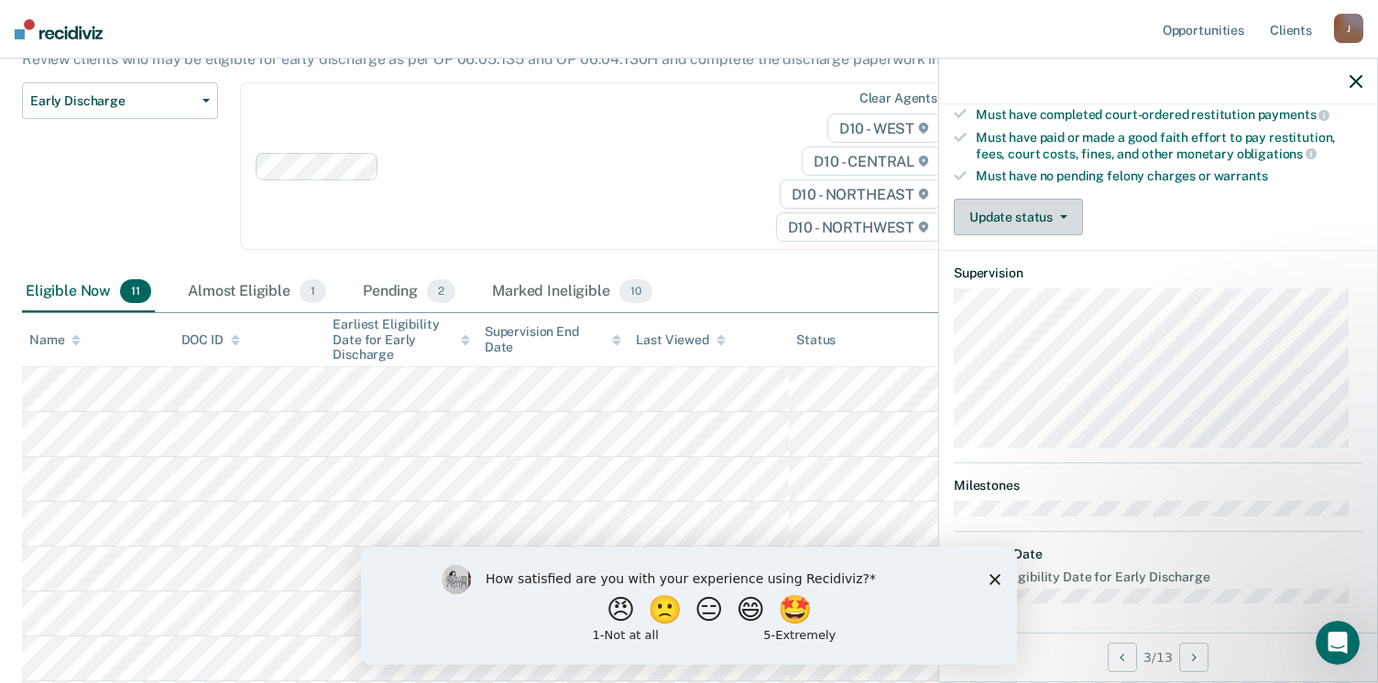
click at [1053, 215] on span "button" at bounding box center [1060, 217] width 15 height 4
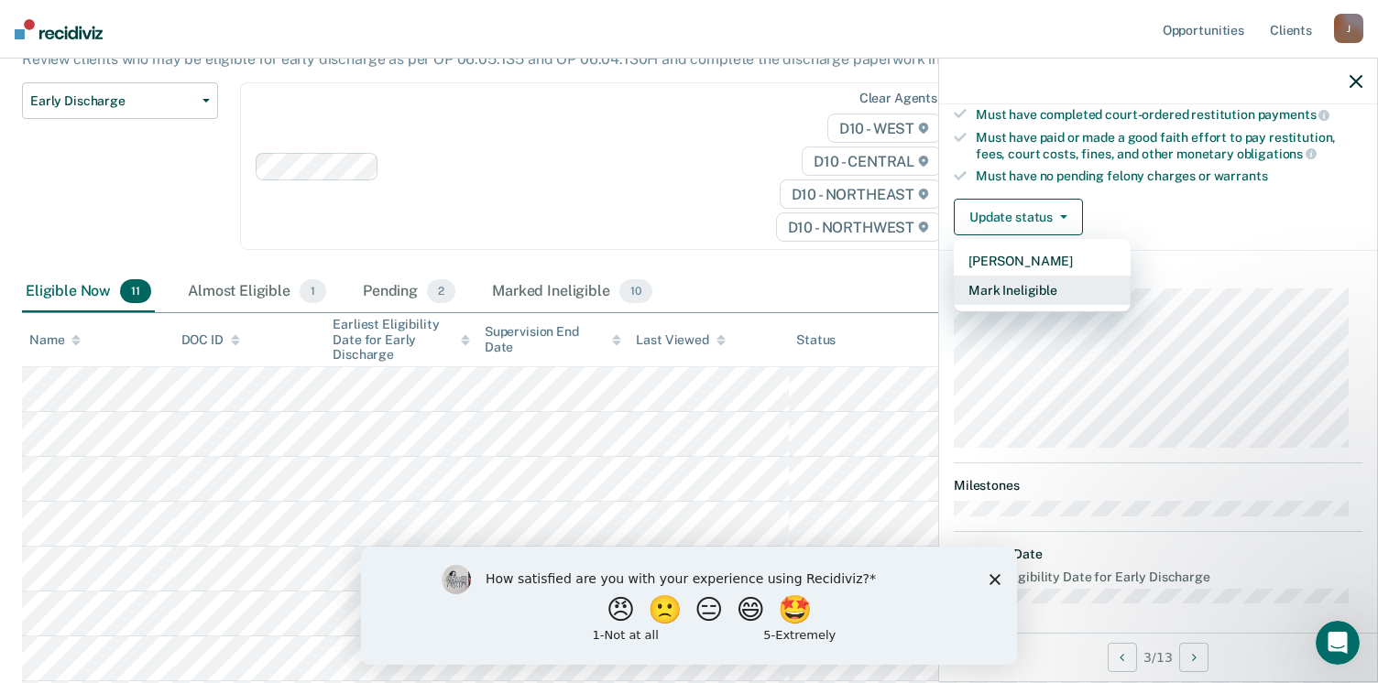
click at [1042, 287] on button "Mark Ineligible" at bounding box center [1042, 290] width 177 height 29
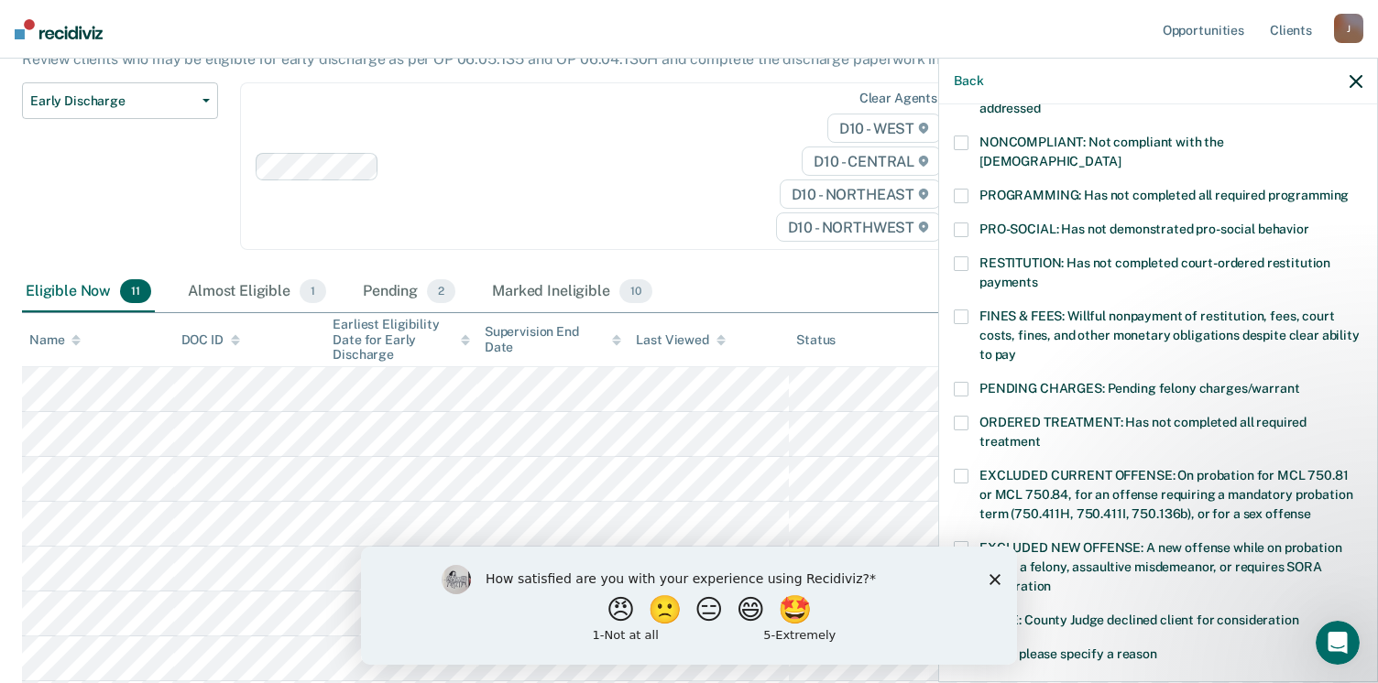
click at [960, 310] on span at bounding box center [961, 317] width 15 height 15
click at [963, 189] on span at bounding box center [961, 196] width 15 height 15
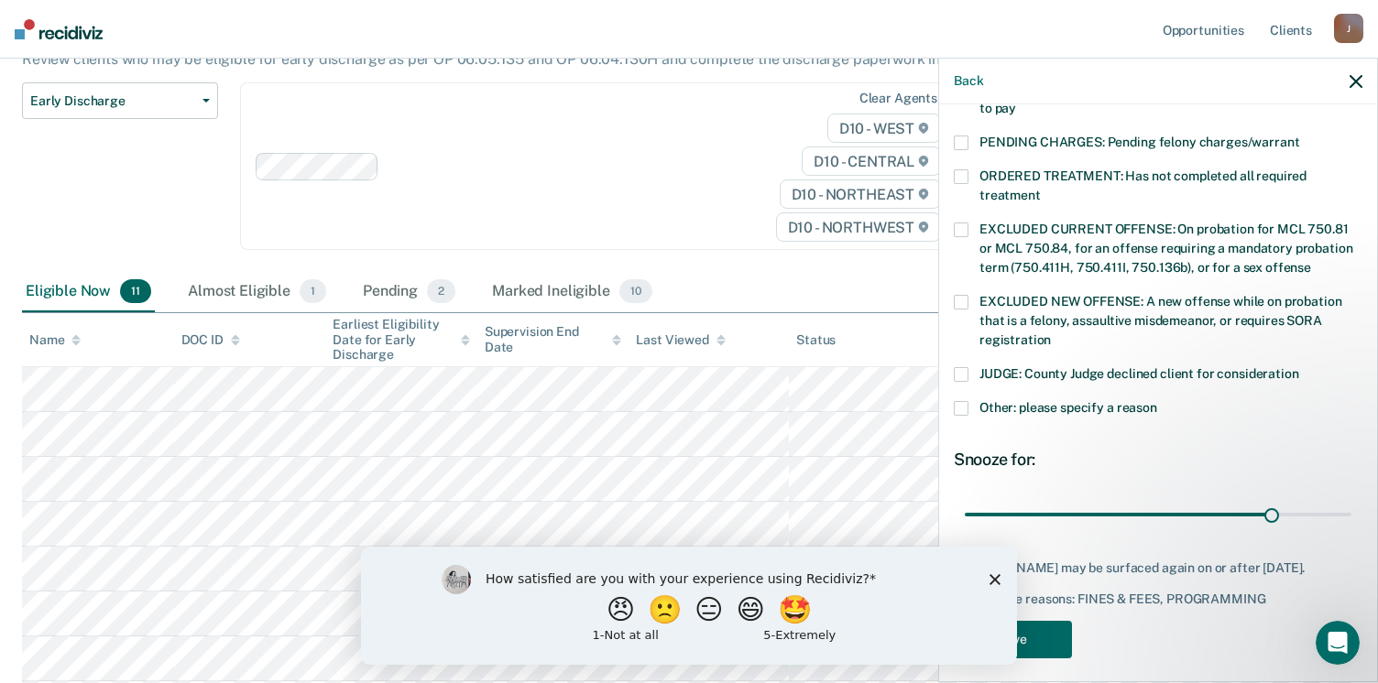
scroll to position [593, 0]
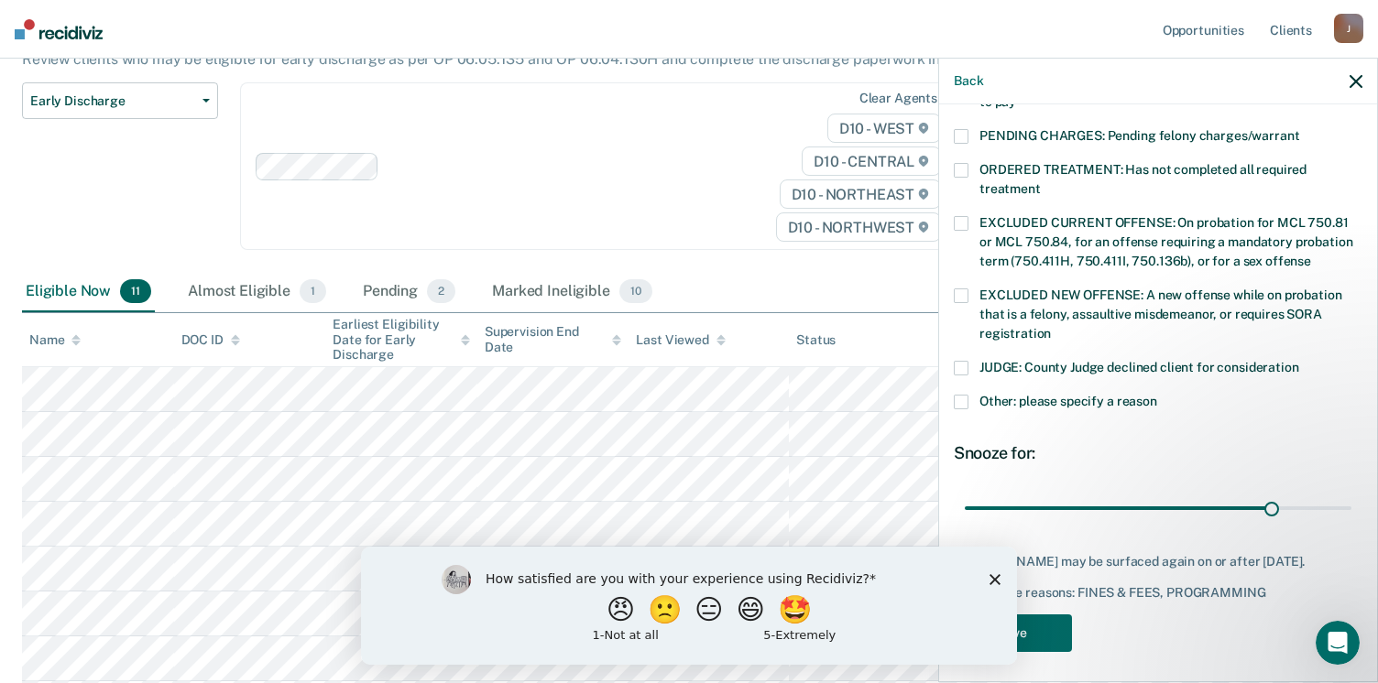
click at [960, 395] on span at bounding box center [961, 402] width 15 height 15
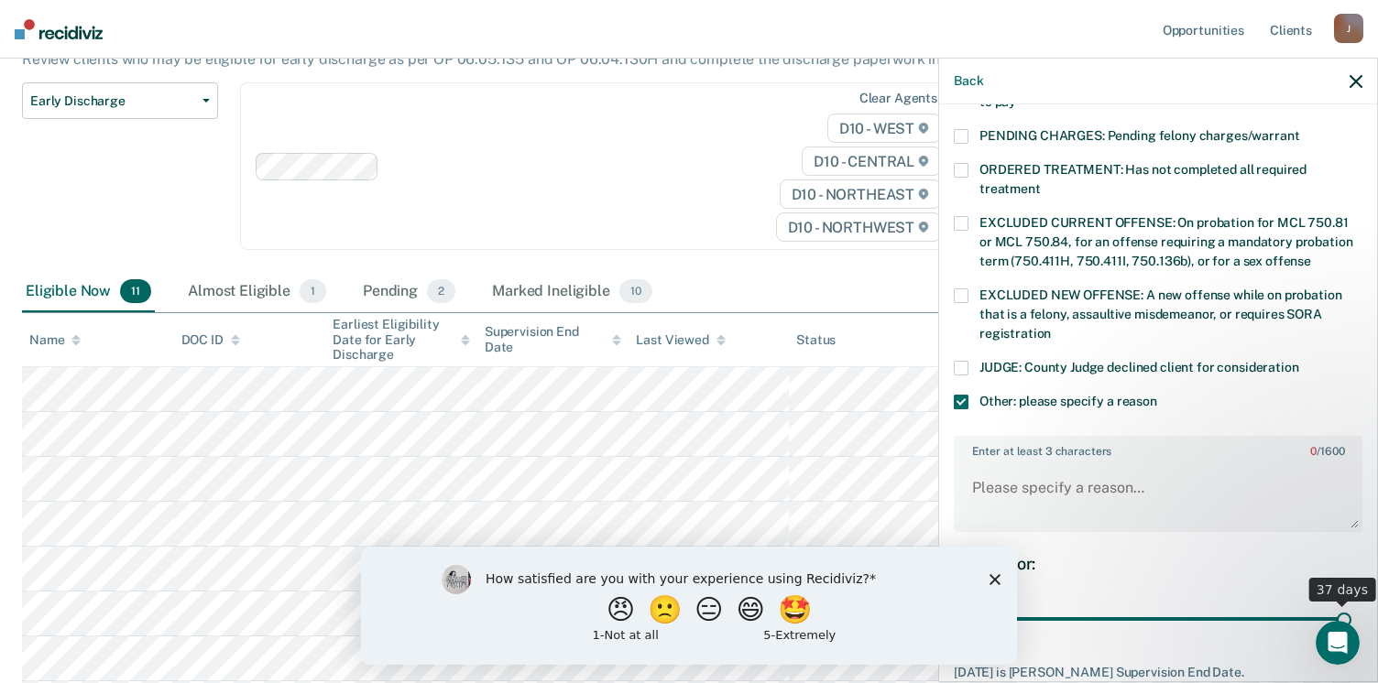
drag, startPoint x: 1254, startPoint y: 587, endPoint x: 1400, endPoint y: 584, distance: 145.7
type input "37"
click at [1351, 604] on input "range" at bounding box center [1158, 620] width 387 height 32
click at [1027, 463] on textarea "Enter at least 3 characters 0 / 1600" at bounding box center [1157, 497] width 405 height 68
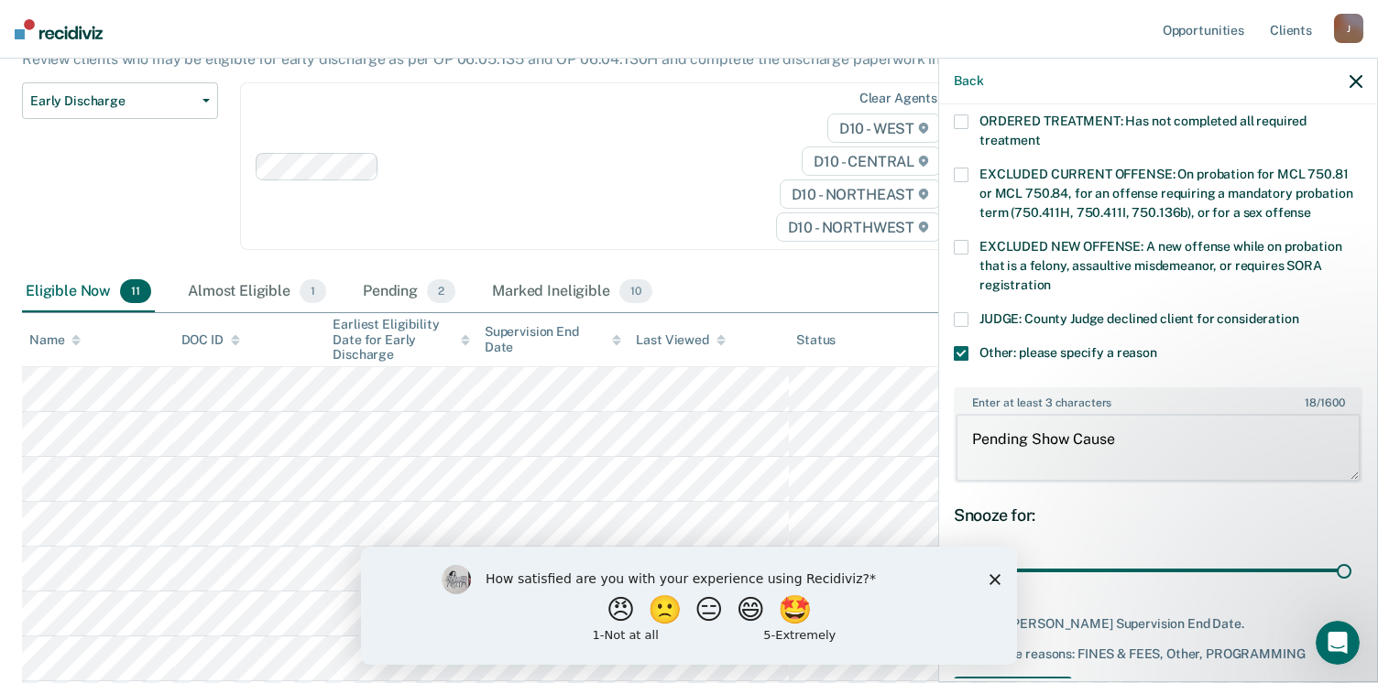
scroll to position [686, 0]
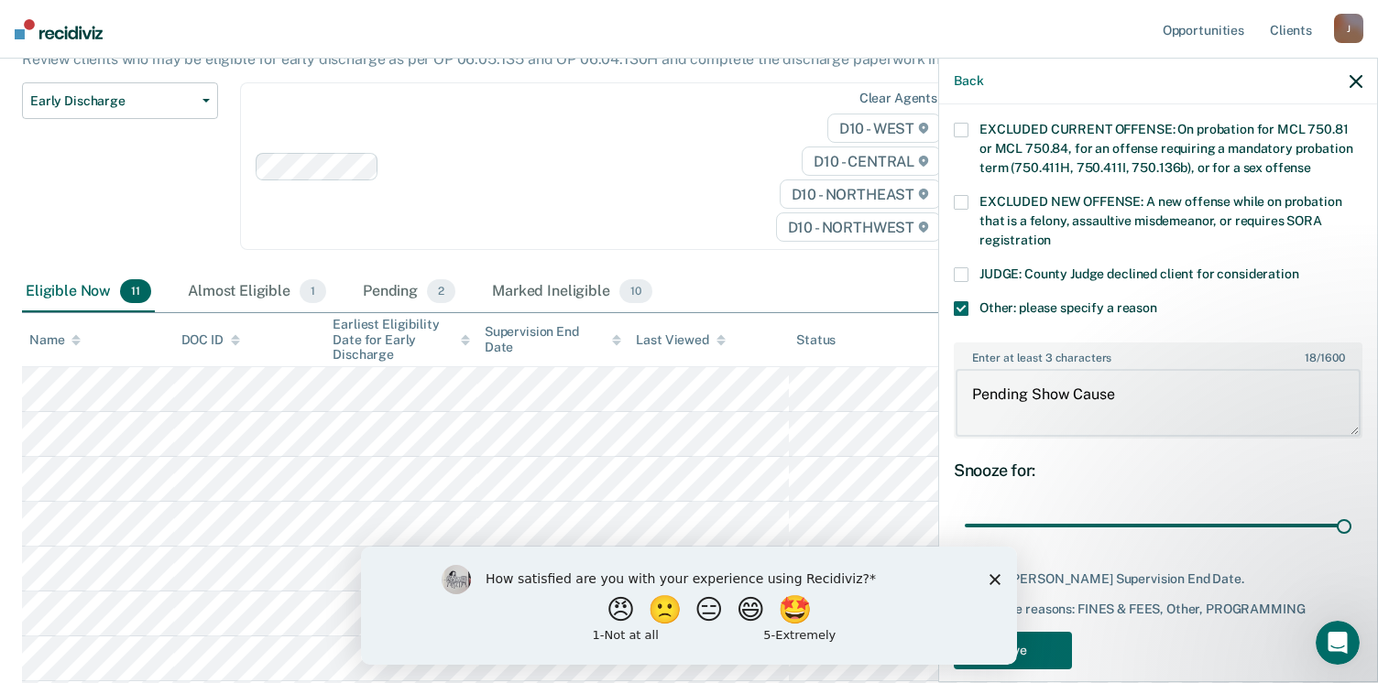
type textarea "Pending Show Cause"
click at [1049, 632] on button "Save" at bounding box center [1013, 651] width 118 height 38
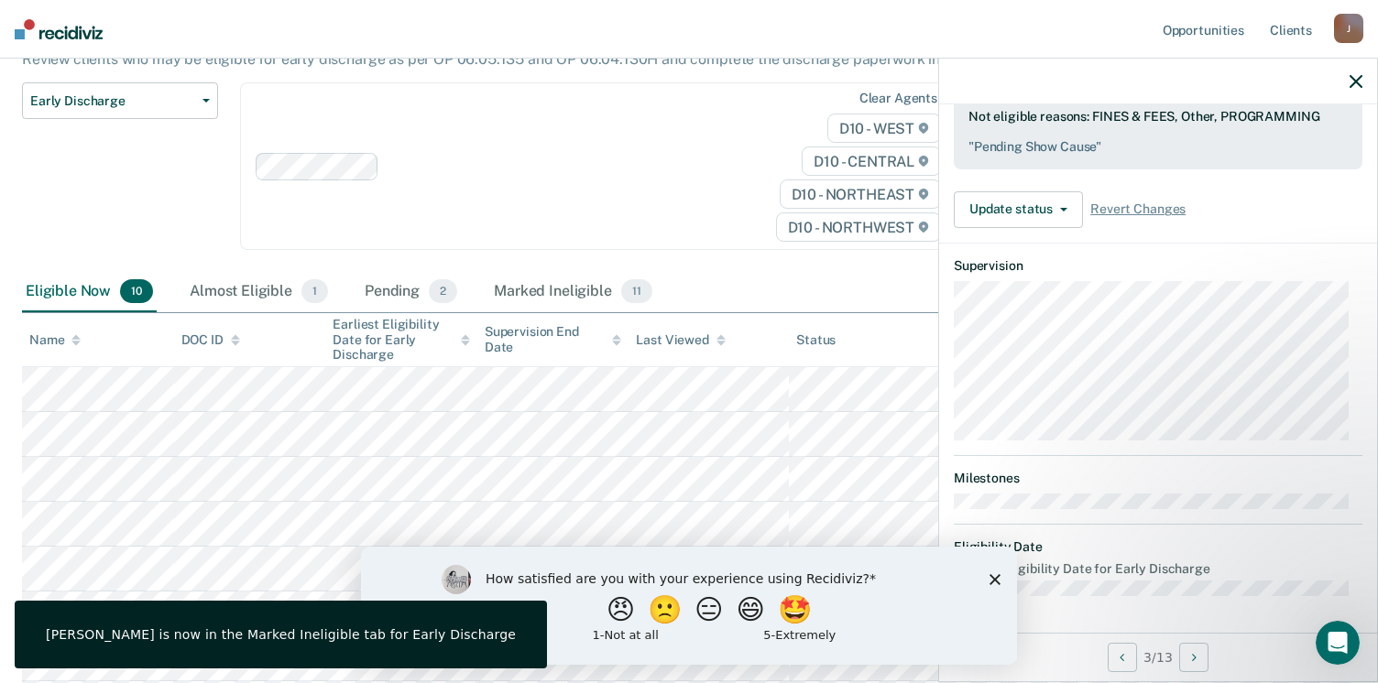
scroll to position [506, 0]
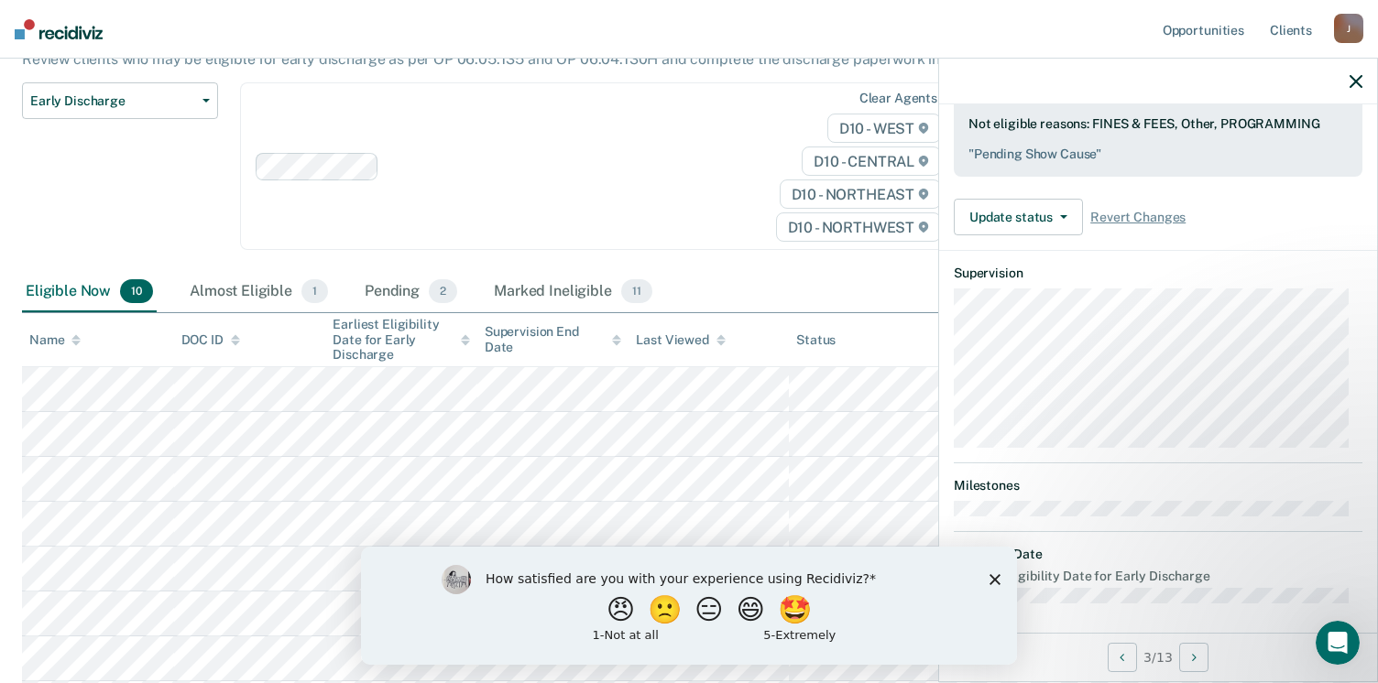
click at [1354, 78] on icon "button" at bounding box center [1355, 81] width 13 height 13
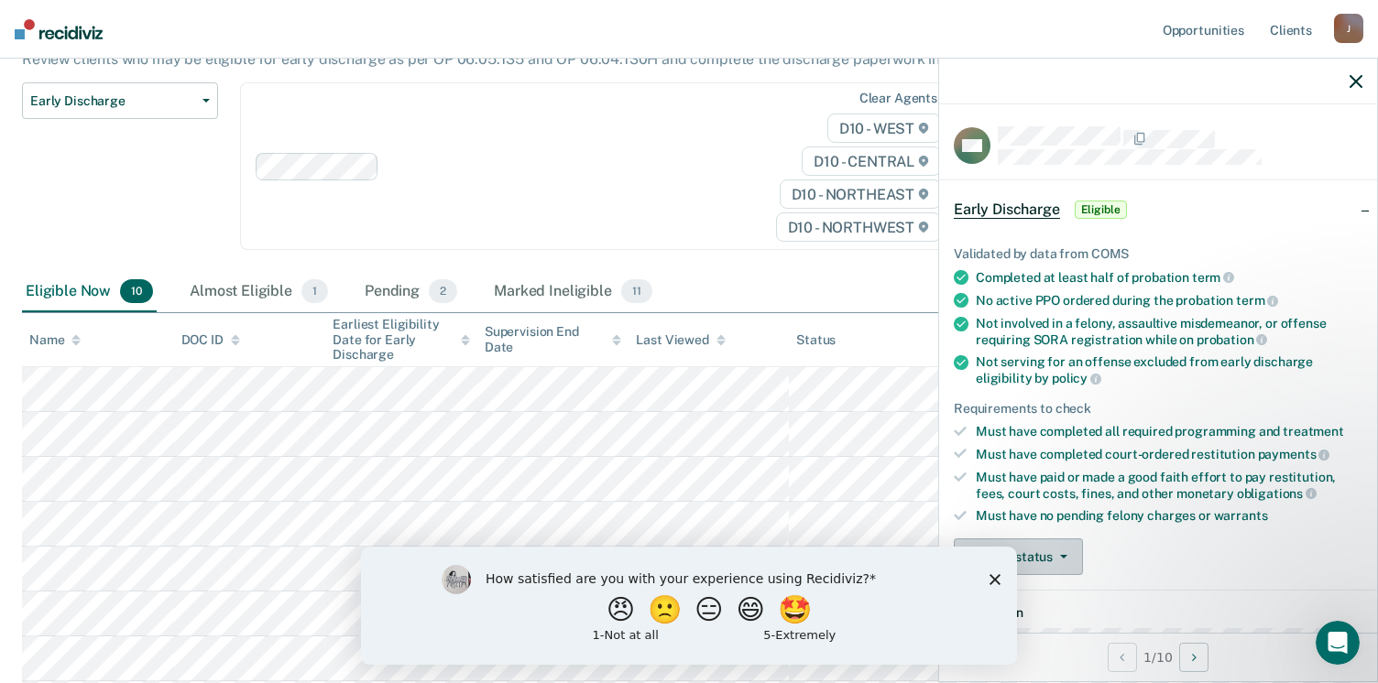
click at [1060, 555] on icon "button" at bounding box center [1063, 557] width 7 height 4
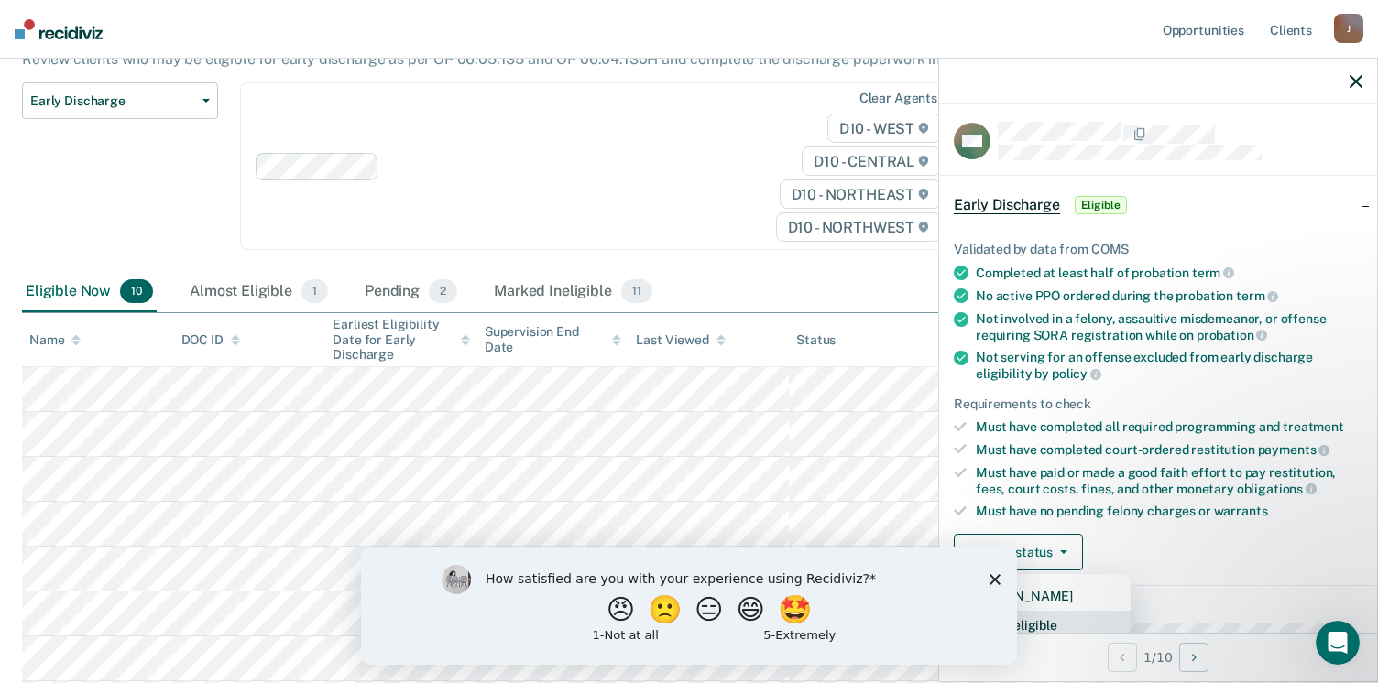
click at [1037, 623] on button "Mark Ineligible" at bounding box center [1042, 625] width 177 height 29
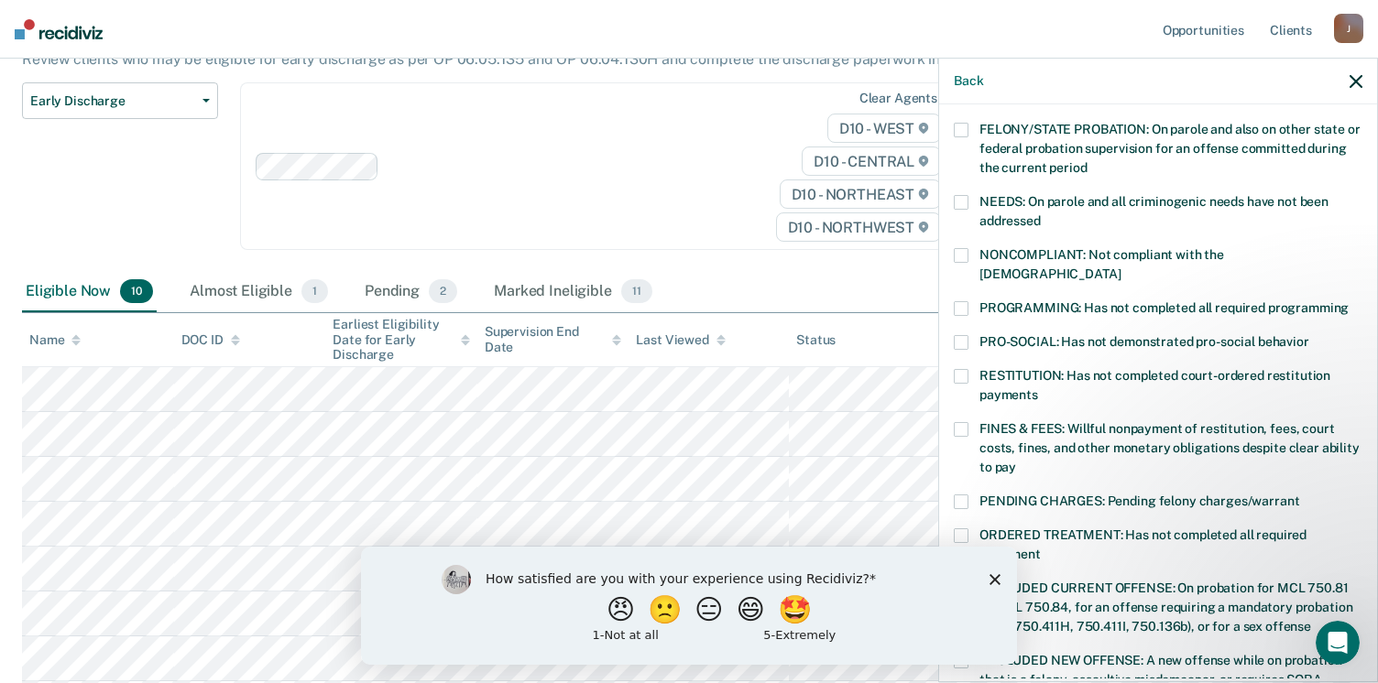
scroll to position [238, 0]
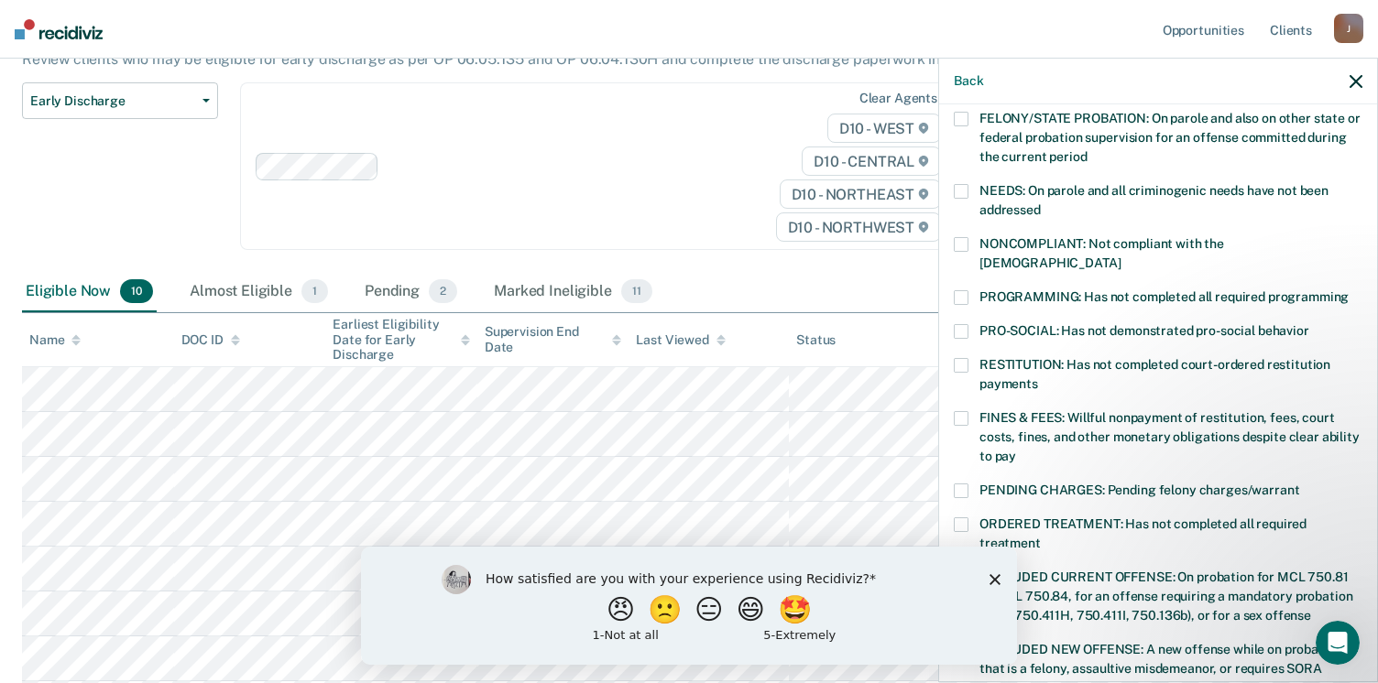
click at [957, 411] on span at bounding box center [961, 418] width 15 height 15
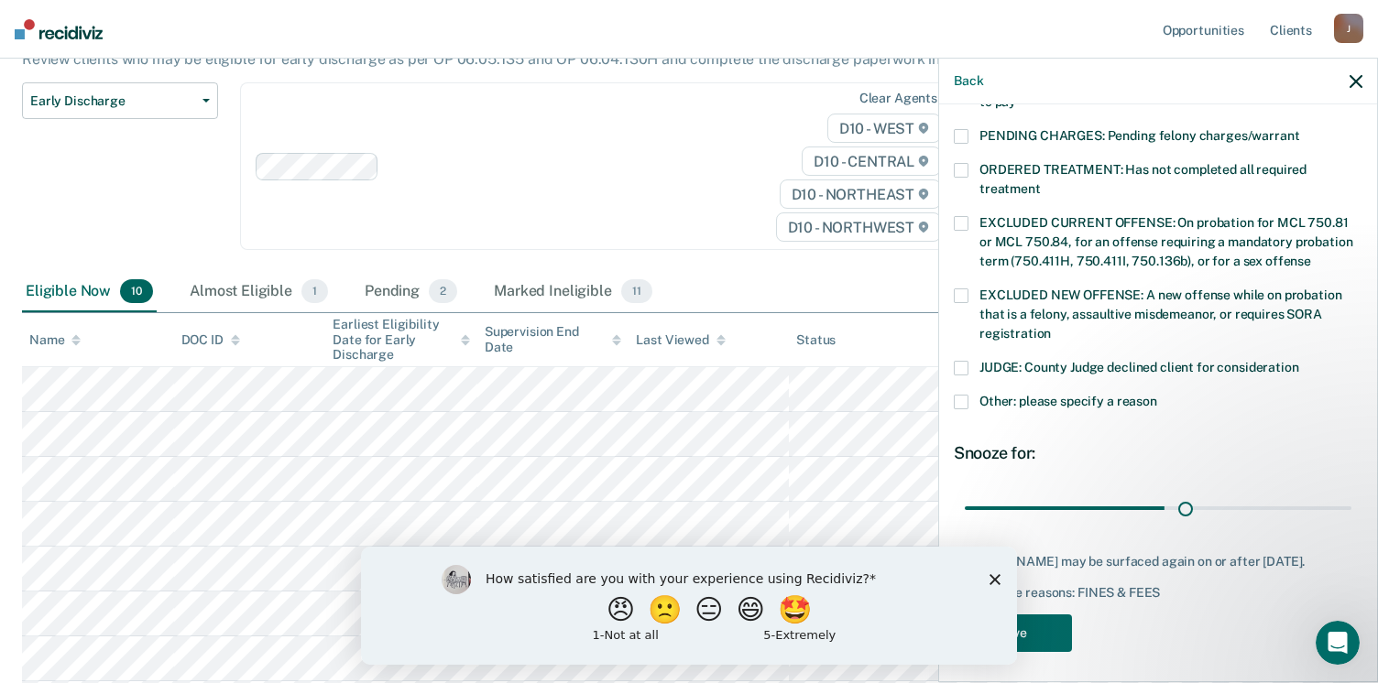
scroll to position [593, 0]
type input "90"
click at [1056, 630] on button "Save" at bounding box center [1013, 634] width 118 height 38
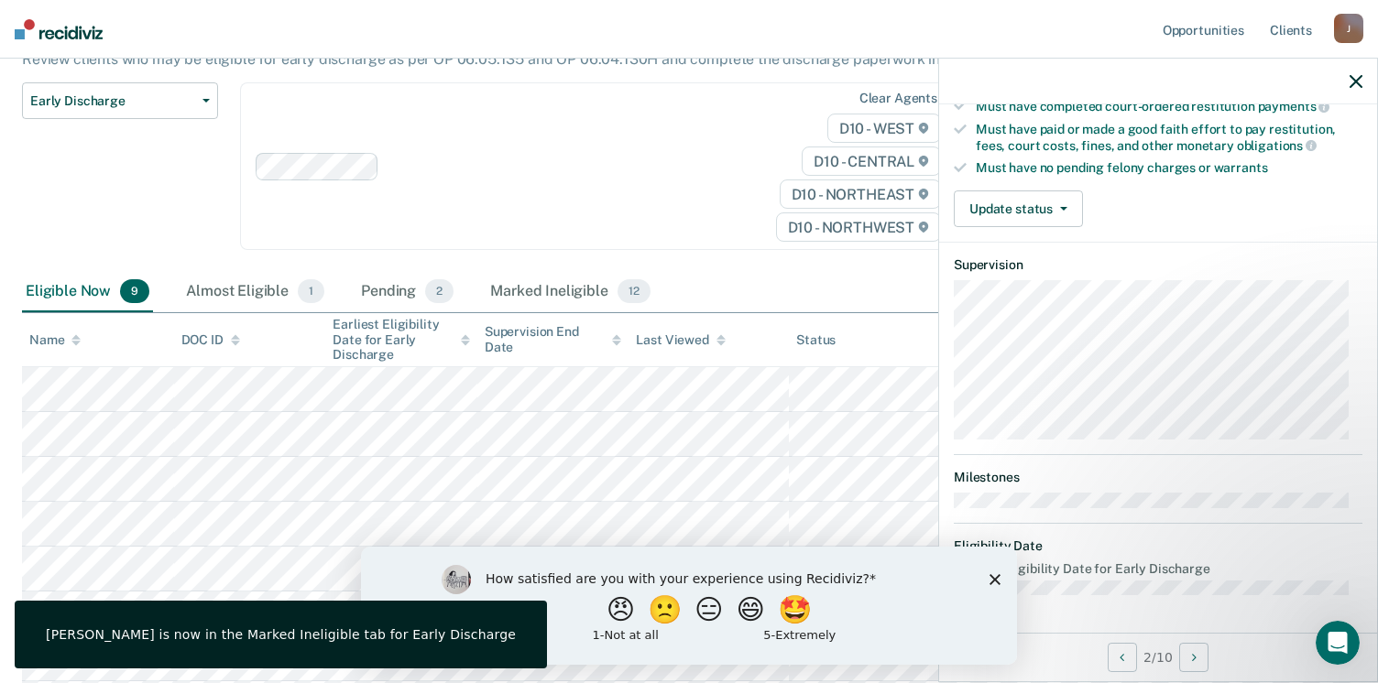
scroll to position [340, 0]
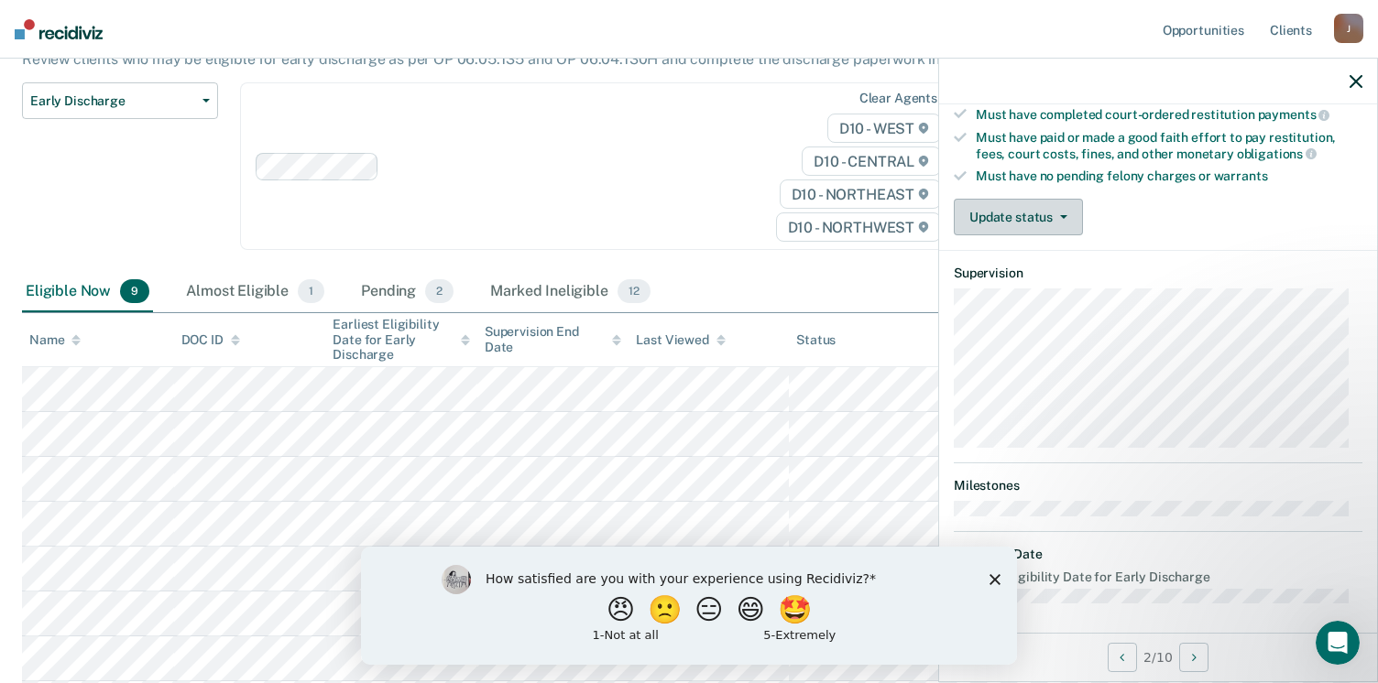
click at [1063, 215] on icon "button" at bounding box center [1063, 217] width 7 height 4
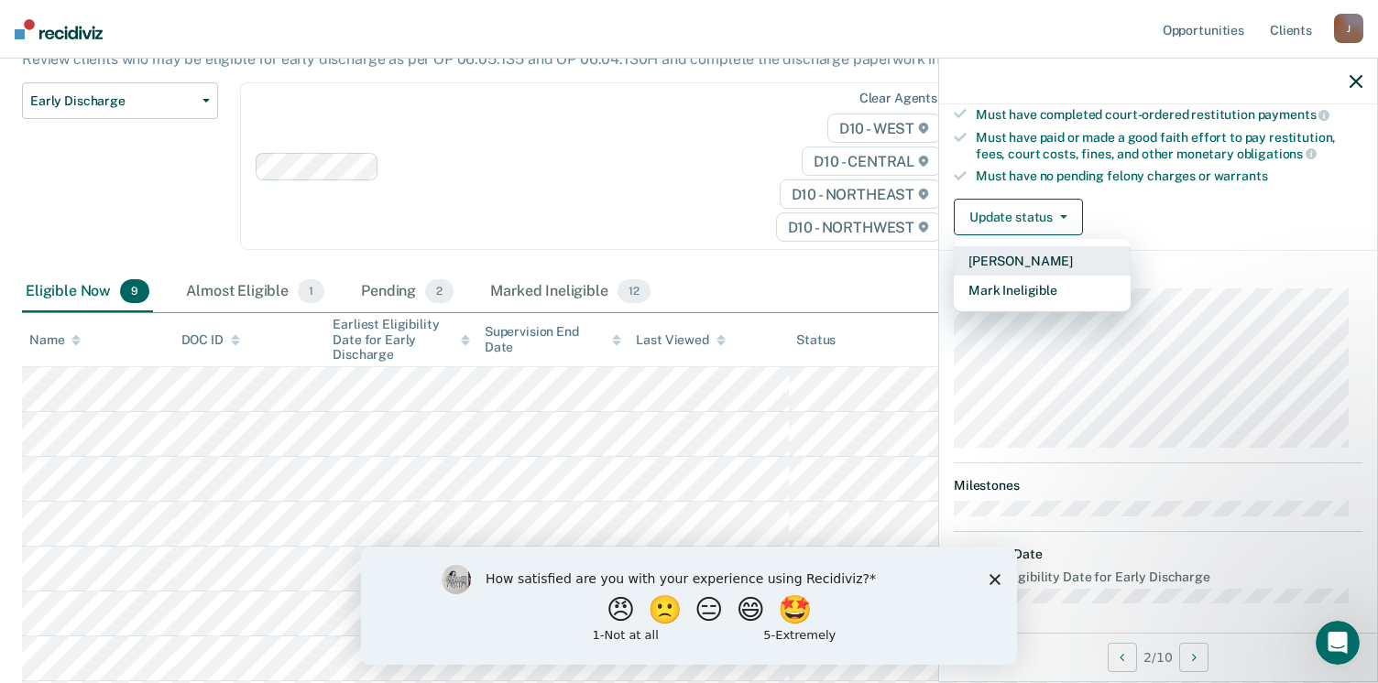
click at [1015, 256] on button "[PERSON_NAME]" at bounding box center [1042, 260] width 177 height 29
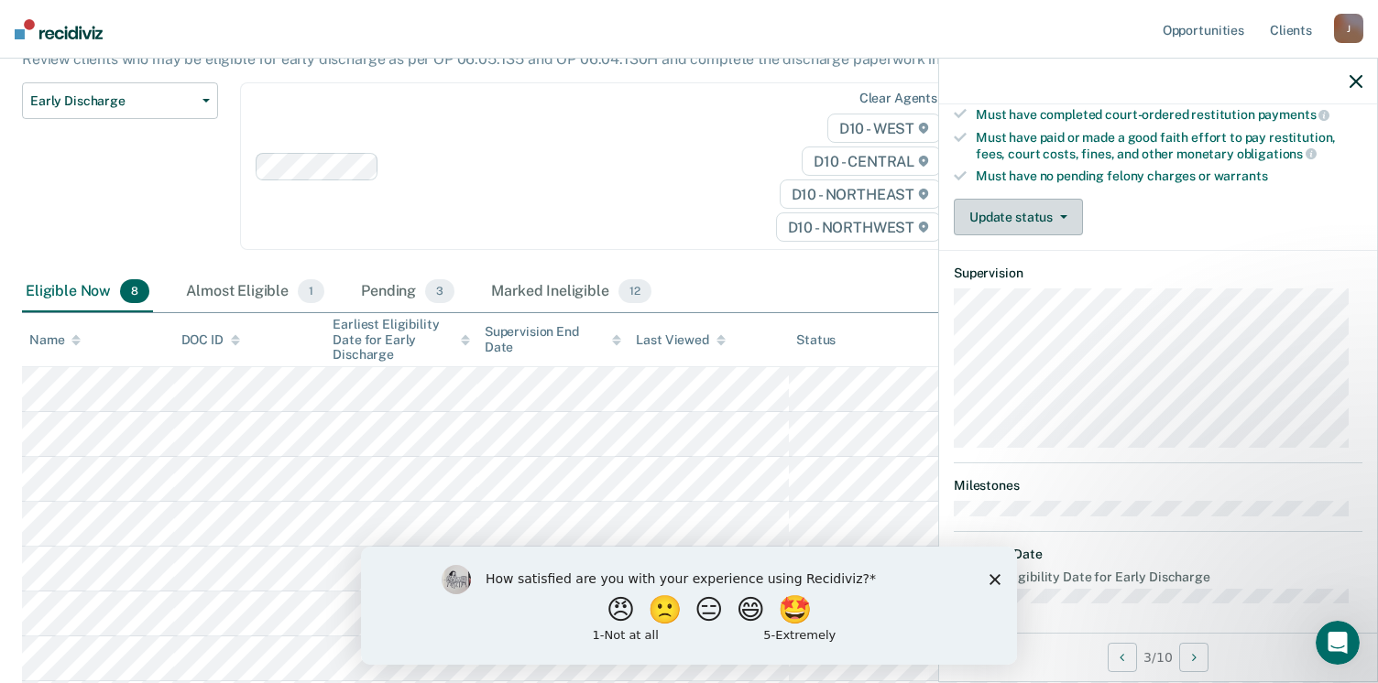
click at [1060, 215] on icon "button" at bounding box center [1063, 217] width 7 height 4
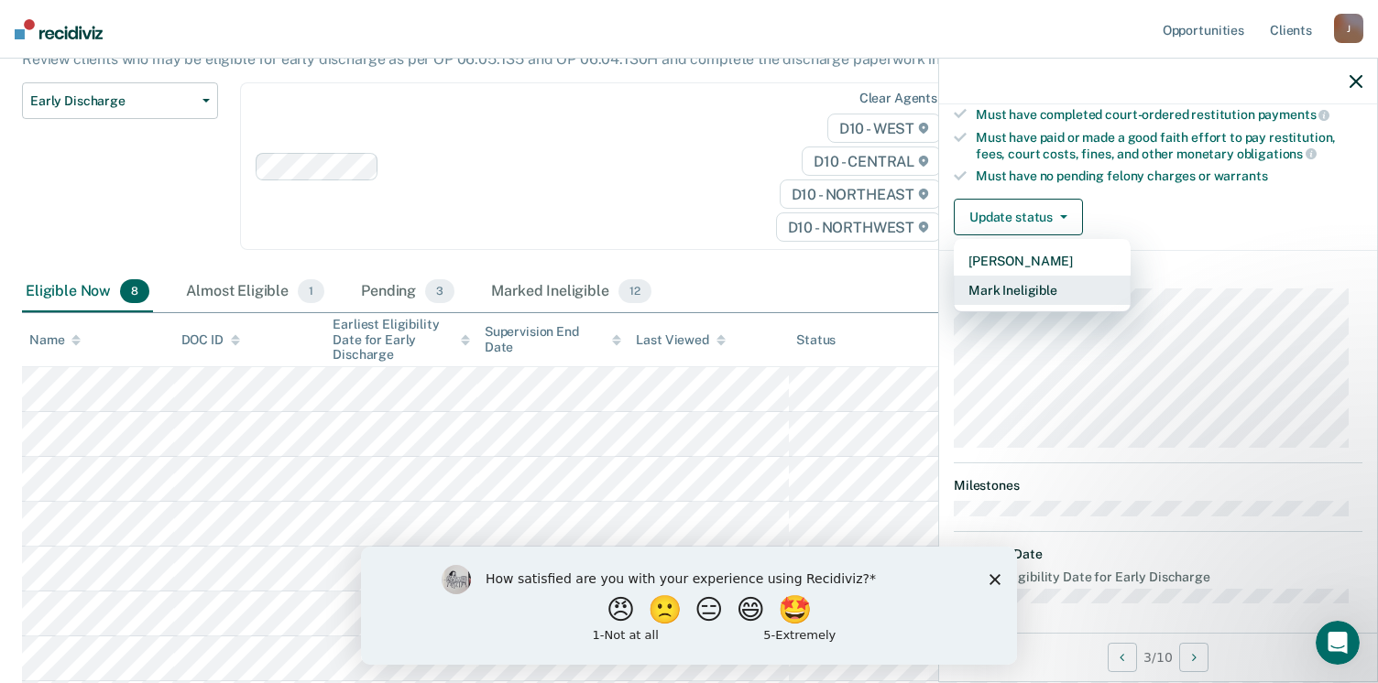
click at [1030, 281] on button "Mark Ineligible" at bounding box center [1042, 290] width 177 height 29
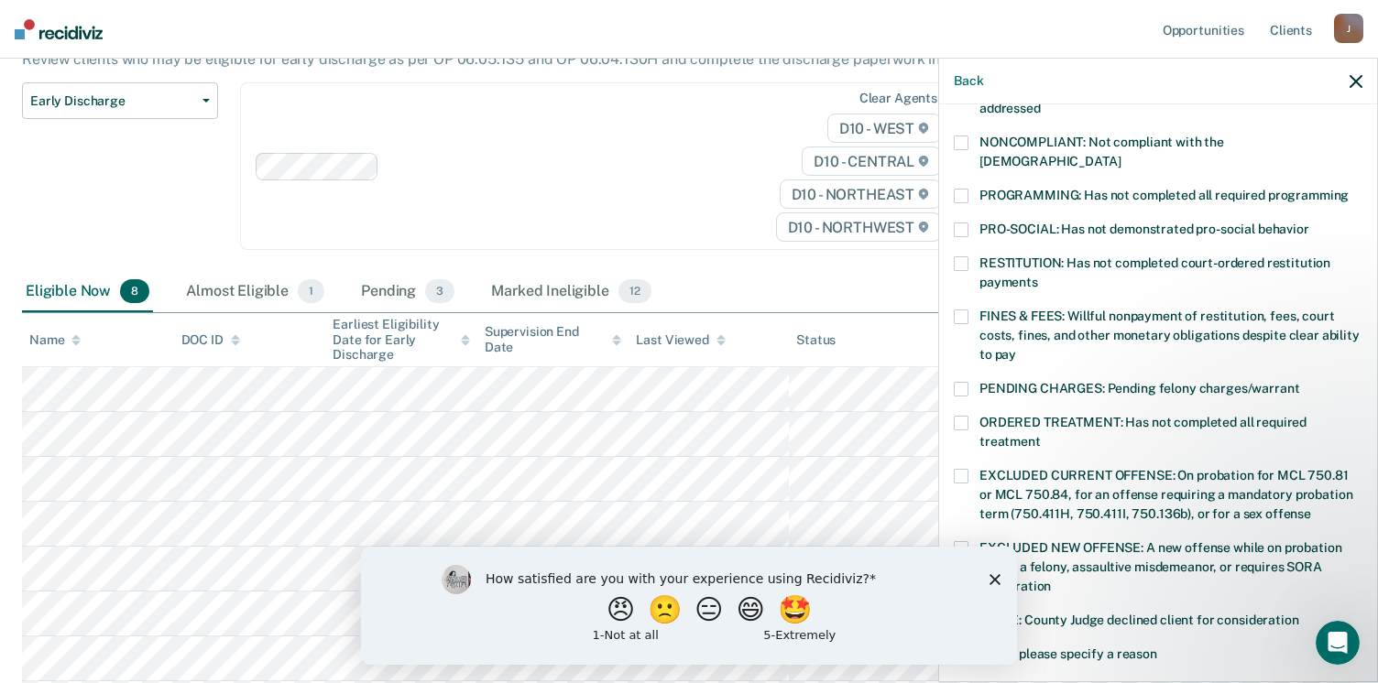
click at [958, 310] on span at bounding box center [961, 317] width 15 height 15
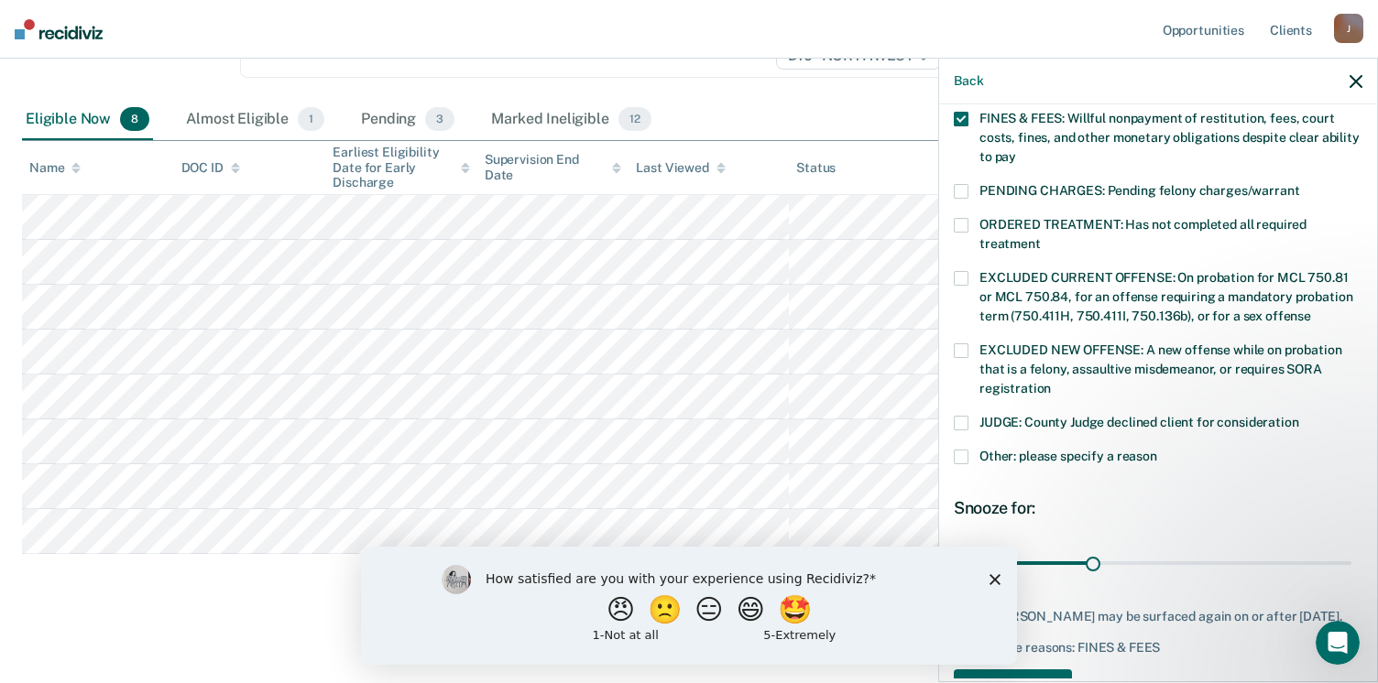
scroll to position [593, 0]
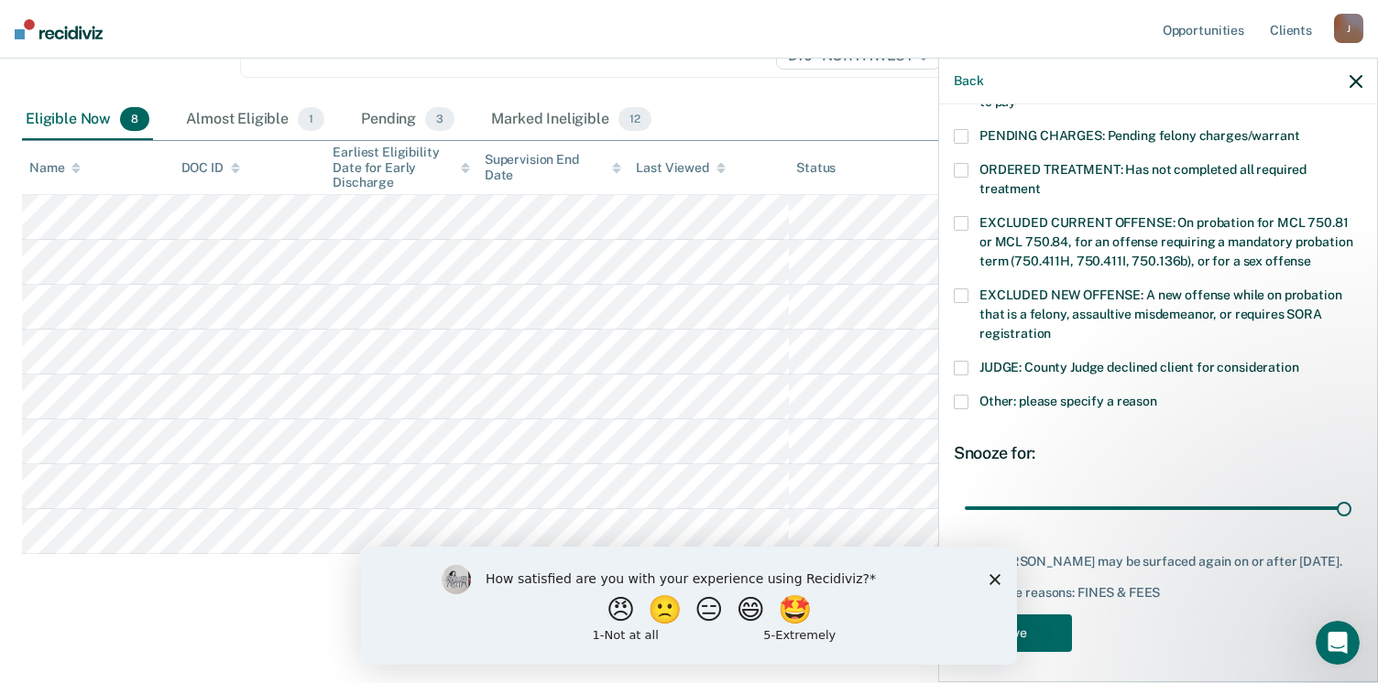
type input "90"
click at [1044, 631] on button "Save" at bounding box center [1013, 634] width 118 height 38
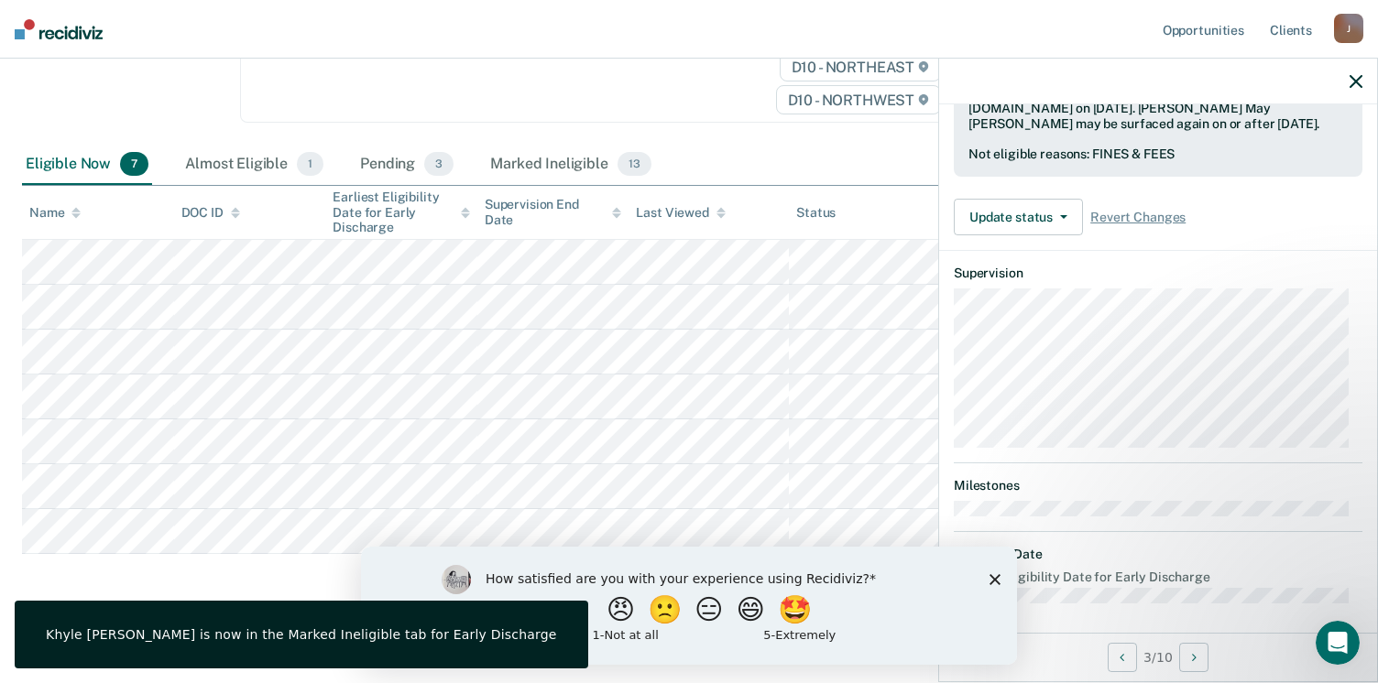
scroll to position [340, 0]
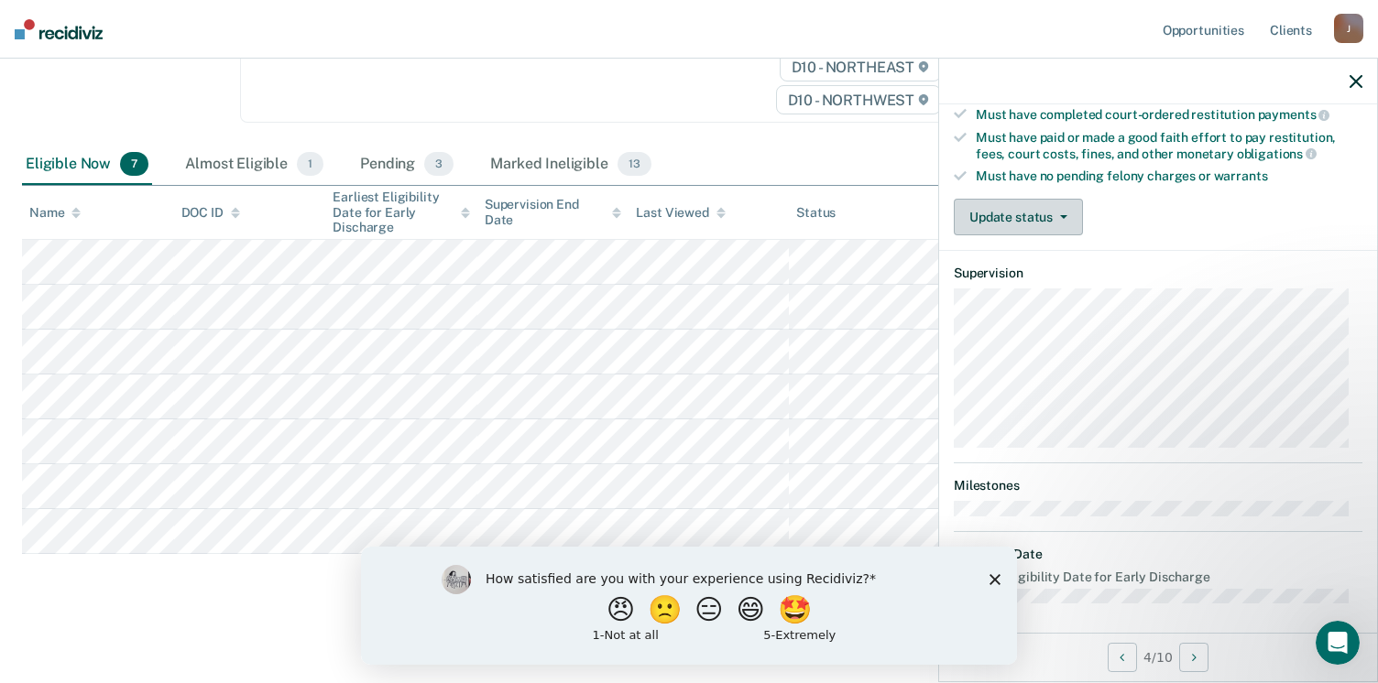
click at [1056, 203] on button "Update status" at bounding box center [1018, 217] width 129 height 37
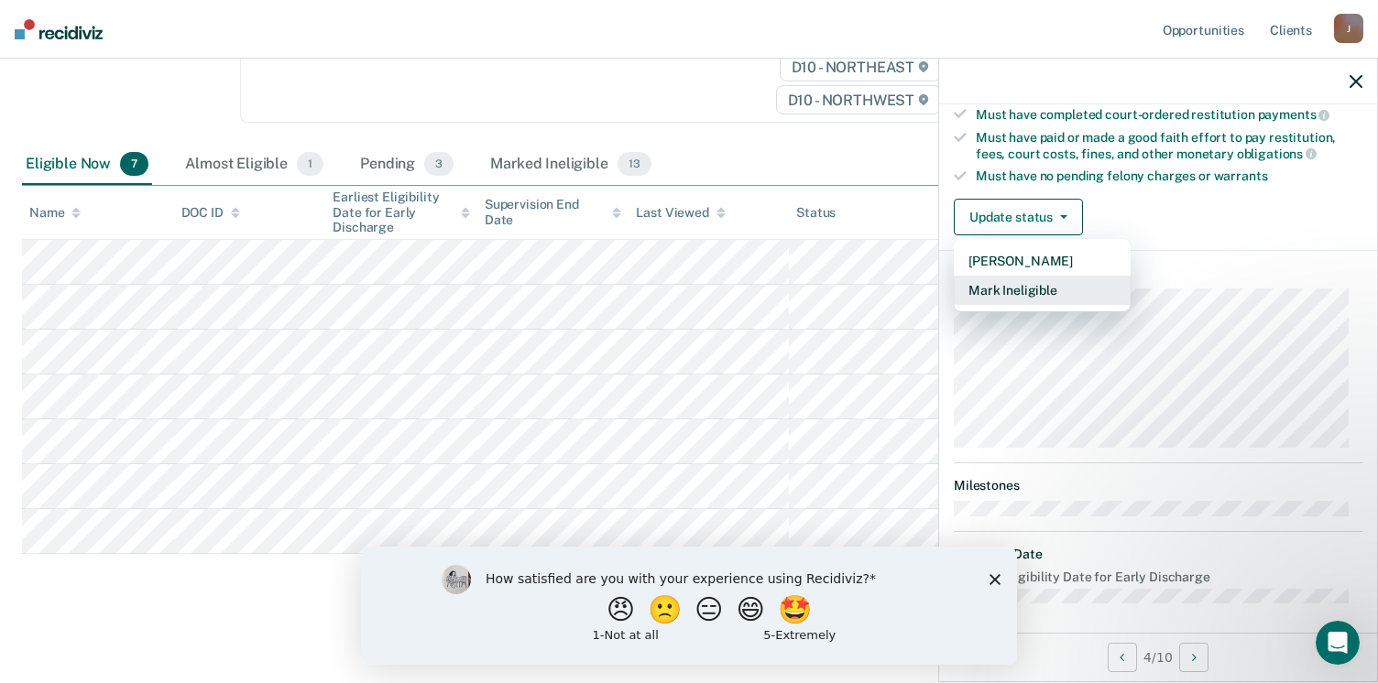
click at [1038, 281] on button "Mark Ineligible" at bounding box center [1042, 290] width 177 height 29
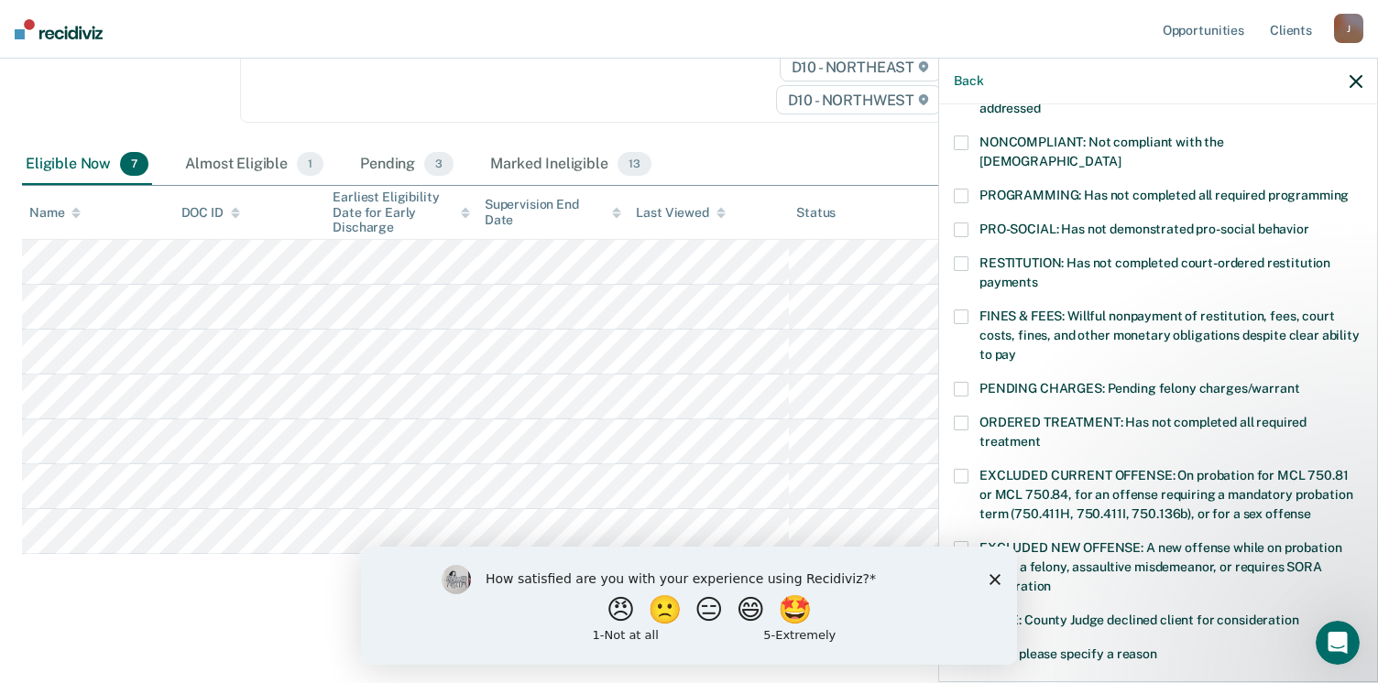
click at [959, 310] on span at bounding box center [961, 317] width 15 height 15
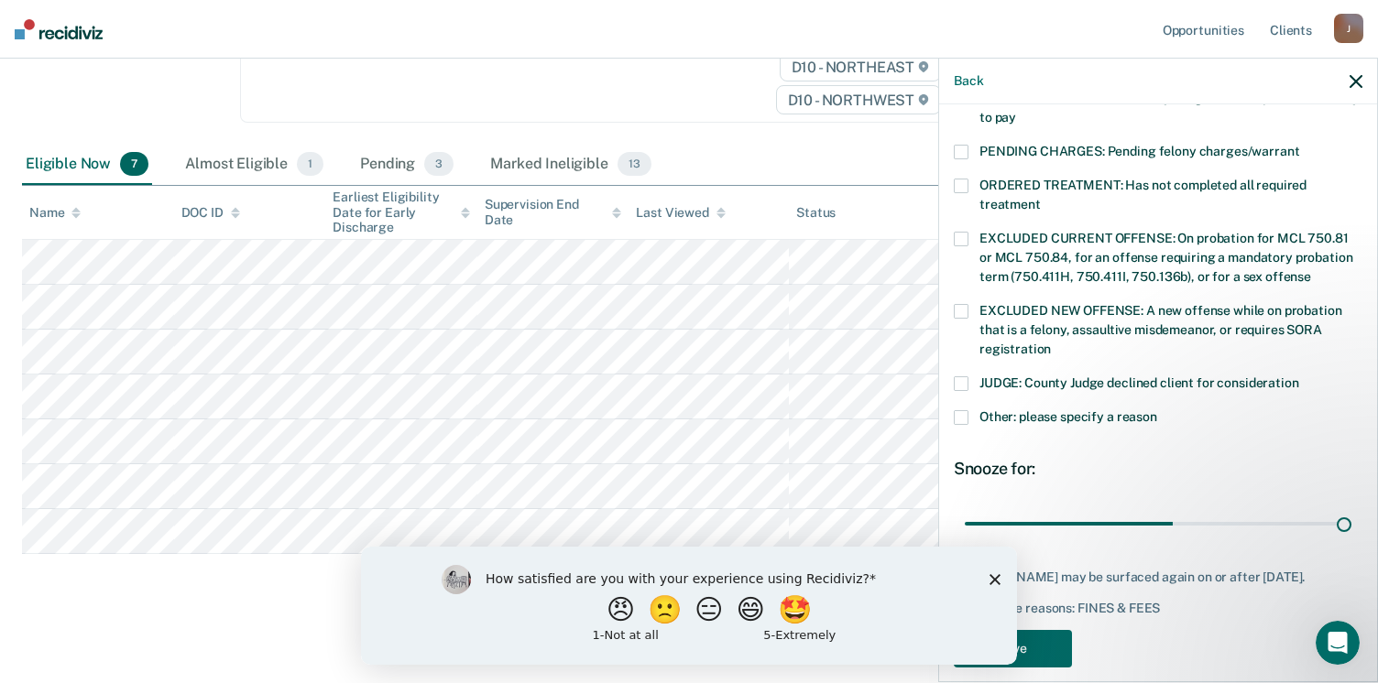
scroll to position [593, 0]
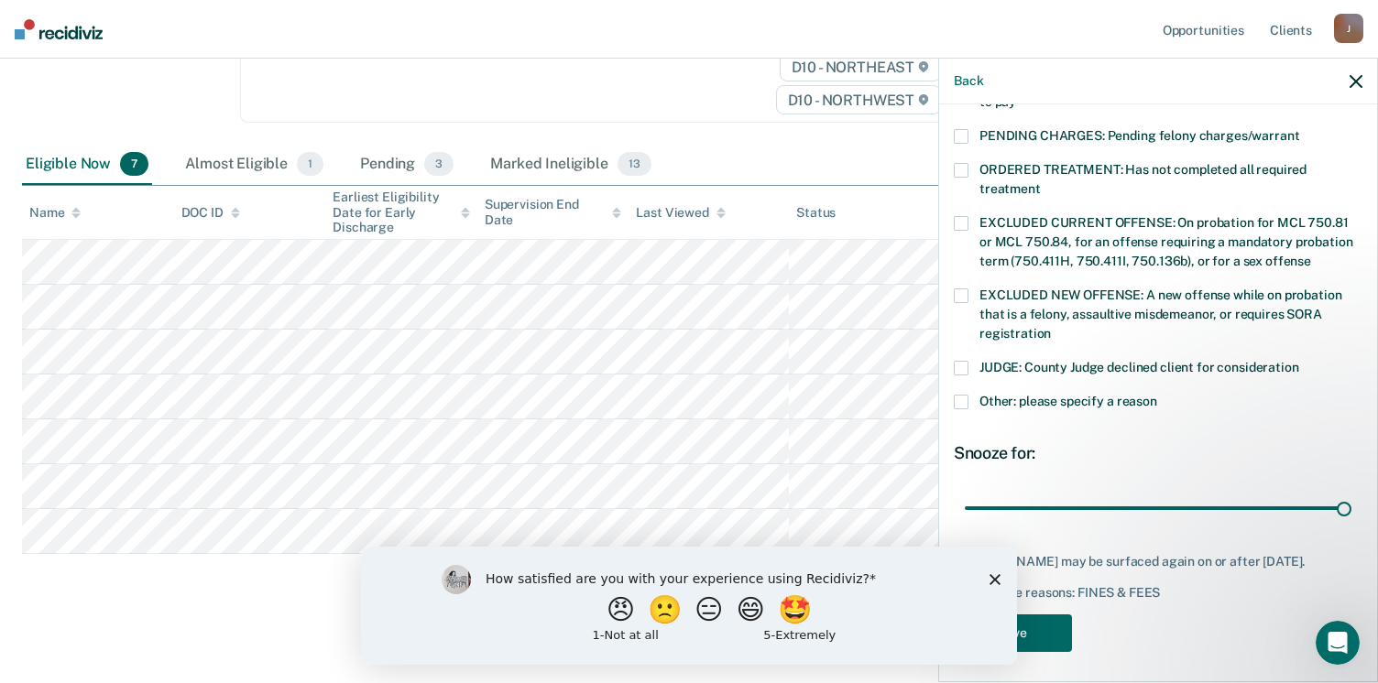
type input "90"
click at [1058, 627] on button "Save" at bounding box center [1013, 634] width 118 height 38
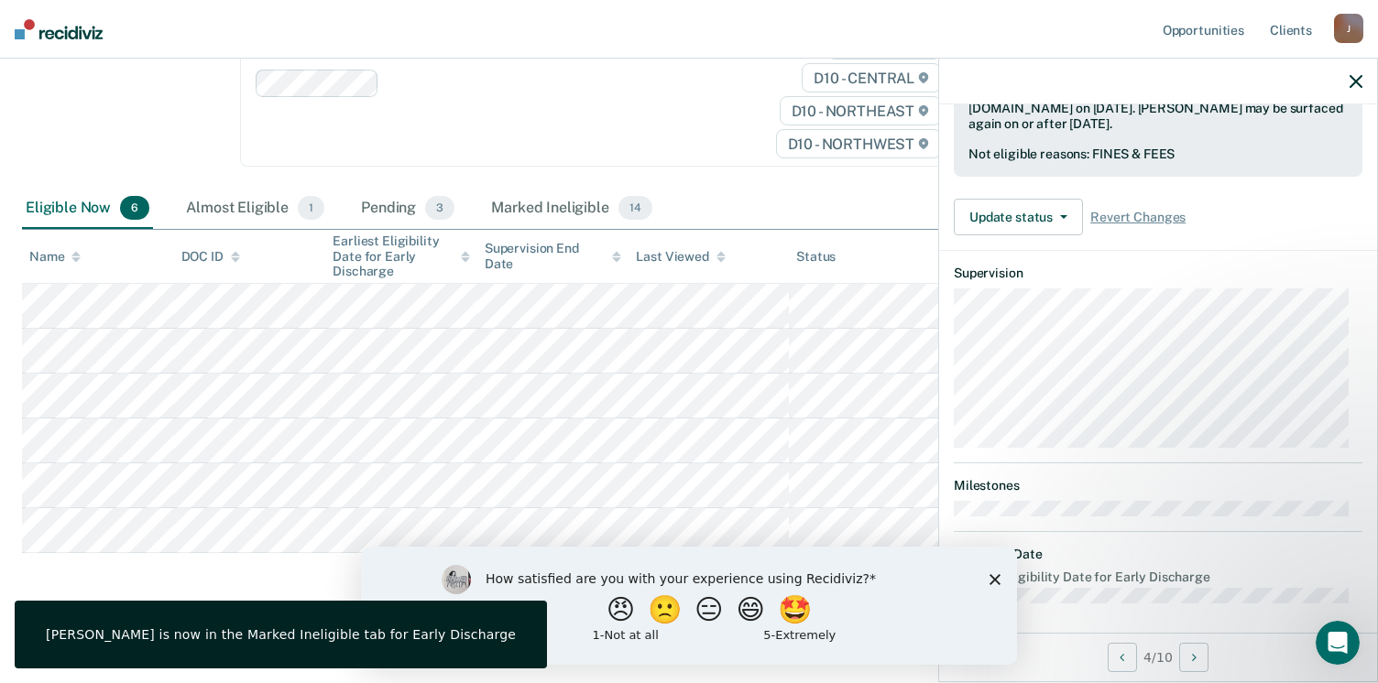
scroll to position [340, 0]
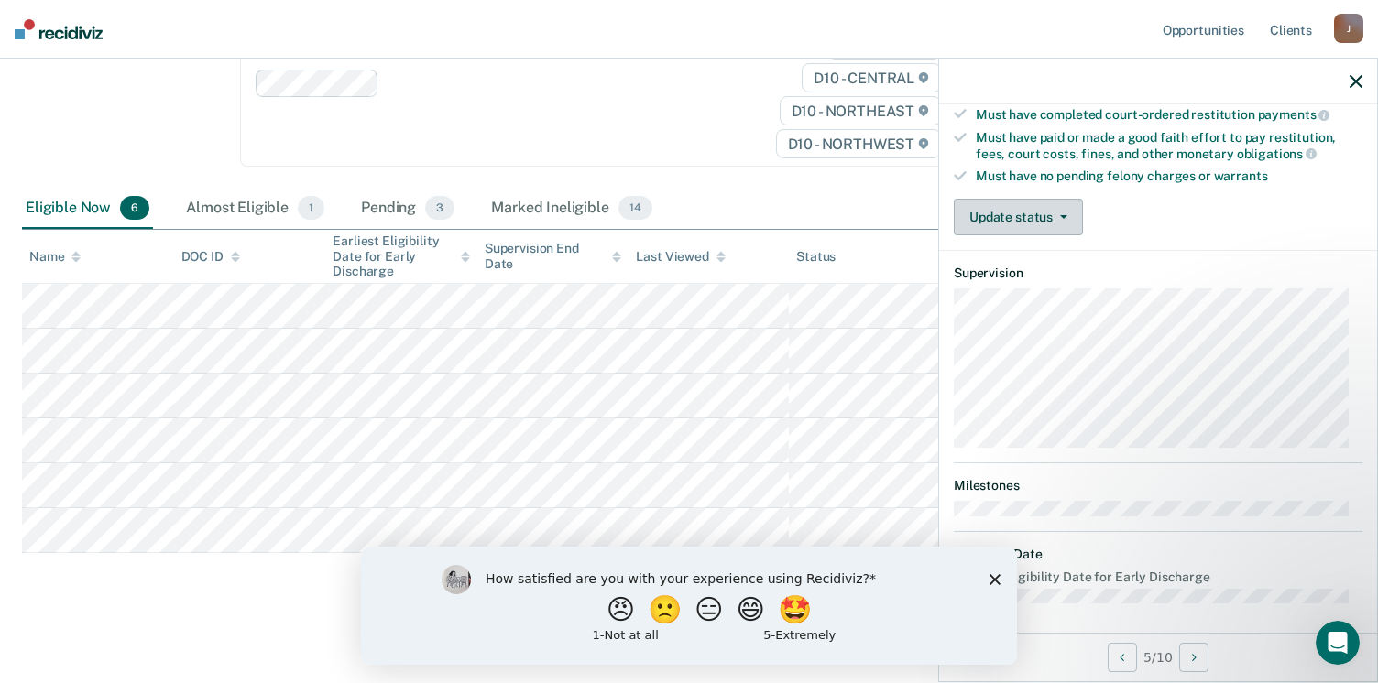
click at [1060, 215] on icon "button" at bounding box center [1063, 217] width 7 height 4
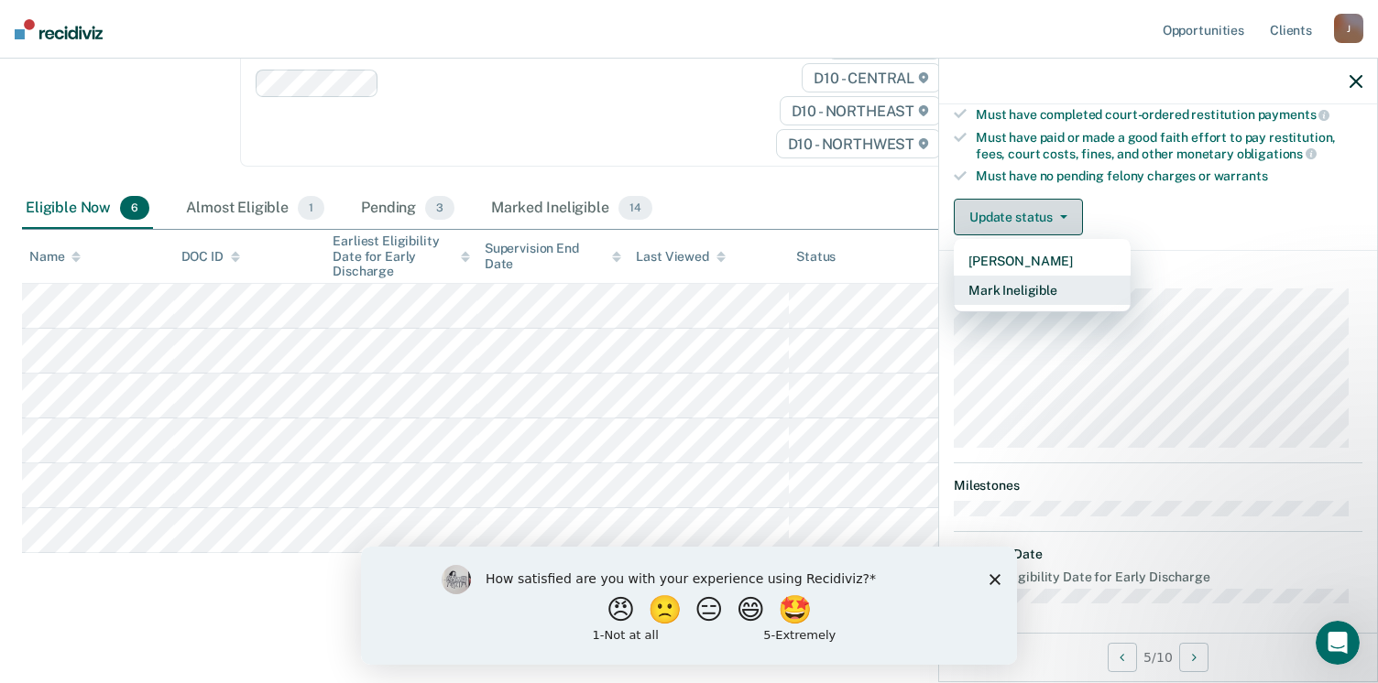
click at [1063, 280] on button "Mark Ineligible" at bounding box center [1042, 290] width 177 height 29
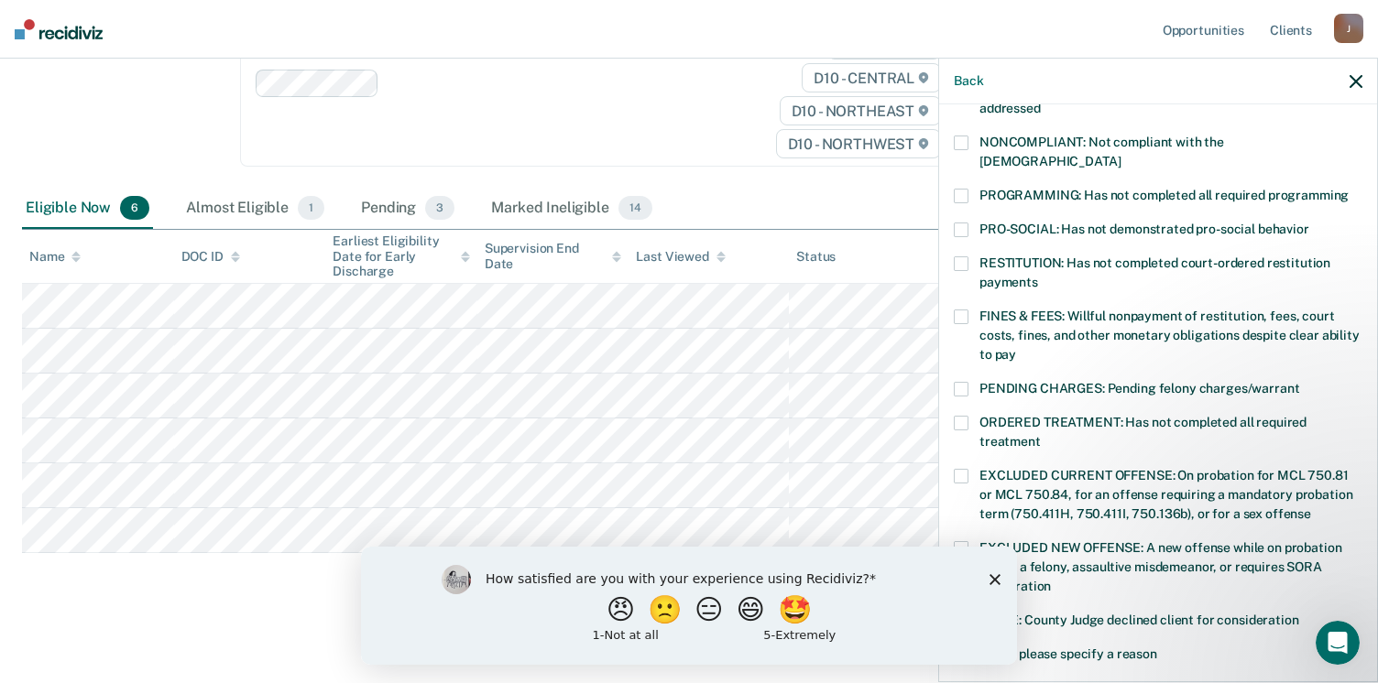
click at [970, 189] on label "PROGRAMMING: Has not completed all required programming" at bounding box center [1158, 198] width 409 height 19
click at [963, 310] on span at bounding box center [961, 317] width 15 height 15
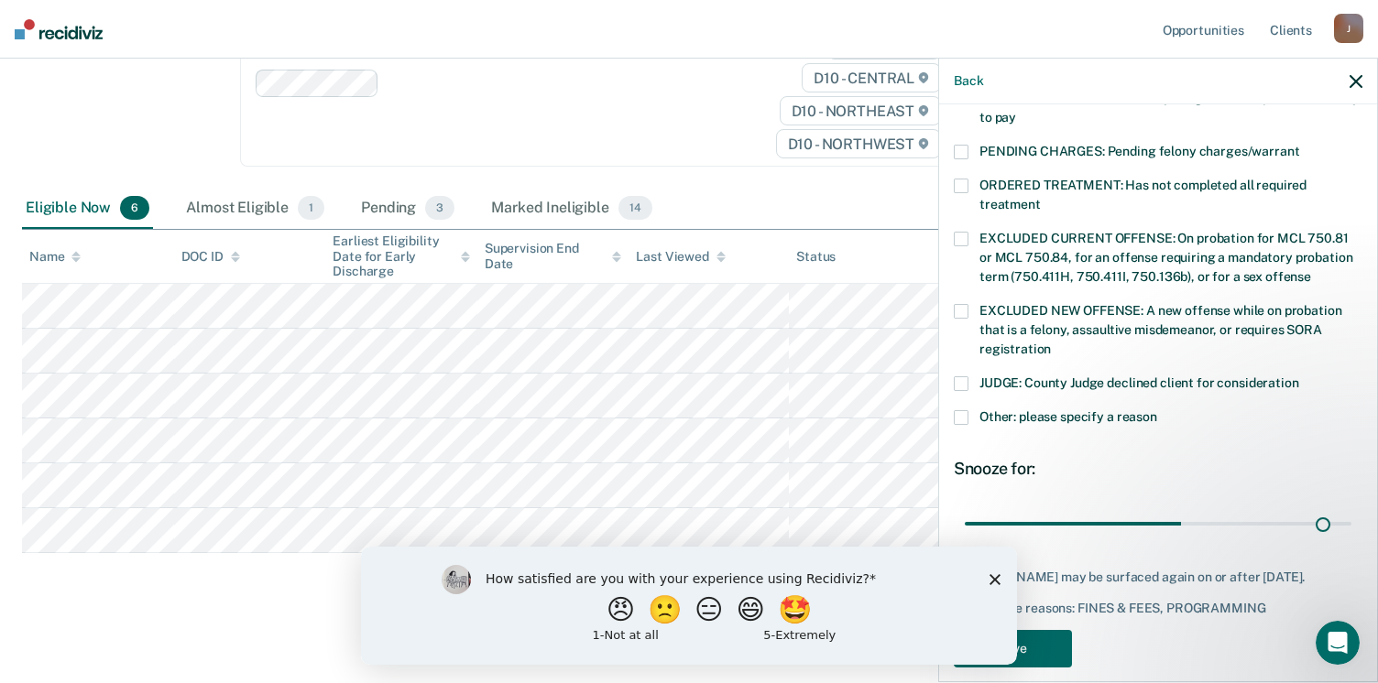
scroll to position [590, 0]
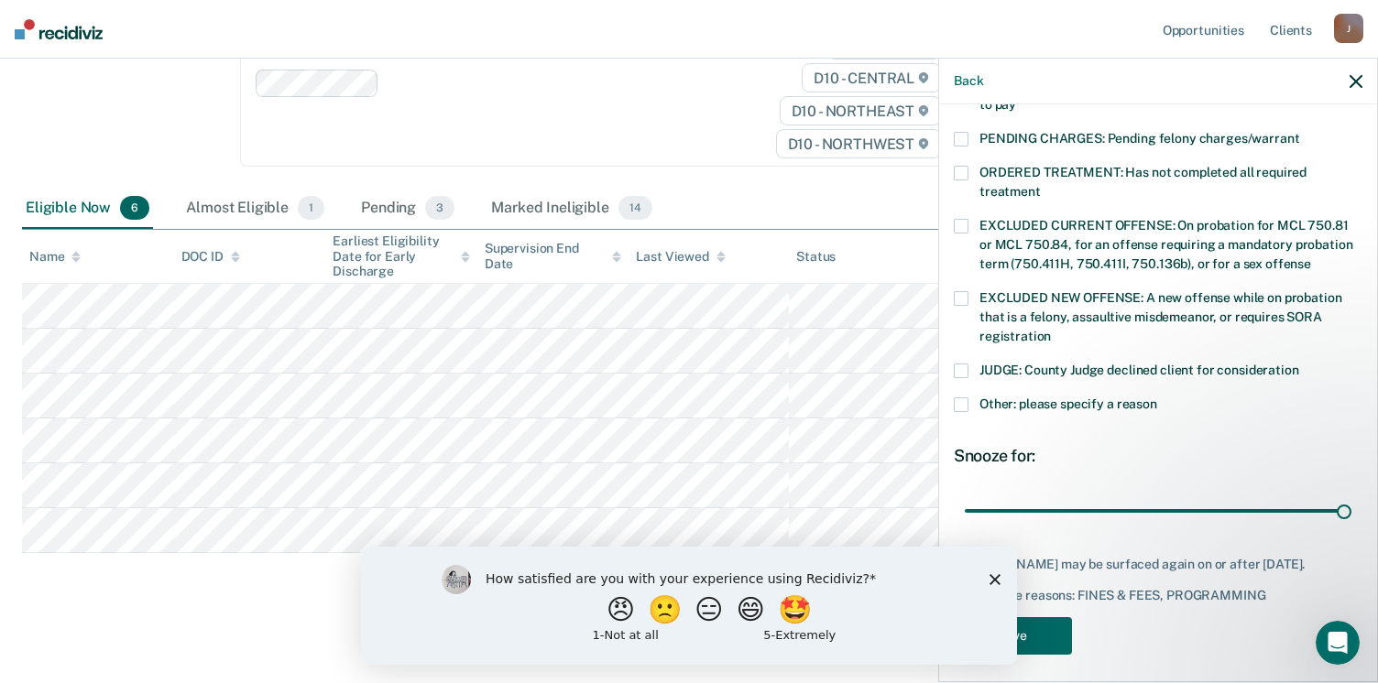
type input "90"
click at [1040, 632] on button "Save" at bounding box center [1013, 636] width 118 height 38
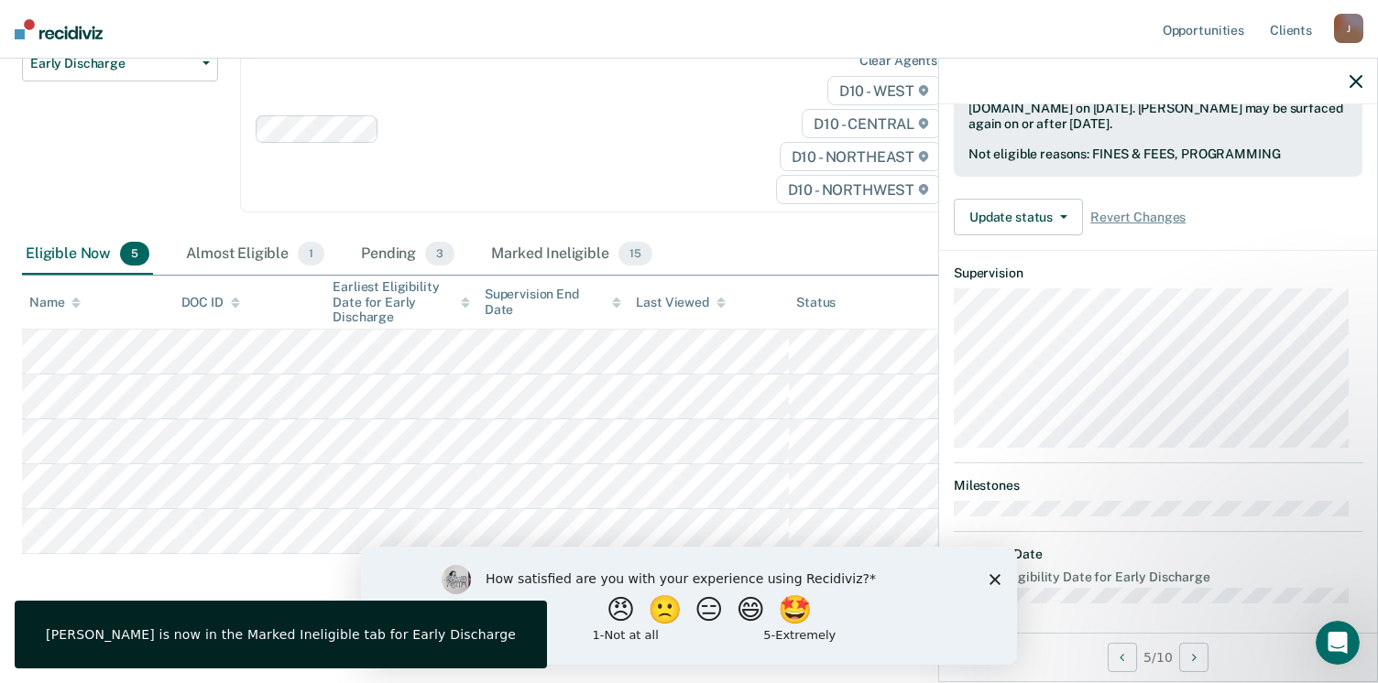
scroll to position [340, 0]
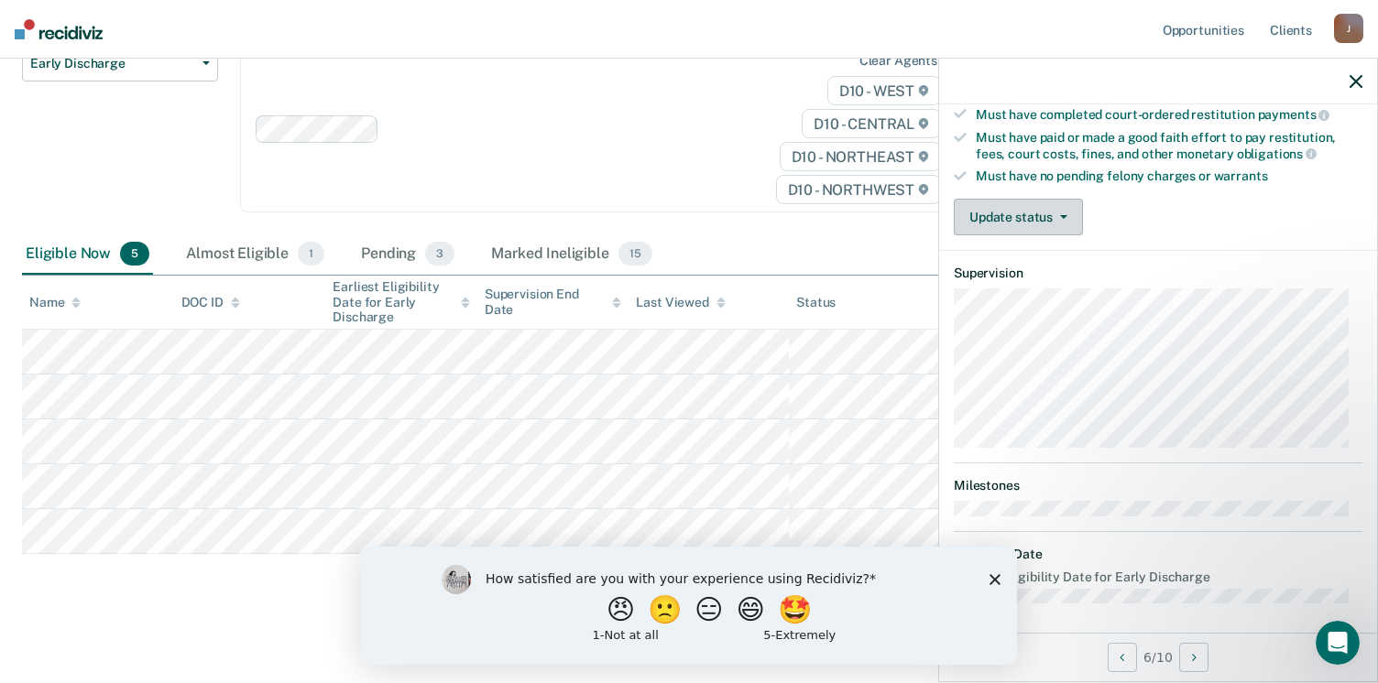
click at [1063, 206] on button "Update status" at bounding box center [1018, 217] width 129 height 37
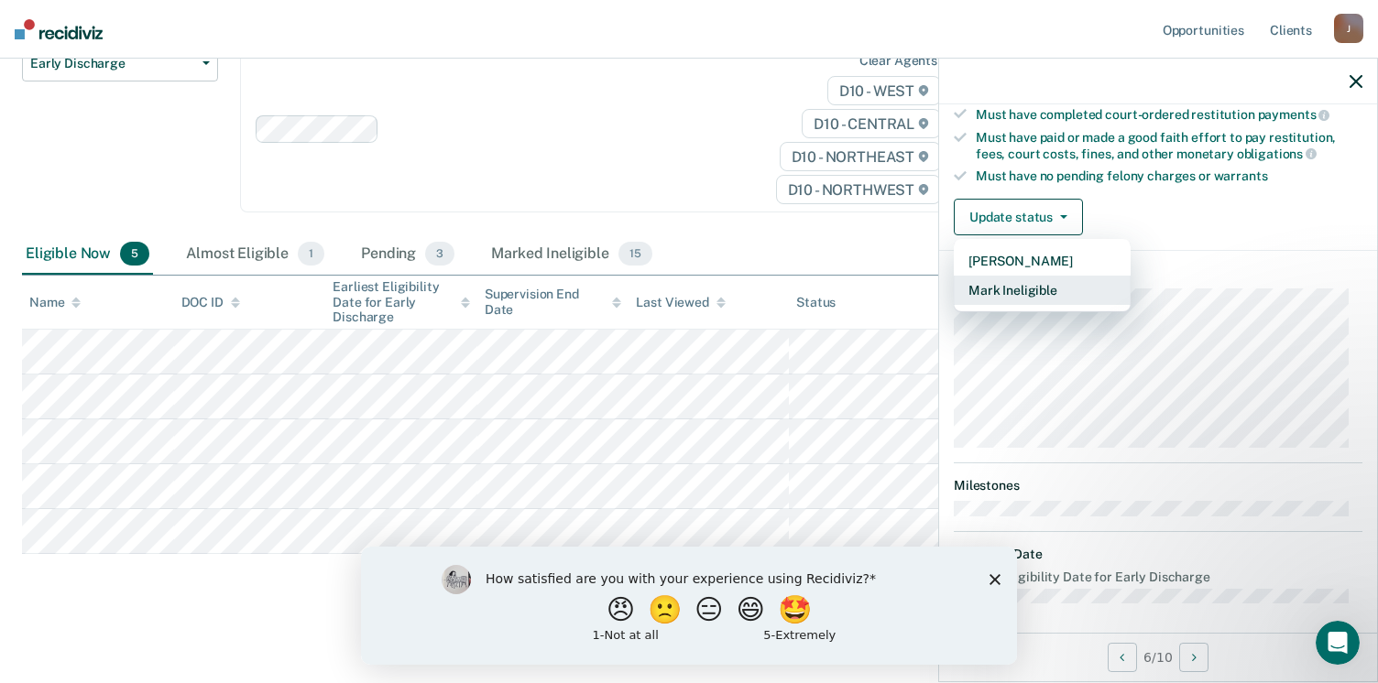
click at [1051, 288] on button "Mark Ineligible" at bounding box center [1042, 290] width 177 height 29
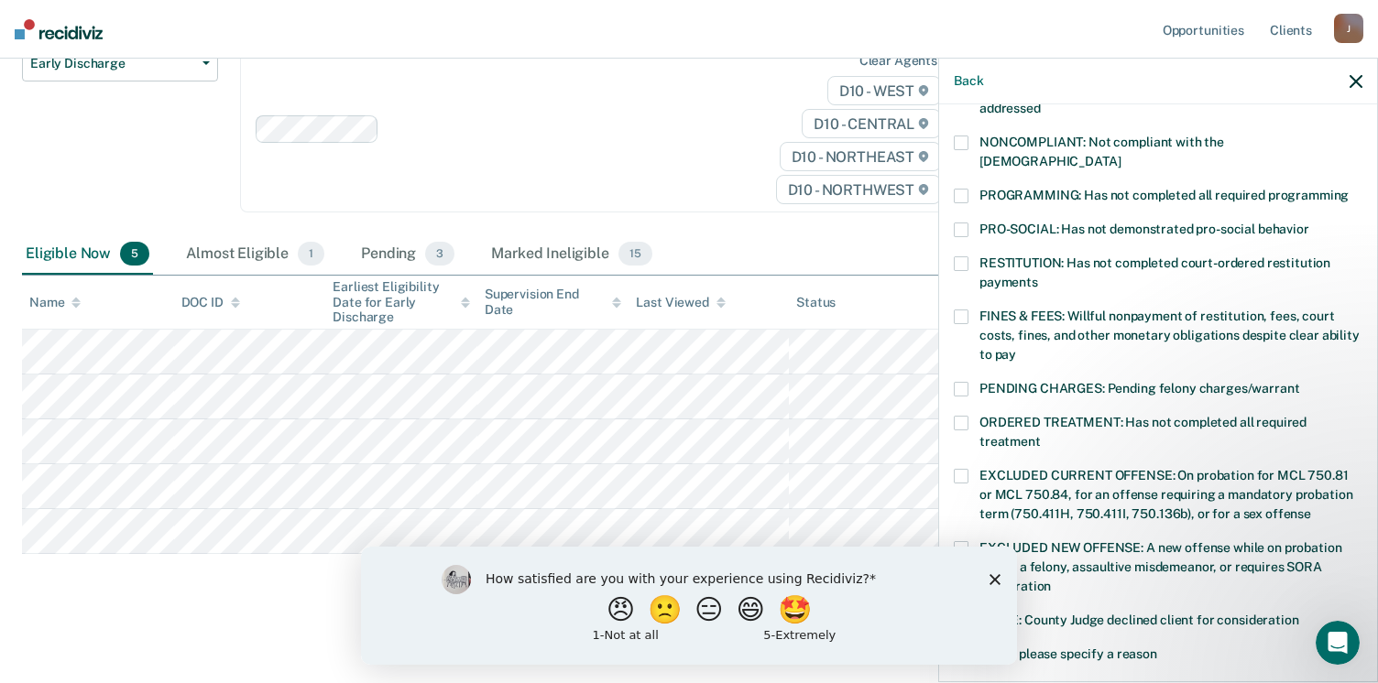
click at [975, 310] on label "FINES & FEES: Willful nonpayment of restitution, fees, court costs, fines, and …" at bounding box center [1158, 339] width 409 height 58
click at [971, 189] on label "PROGRAMMING: Has not completed all required programming" at bounding box center [1158, 198] width 409 height 19
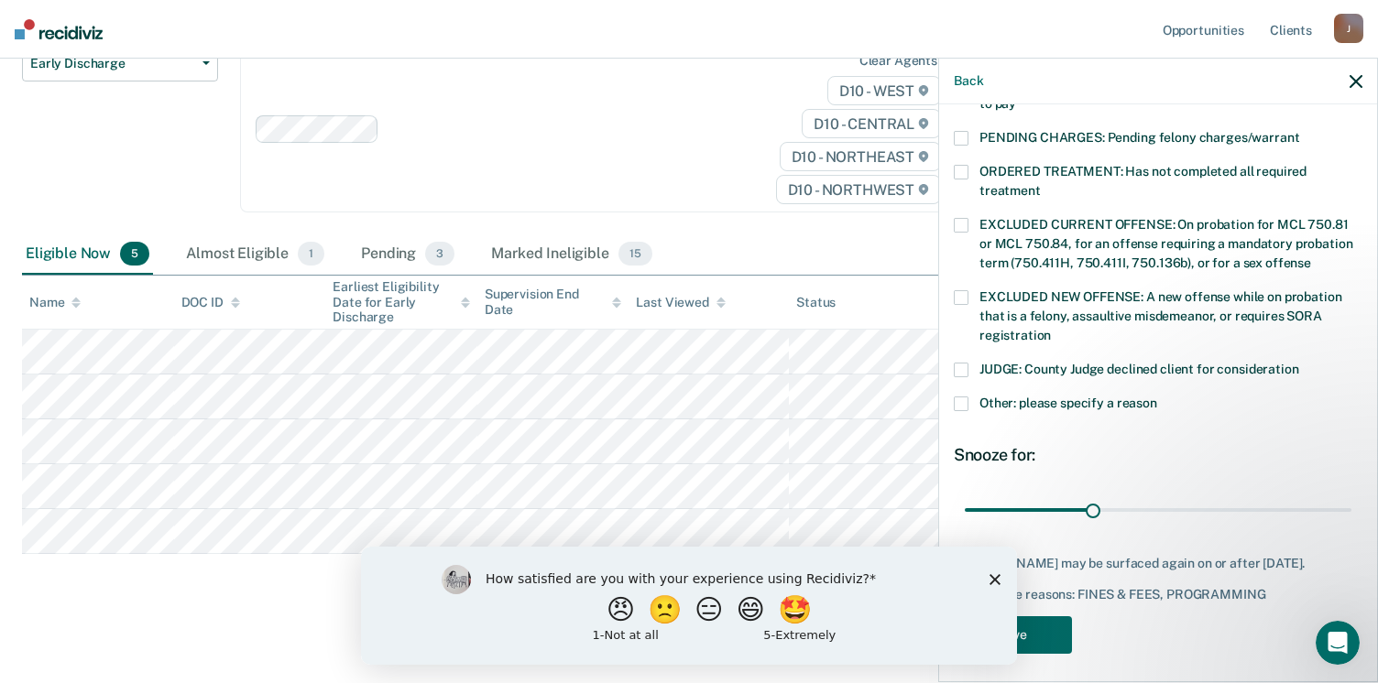
scroll to position [593, 0]
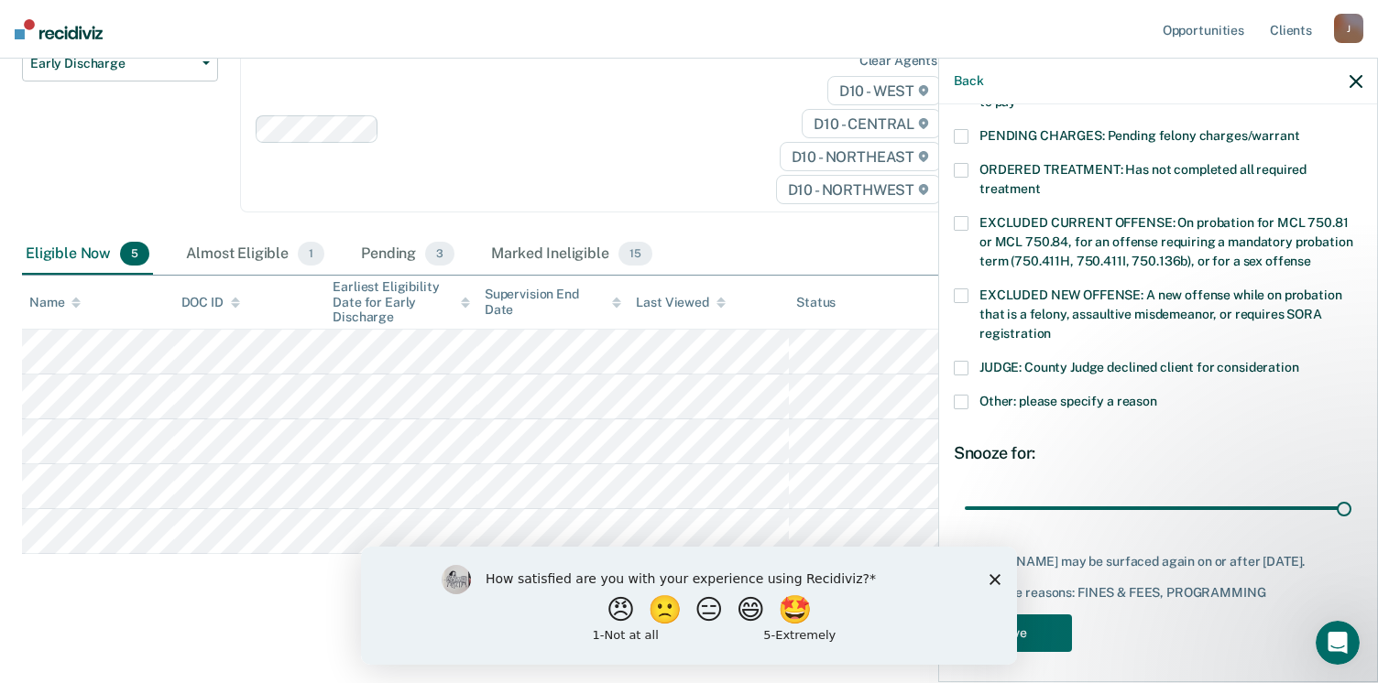
type input "90"
click at [1041, 638] on button "Save" at bounding box center [1013, 634] width 118 height 38
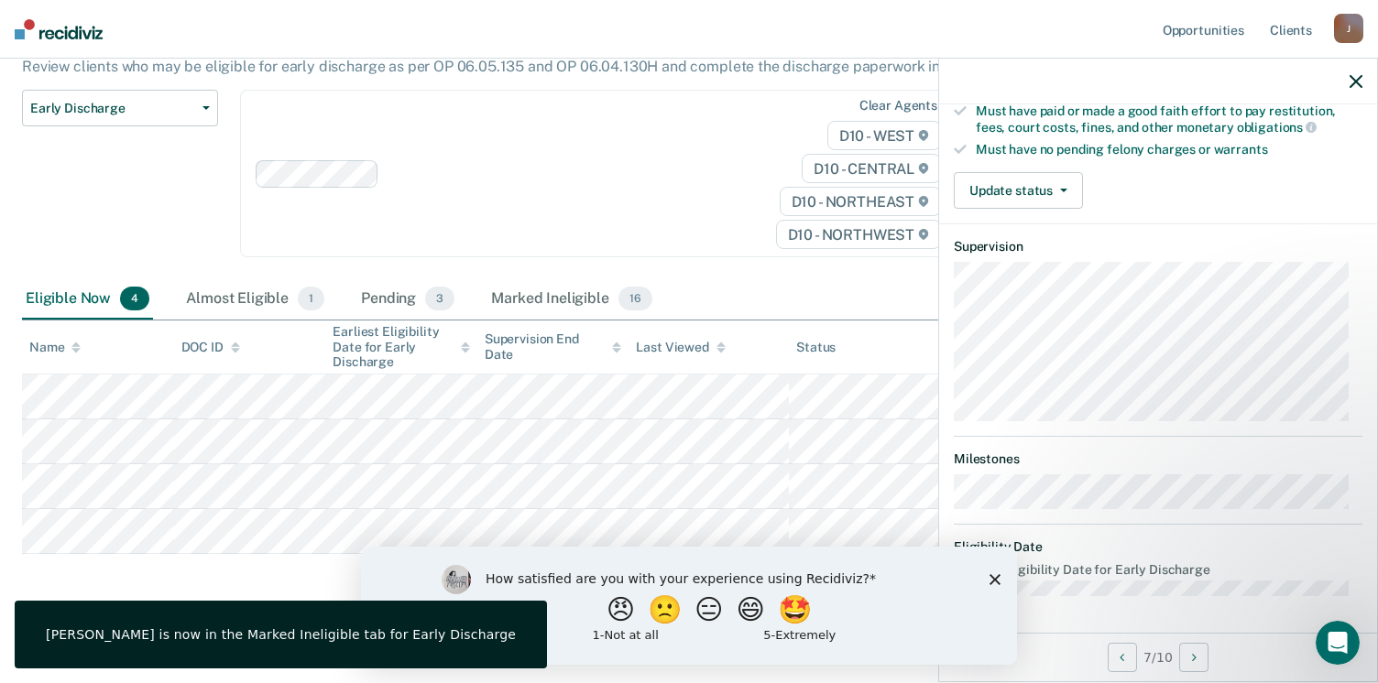
scroll to position [340, 0]
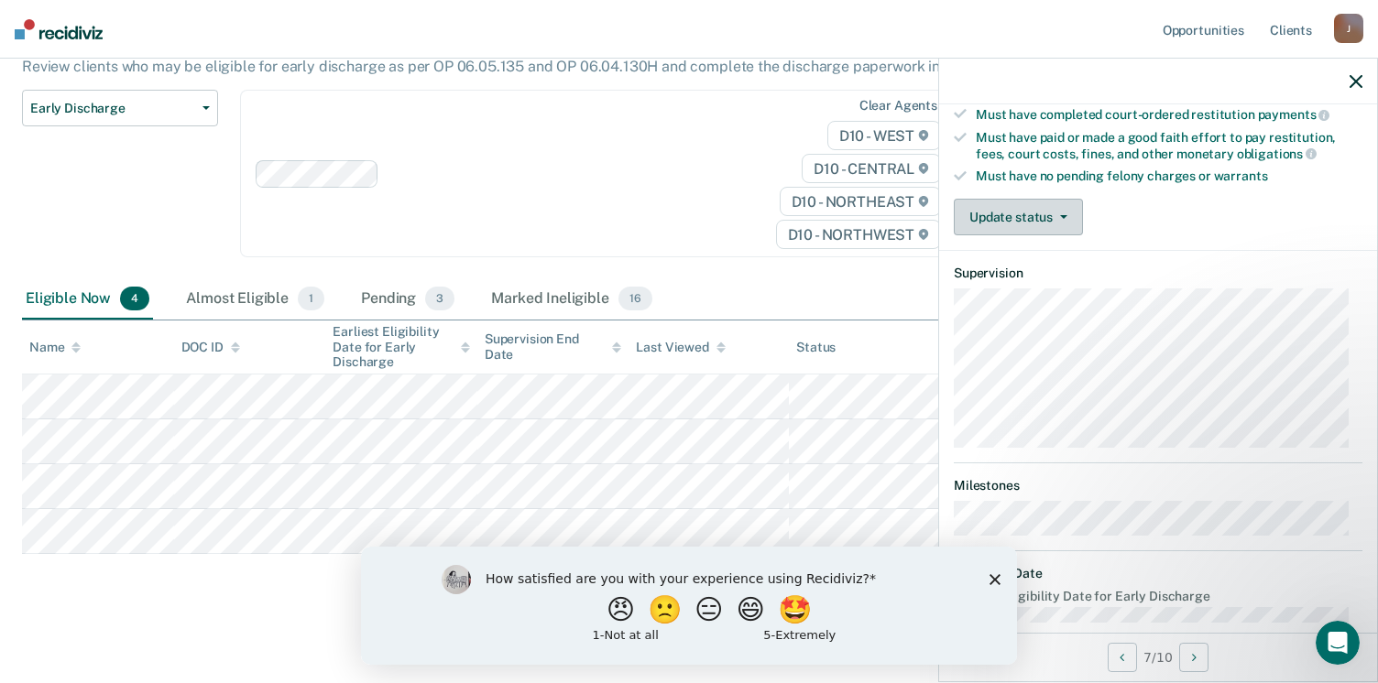
click at [1061, 219] on button "Update status" at bounding box center [1018, 217] width 129 height 37
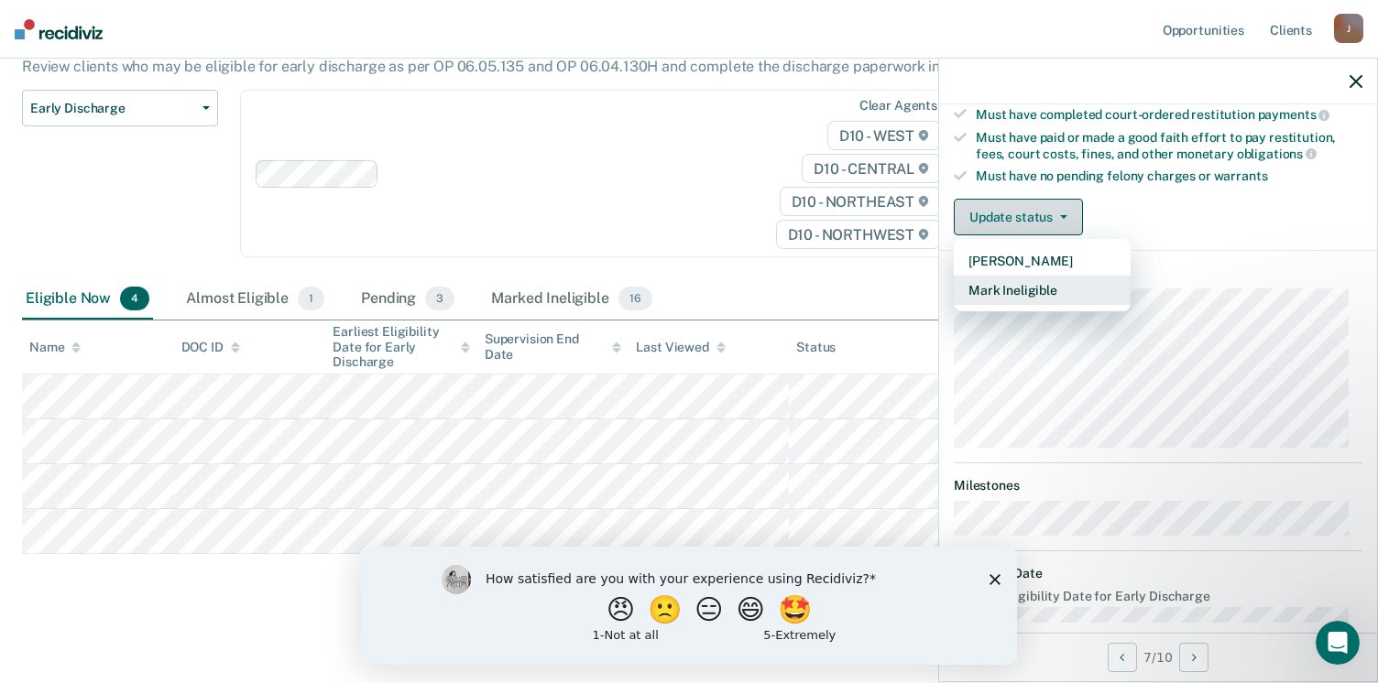
click at [1083, 287] on button "Mark Ineligible" at bounding box center [1042, 290] width 177 height 29
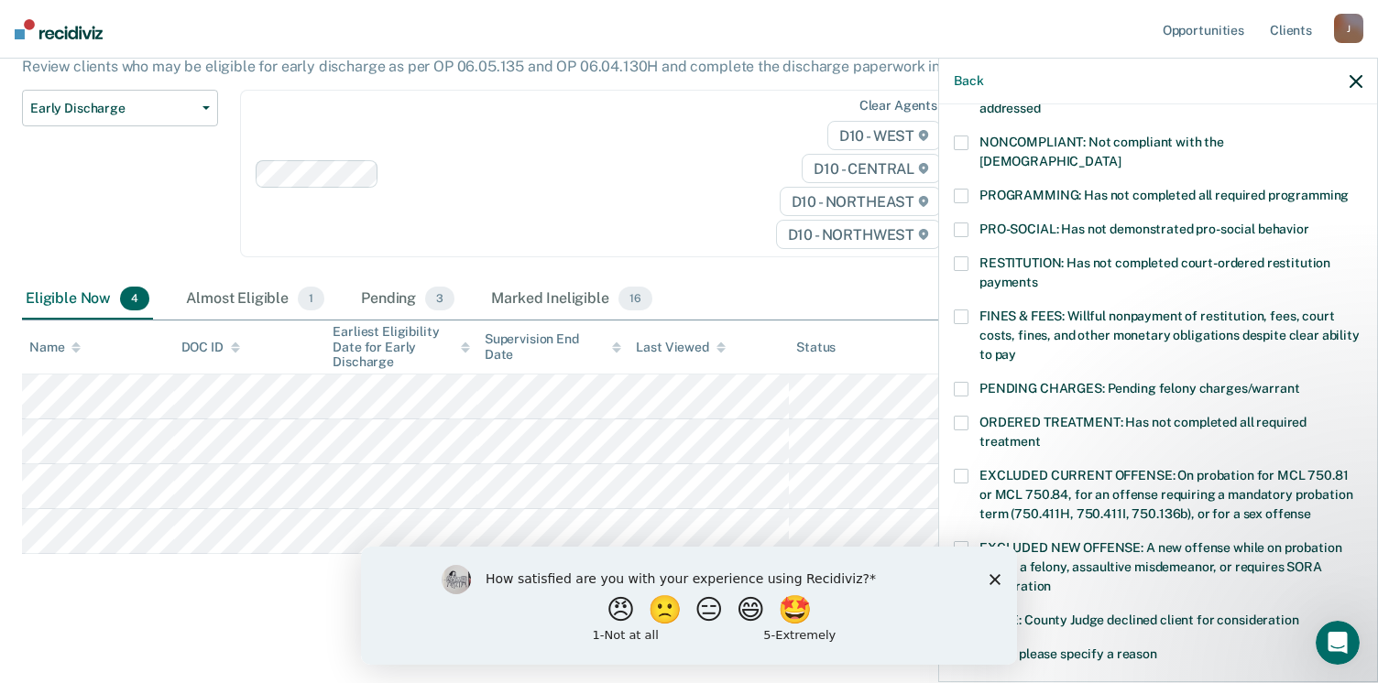
click at [967, 189] on label "PROGRAMMING: Has not completed all required programming" at bounding box center [1158, 198] width 409 height 19
click at [970, 310] on label "FINES & FEES: Willful nonpayment of restitution, fees, court costs, fines, and …" at bounding box center [1158, 339] width 409 height 58
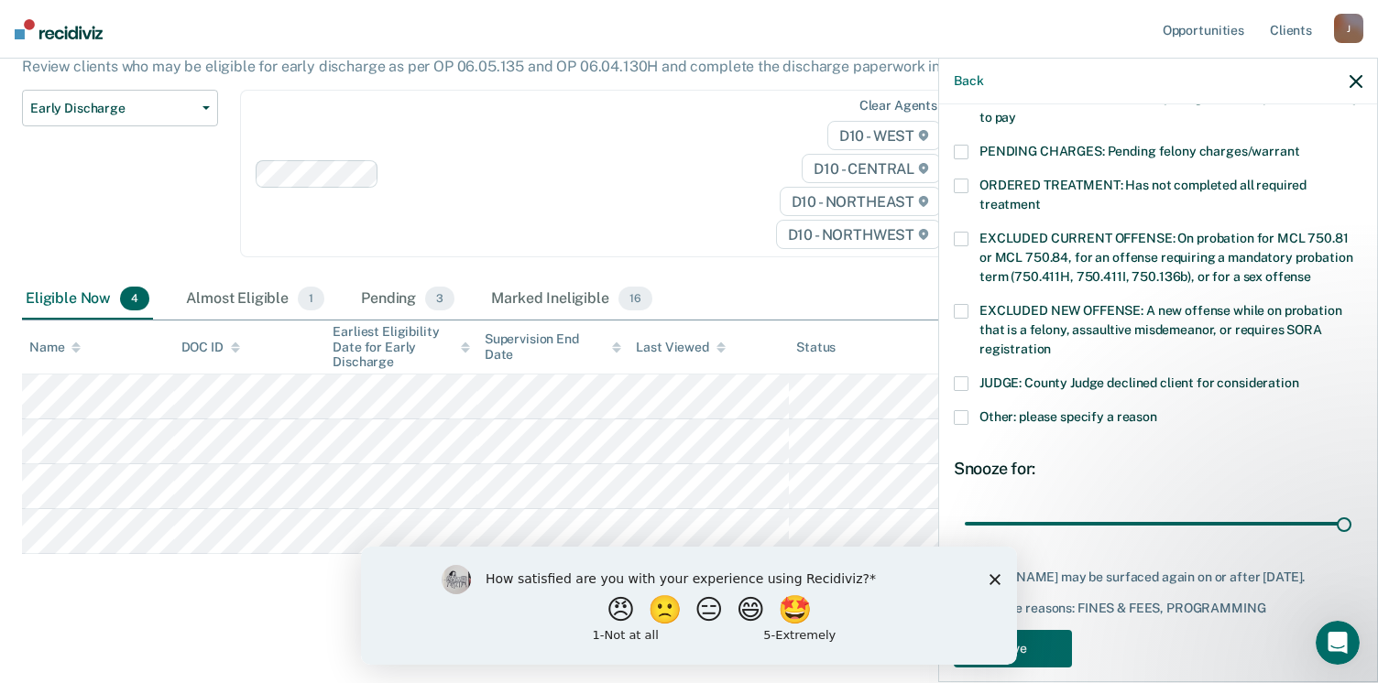
scroll to position [593, 0]
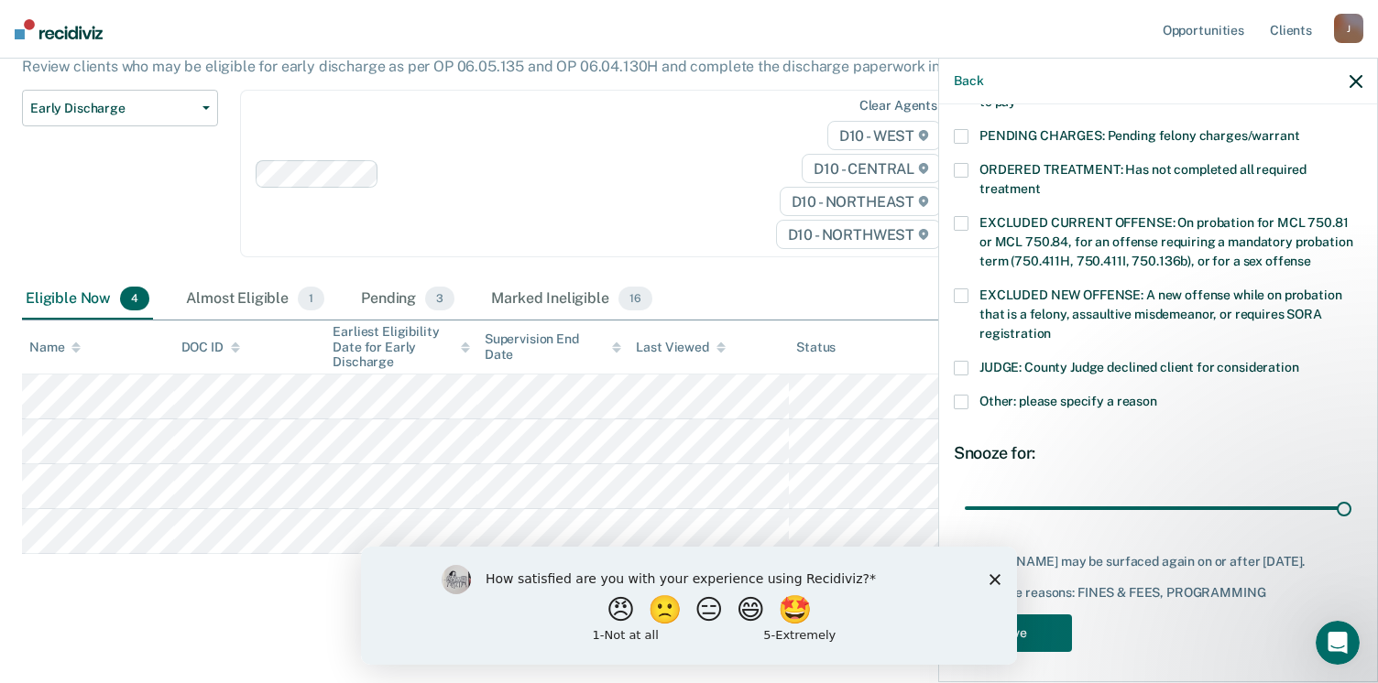
type input "90"
click at [1048, 622] on button "Save" at bounding box center [1013, 634] width 118 height 38
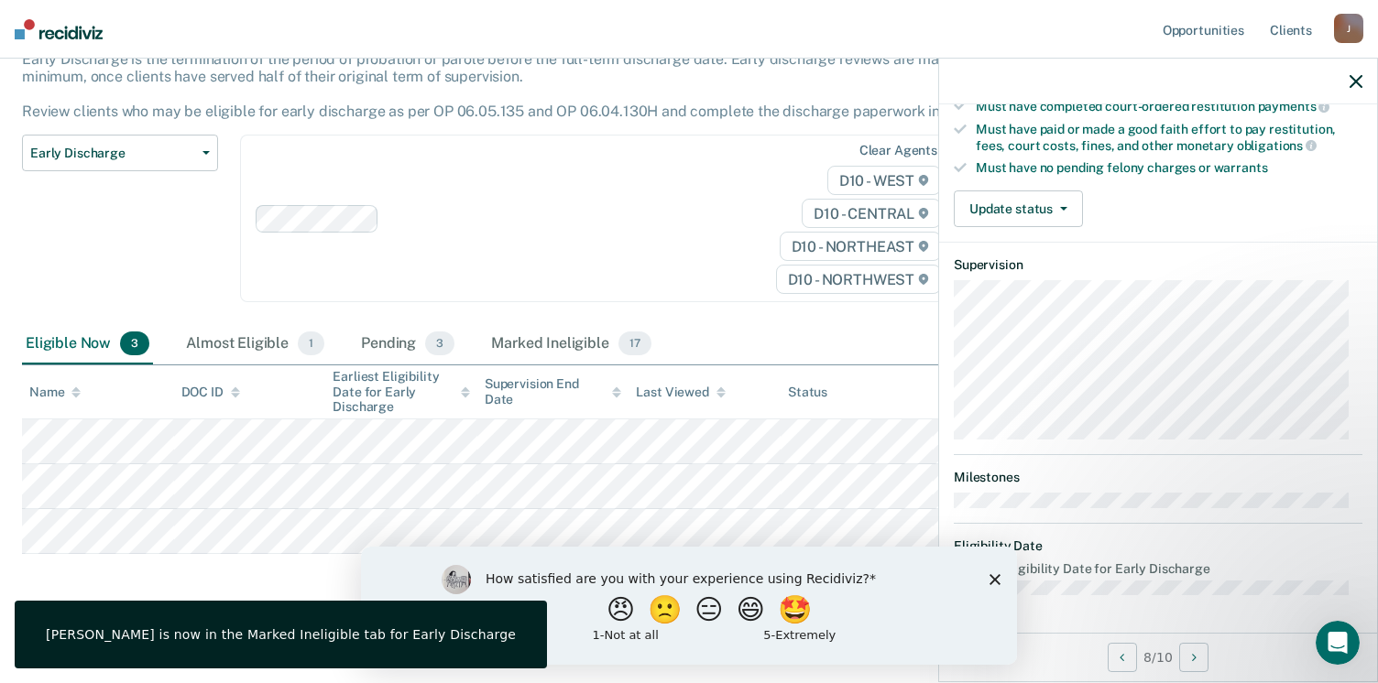
scroll to position [340, 0]
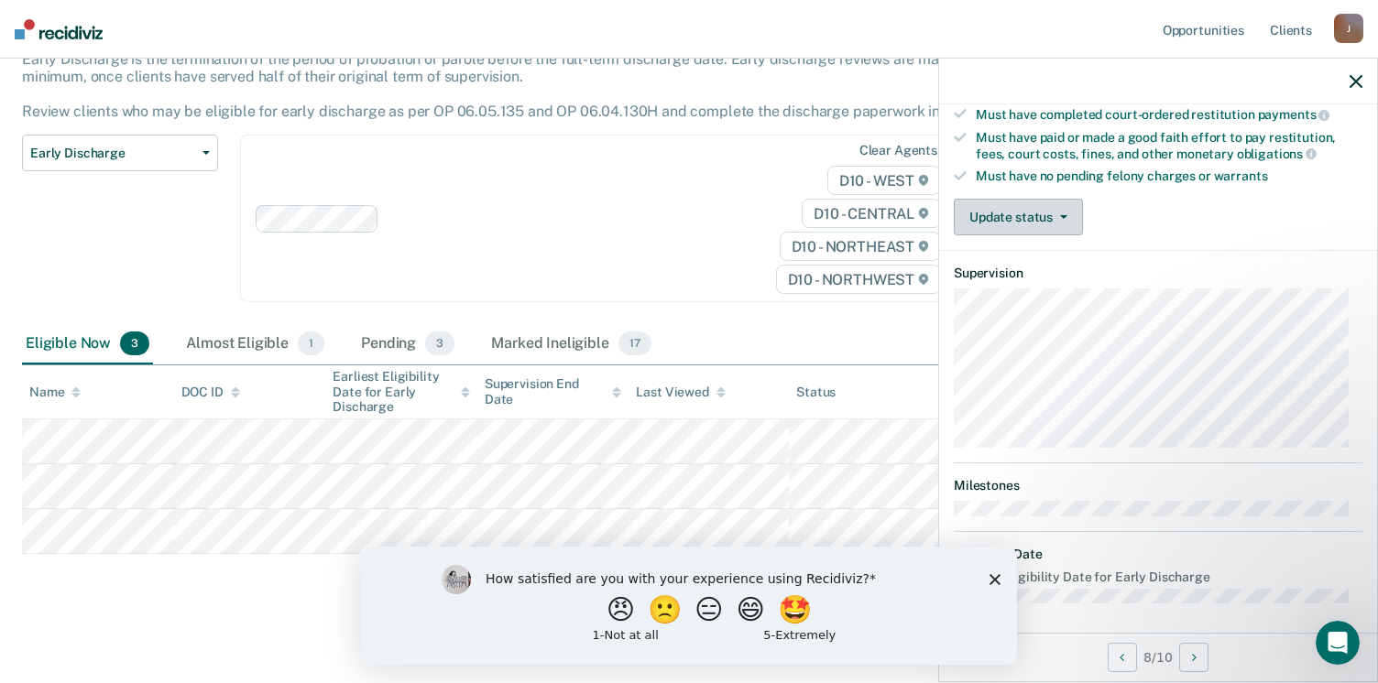
click at [1079, 214] on button "Update status" at bounding box center [1018, 217] width 129 height 37
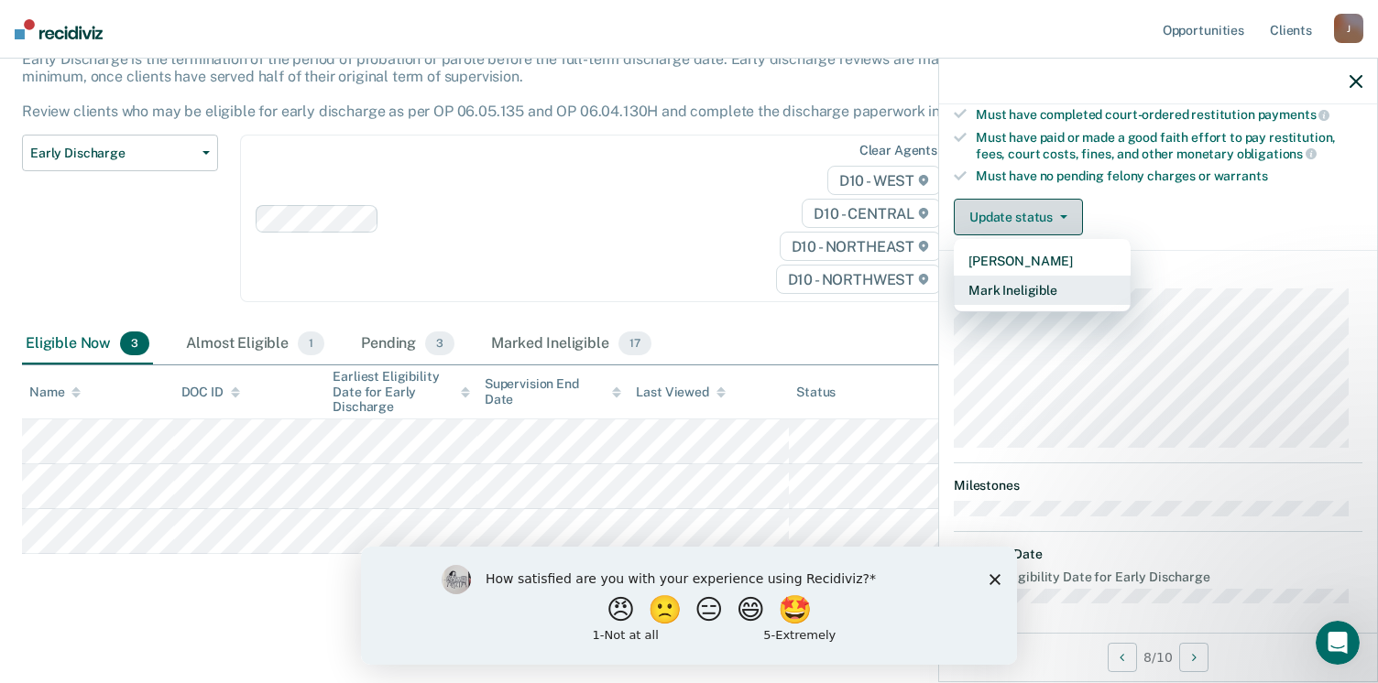
click at [1066, 280] on button "Mark Ineligible" at bounding box center [1042, 290] width 177 height 29
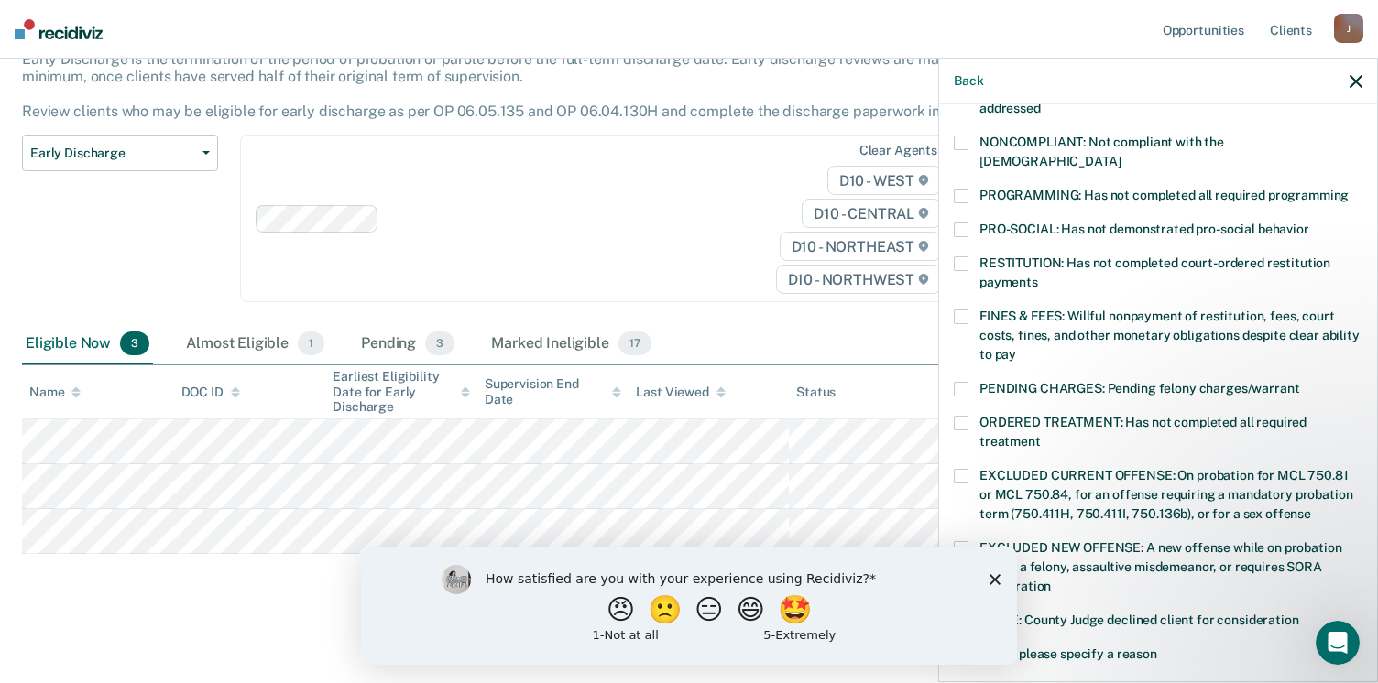
click at [968, 189] on label "PROGRAMMING: Has not completed all required programming" at bounding box center [1158, 198] width 409 height 19
click at [959, 310] on span at bounding box center [961, 317] width 15 height 15
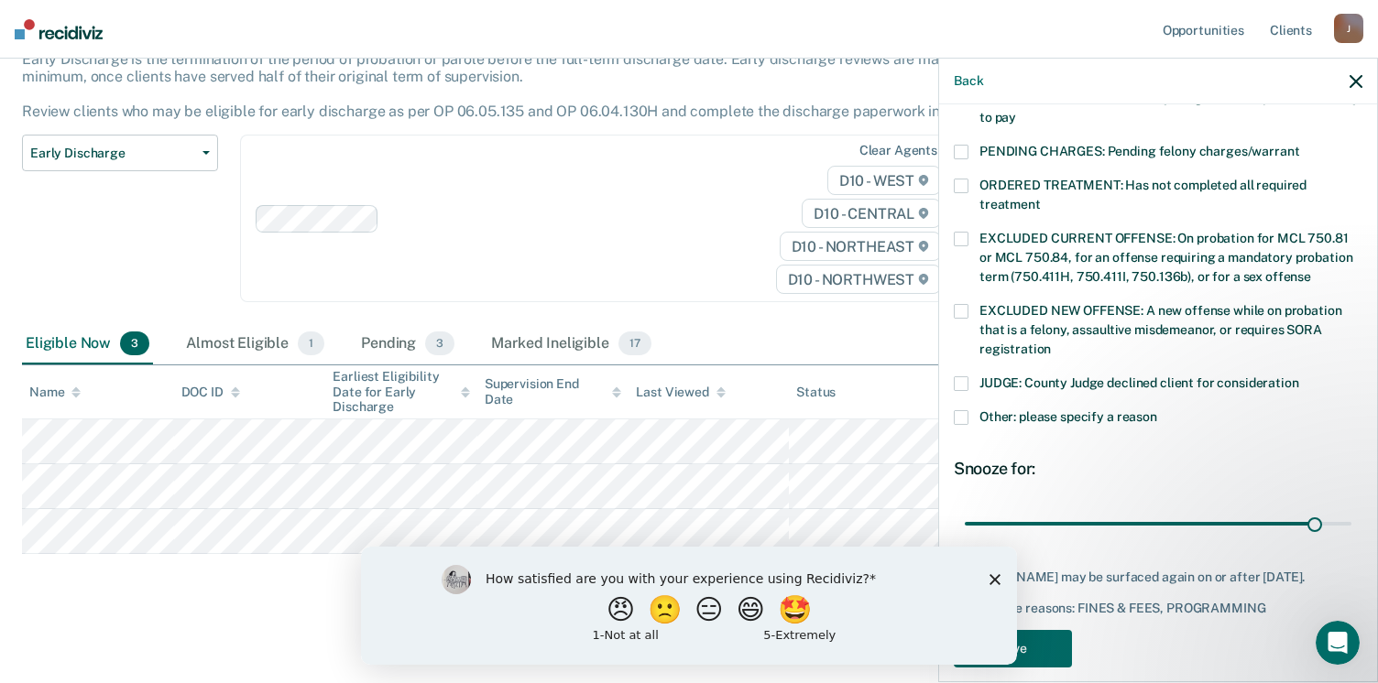
scroll to position [593, 0]
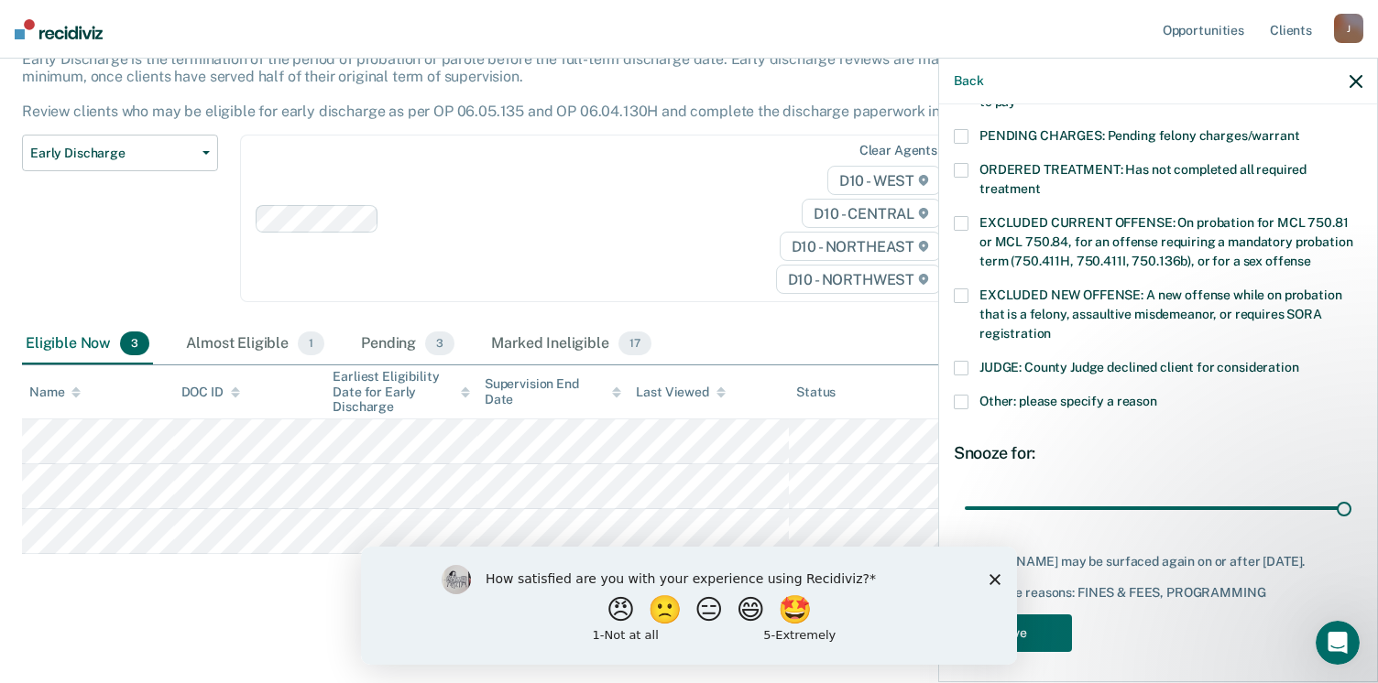
type input "90"
click at [1043, 628] on button "Save" at bounding box center [1013, 634] width 118 height 38
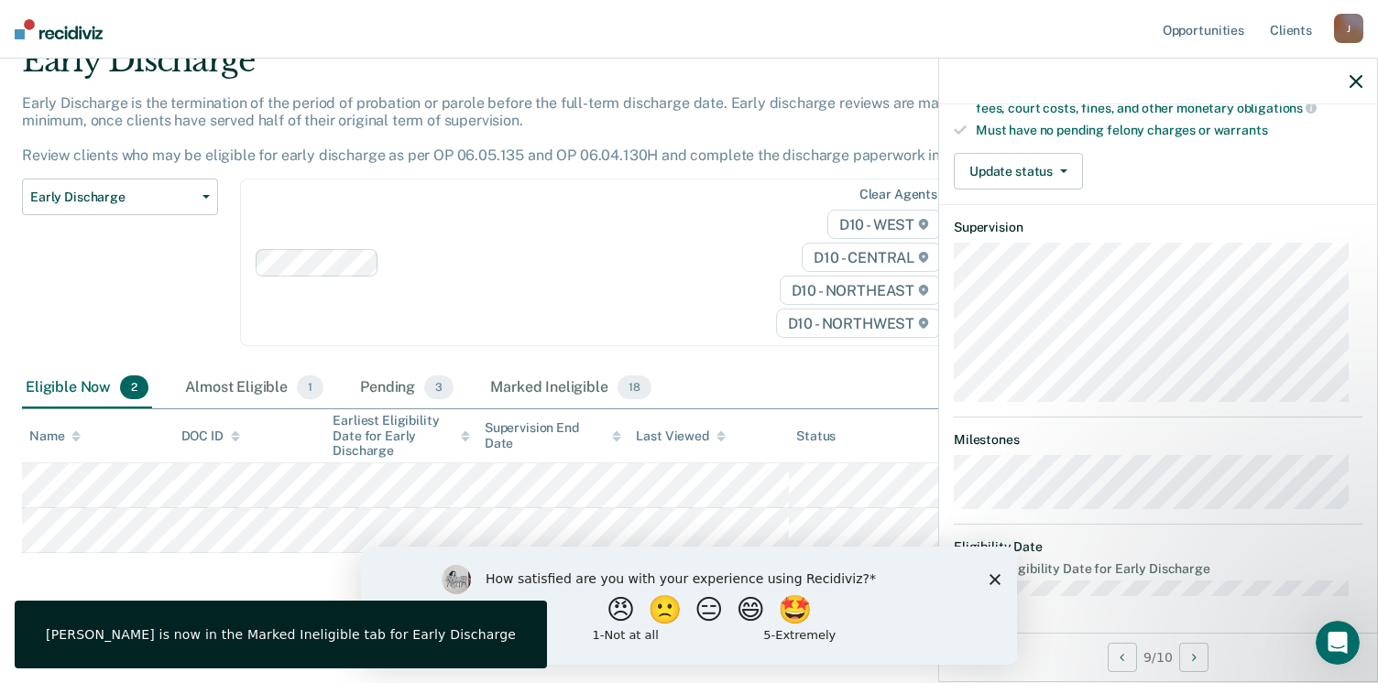
scroll to position [340, 0]
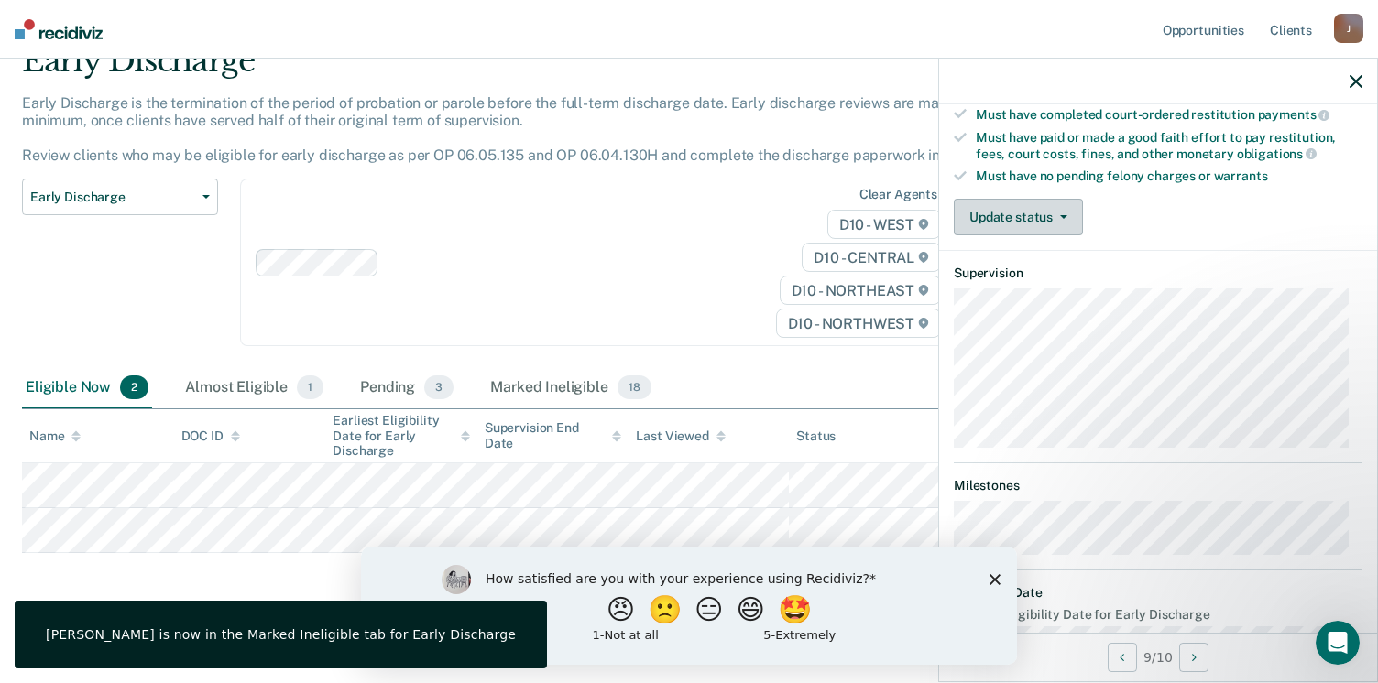
click at [1050, 211] on button "Update status" at bounding box center [1018, 217] width 129 height 37
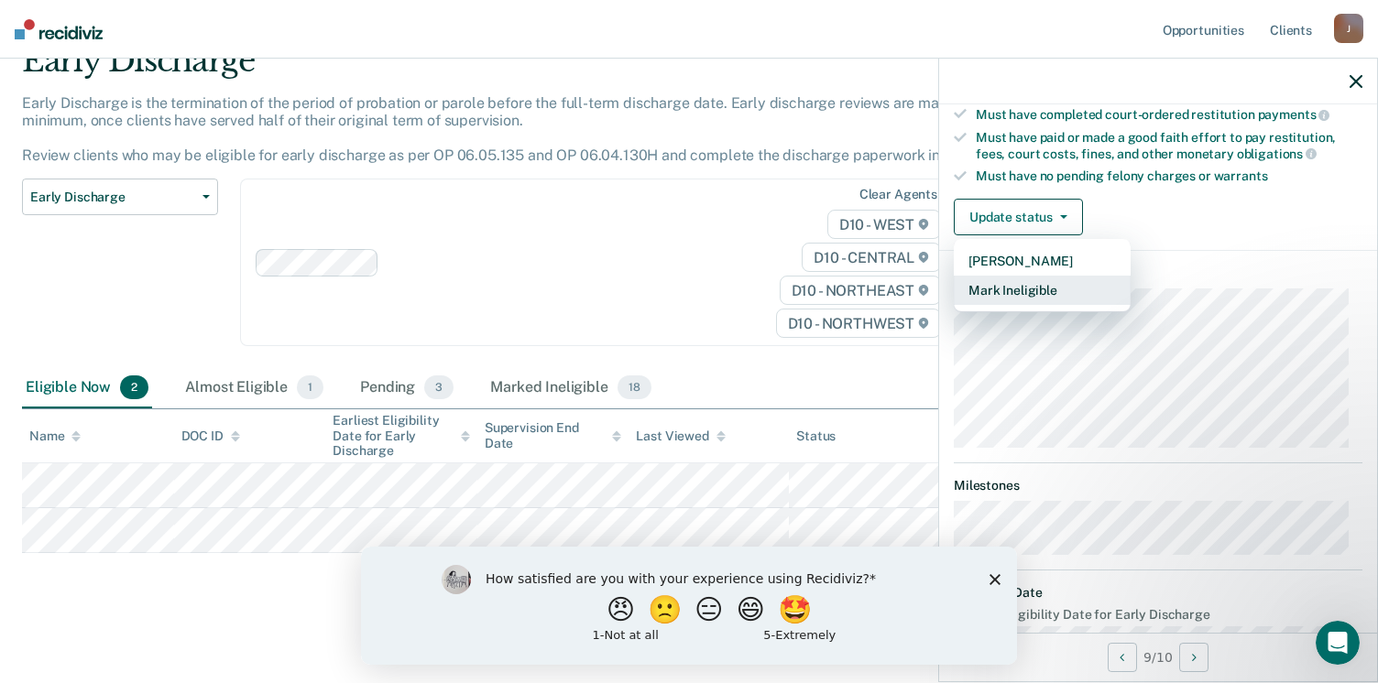
click at [1089, 289] on button "Mark Ineligible" at bounding box center [1042, 290] width 177 height 29
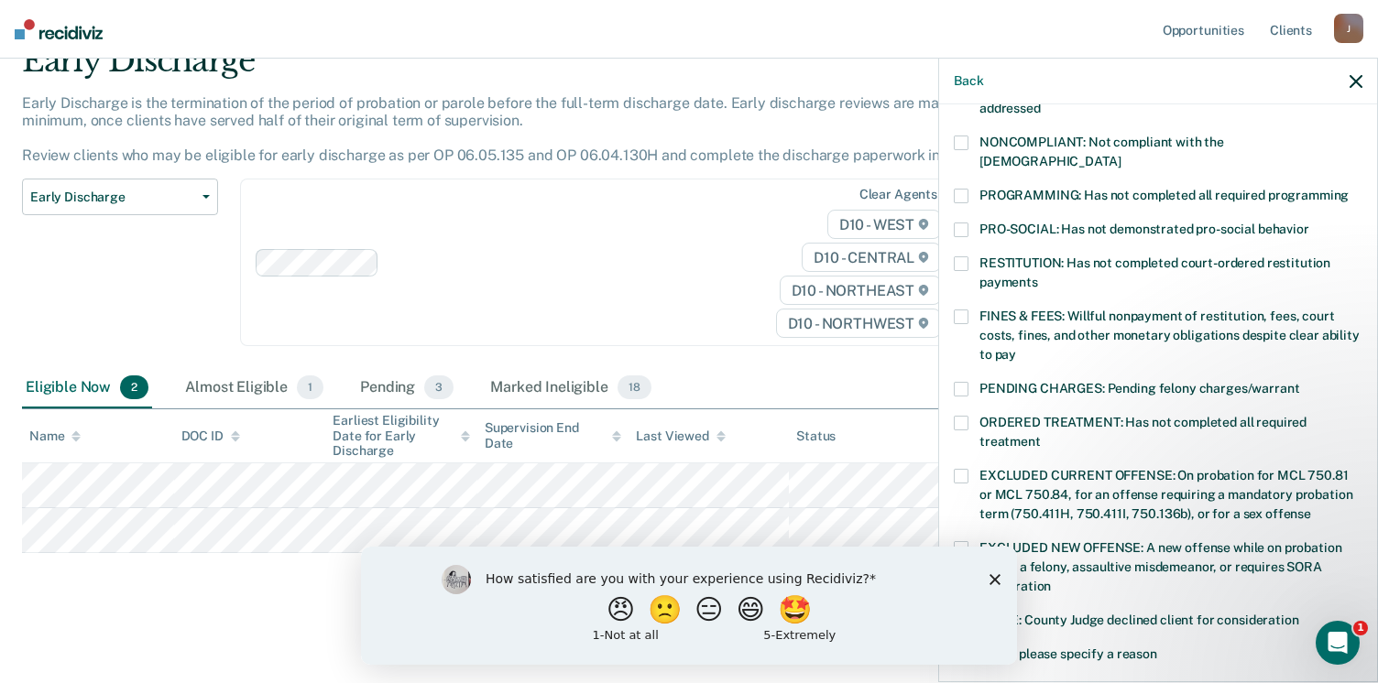
click at [966, 357] on div "FINES & FEES: Willful nonpayment of restitution, fees, court costs, fines, and …" at bounding box center [1158, 346] width 409 height 72
click at [954, 310] on label "FINES & FEES: Willful nonpayment of restitution, fees, court costs, fines, and …" at bounding box center [1158, 339] width 409 height 58
click at [968, 382] on label "PENDING CHARGES: Pending felony charges/warrant" at bounding box center [1158, 391] width 409 height 19
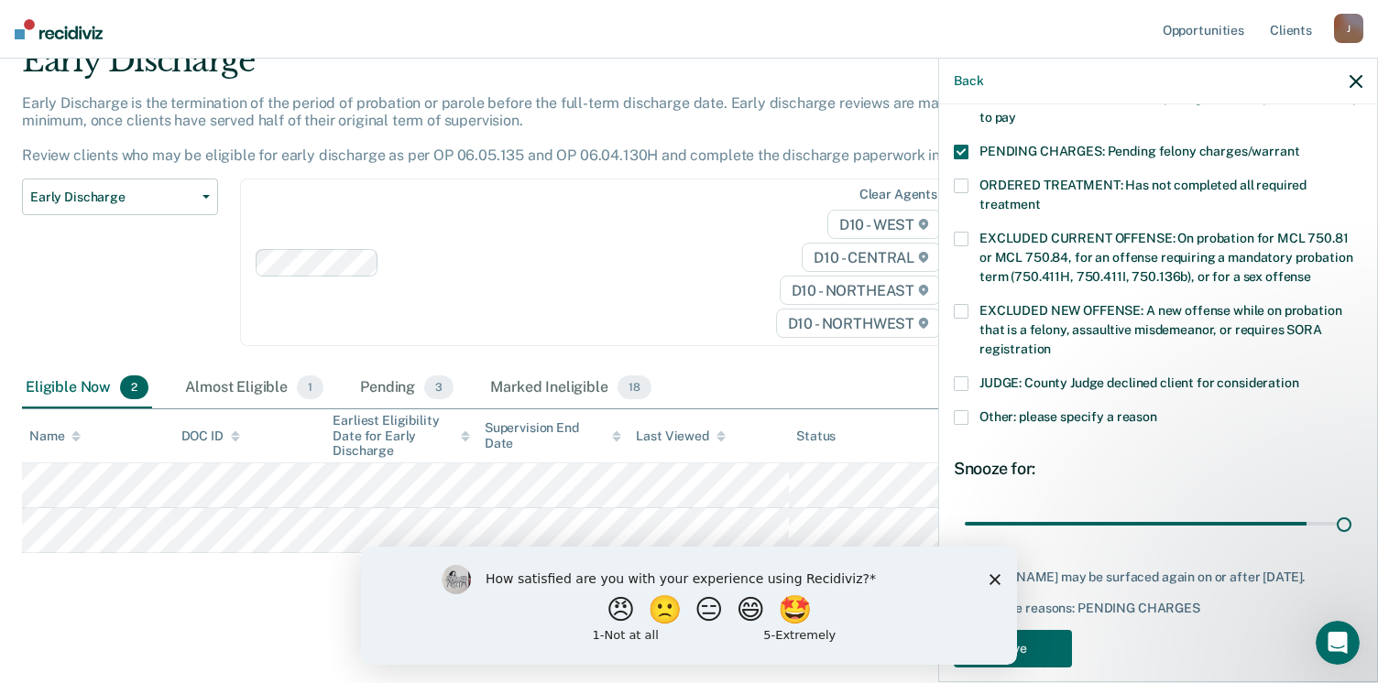
scroll to position [593, 0]
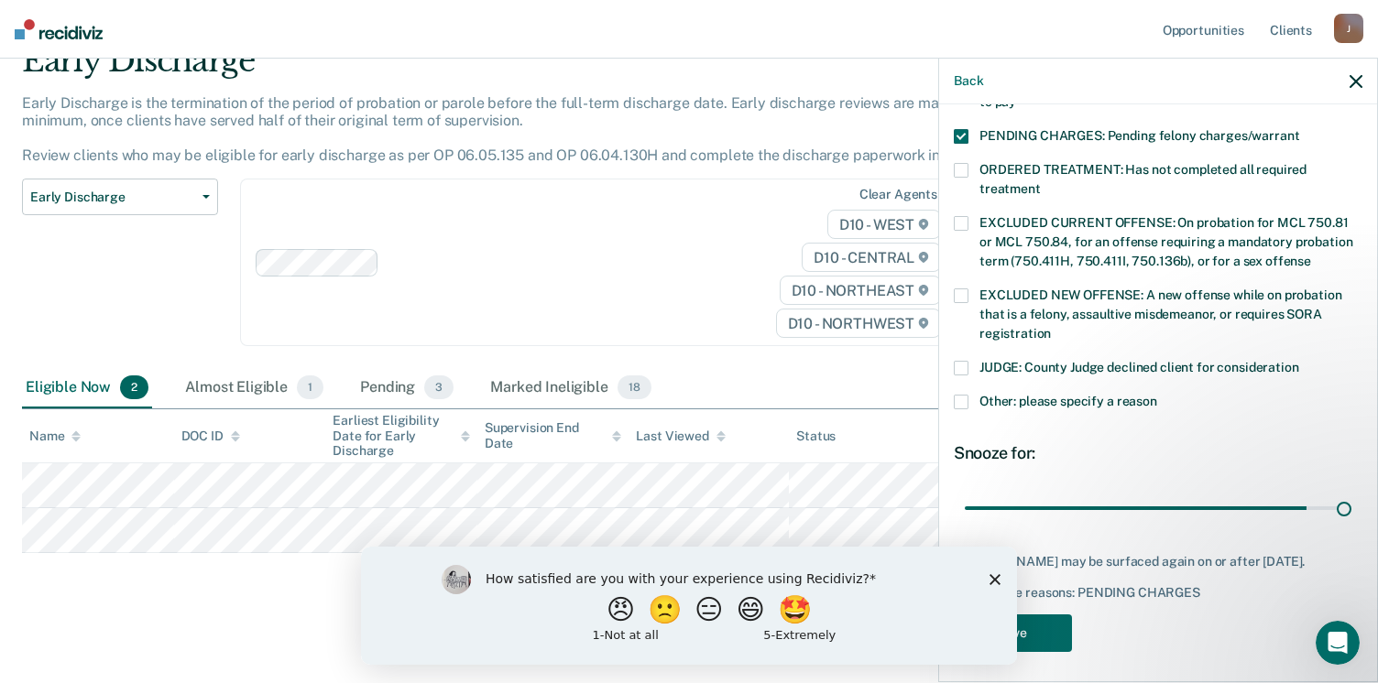
type input "90"
click at [1059, 665] on div "DC Which of the following requirements has [PERSON_NAME] not met? [MEDICAL_DATA…" at bounding box center [1158, 391] width 438 height 574
click at [1039, 634] on button "Save" at bounding box center [1013, 636] width 118 height 38
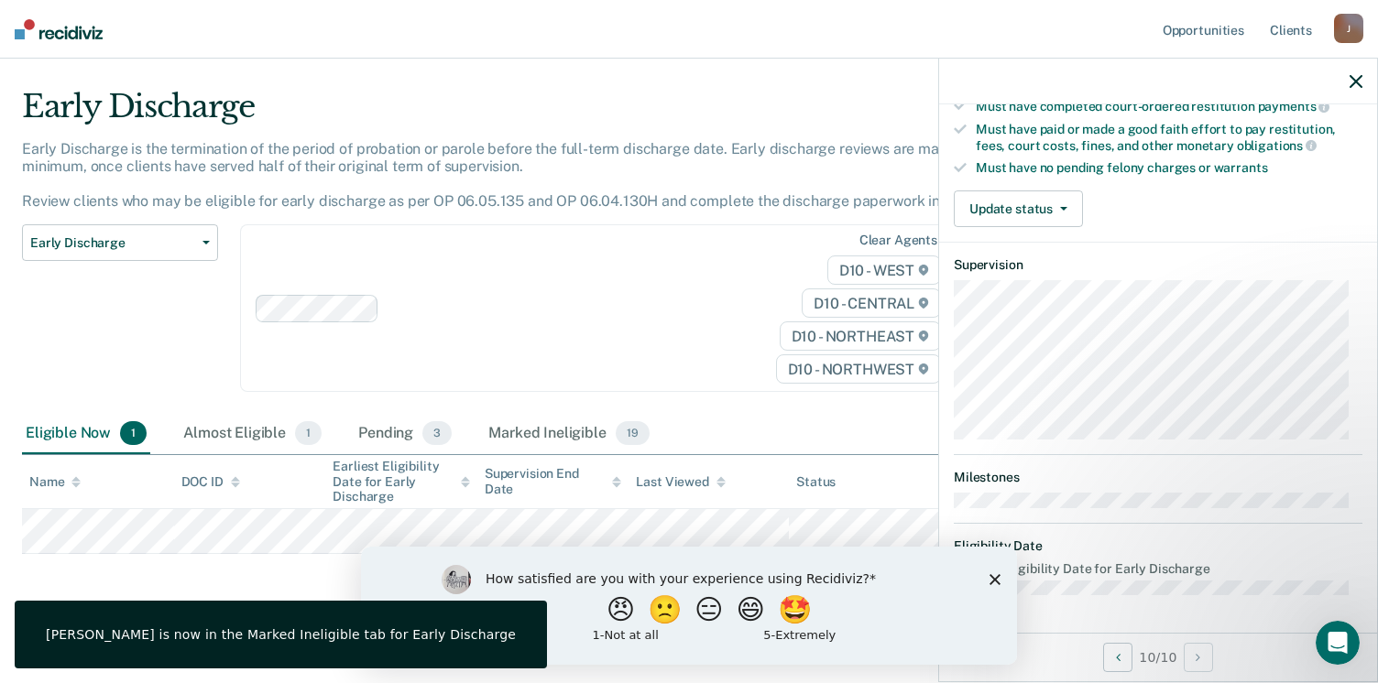
scroll to position [340, 0]
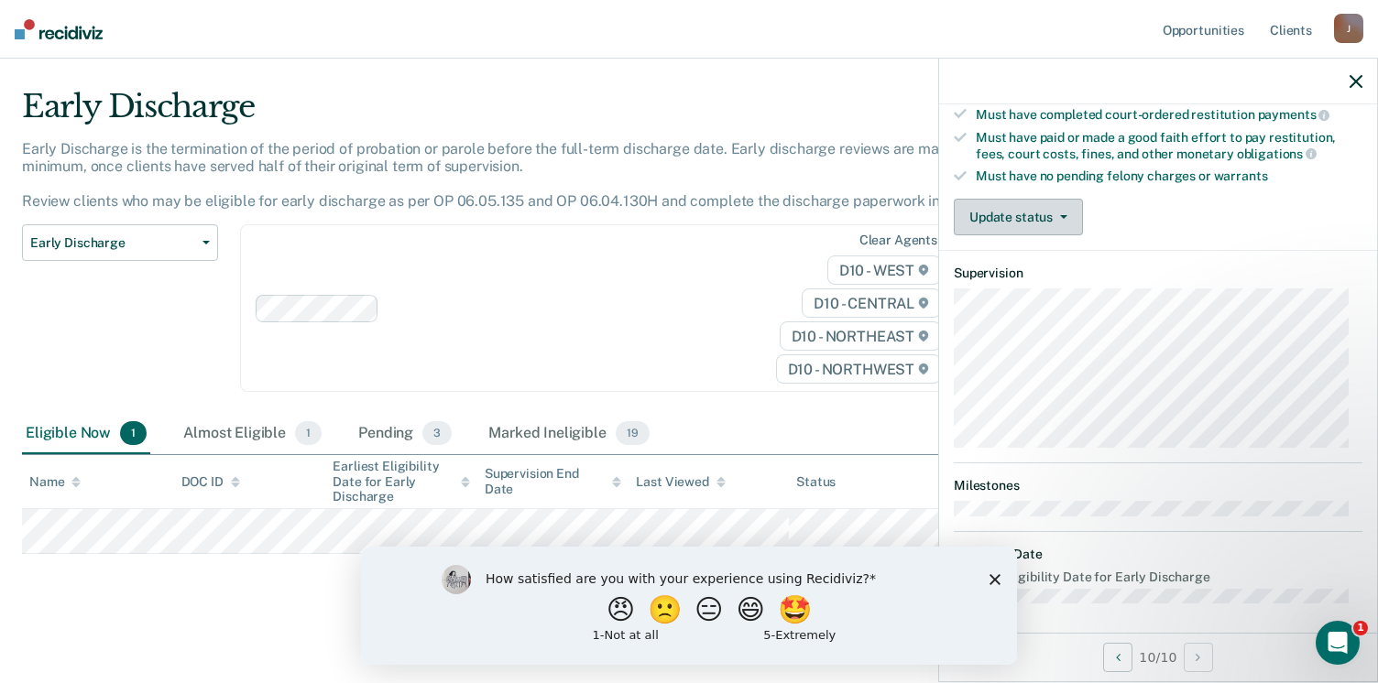
click at [1062, 199] on button "Update status" at bounding box center [1018, 217] width 129 height 37
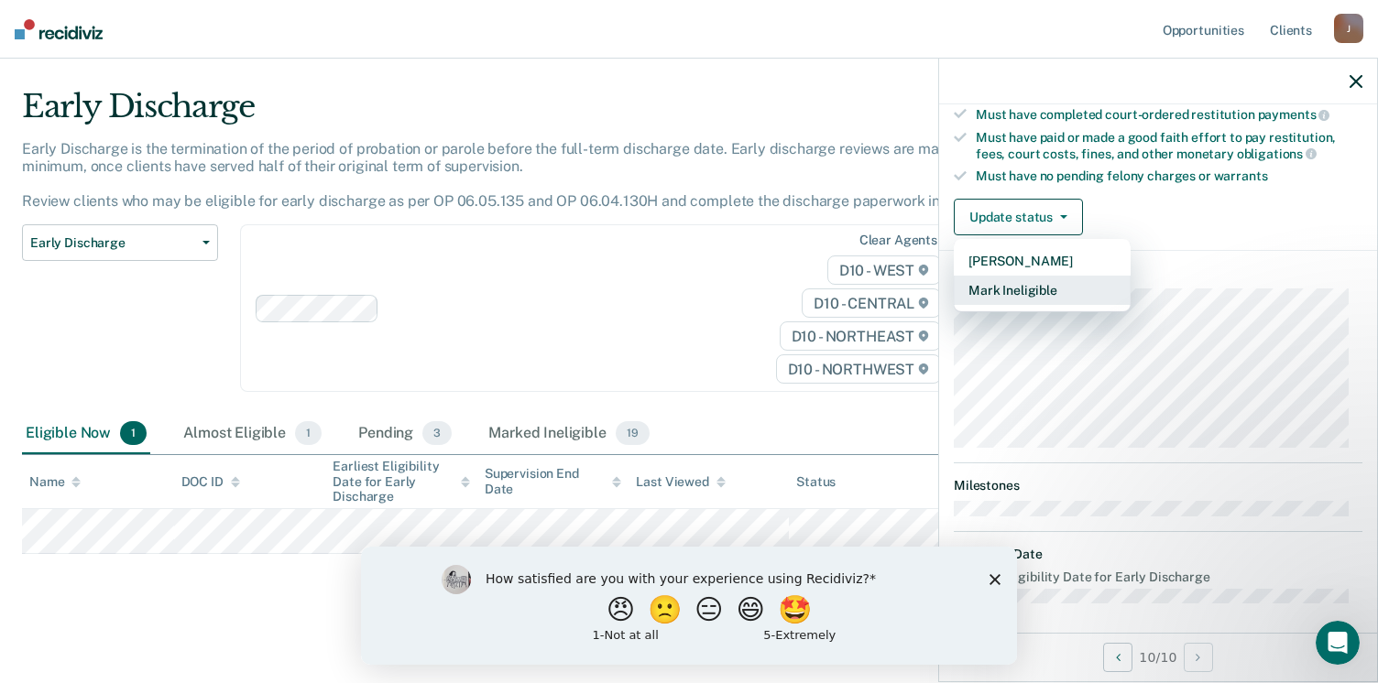
click at [1079, 282] on button "Mark Ineligible" at bounding box center [1042, 290] width 177 height 29
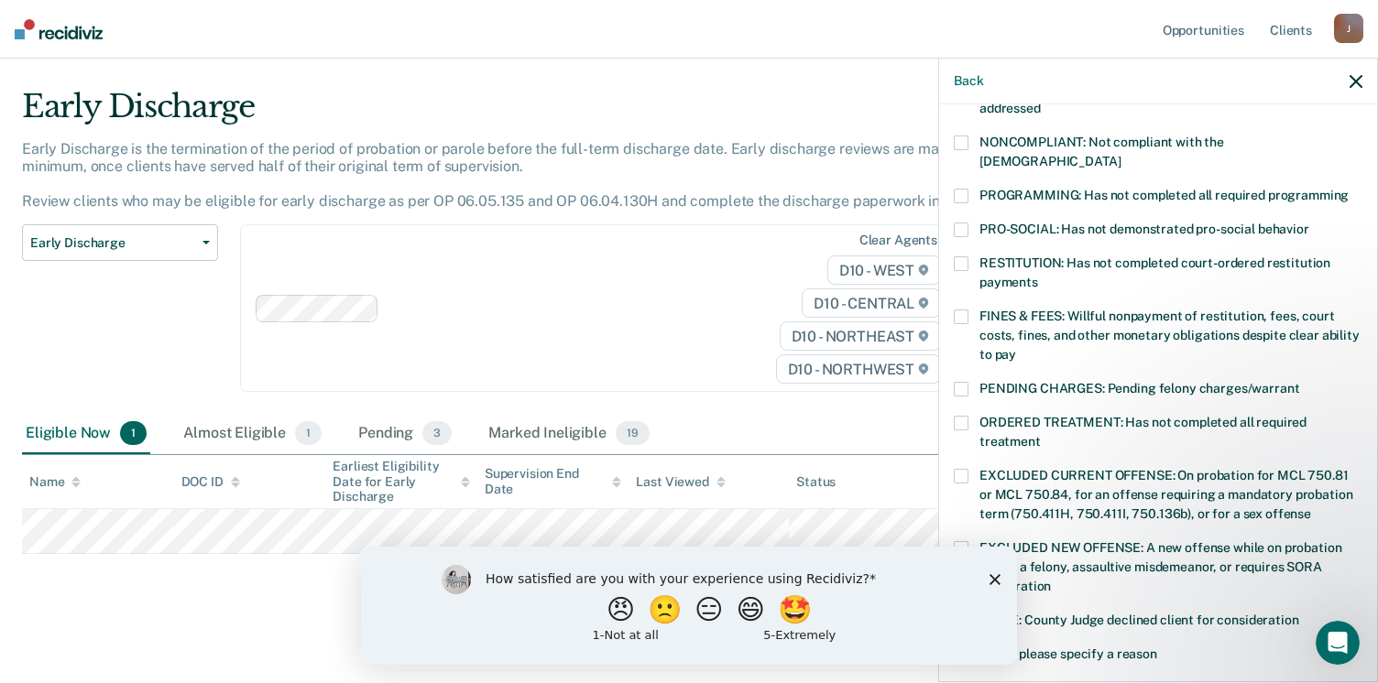
click at [966, 310] on span at bounding box center [961, 317] width 15 height 15
click at [960, 162] on div "NONCOMPLIANT: Not compliant with the [DEMOGRAPHIC_DATA]" at bounding box center [1158, 162] width 409 height 53
click at [960, 139] on span at bounding box center [961, 143] width 15 height 15
click at [966, 189] on span at bounding box center [961, 196] width 15 height 15
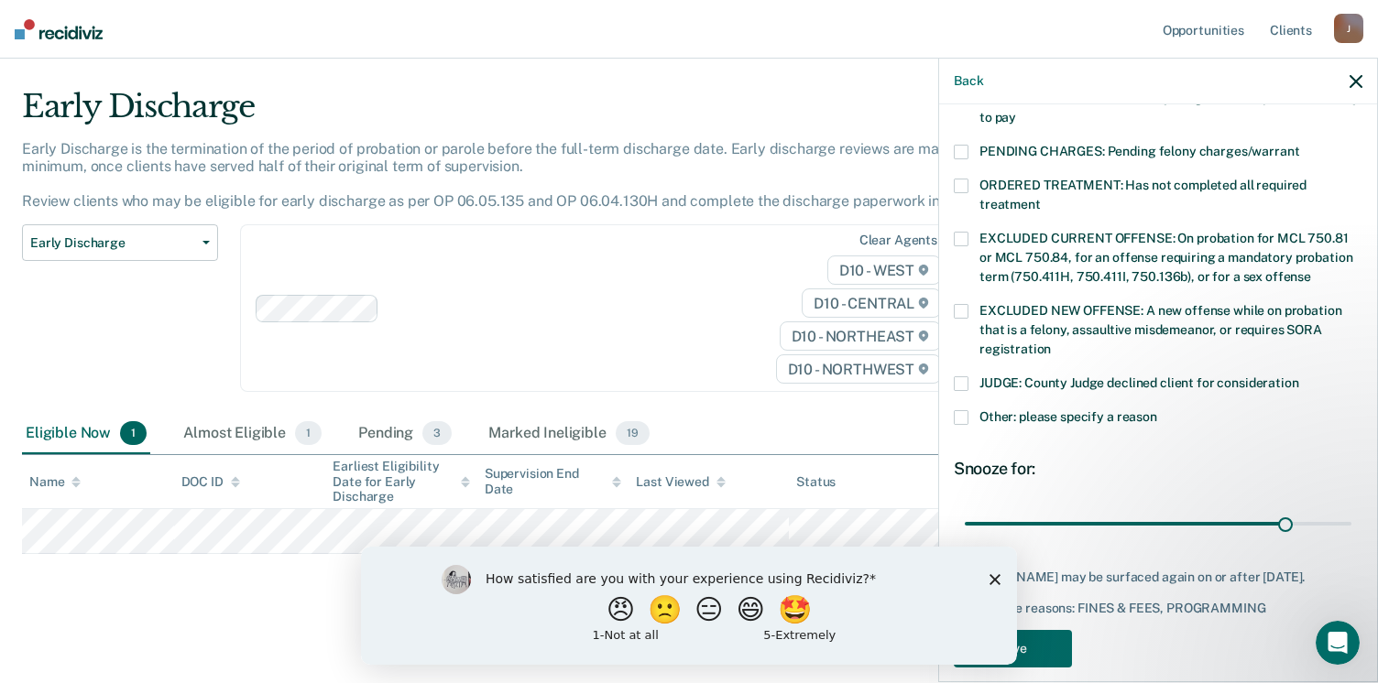
scroll to position [593, 0]
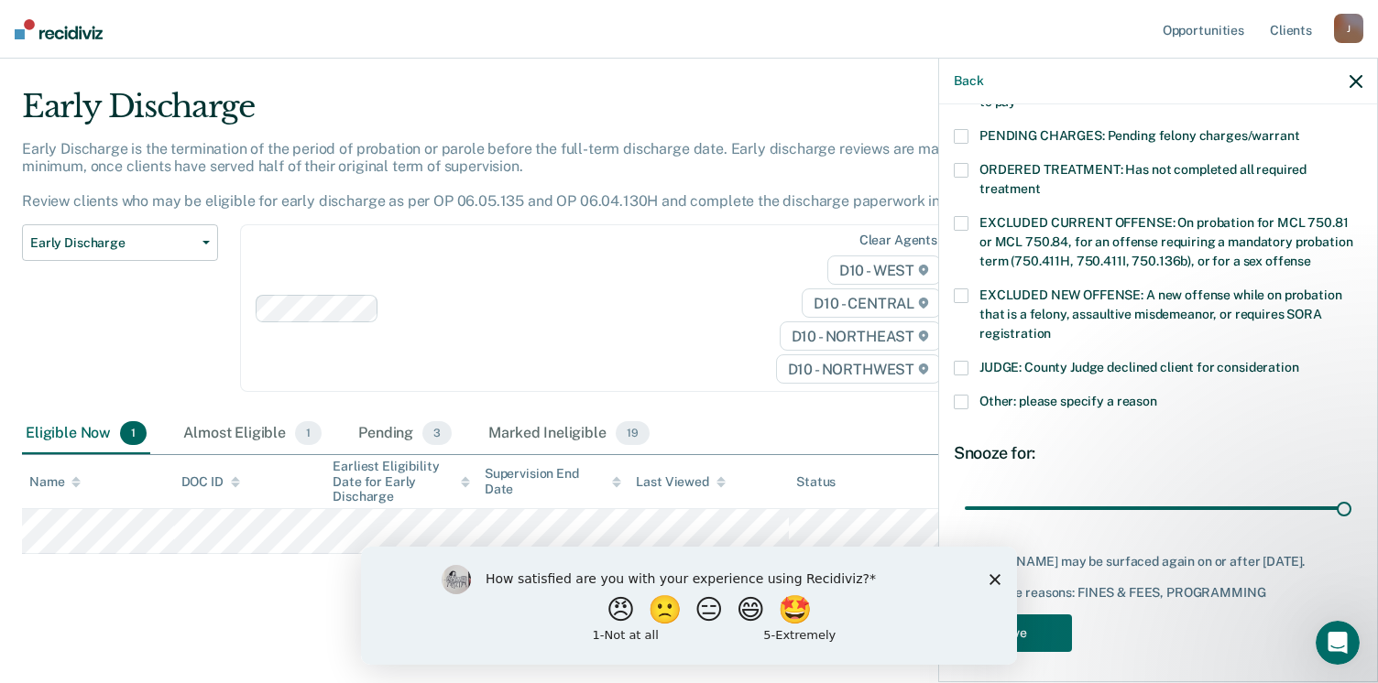
type input "90"
click at [1042, 630] on button "Save" at bounding box center [1013, 634] width 118 height 38
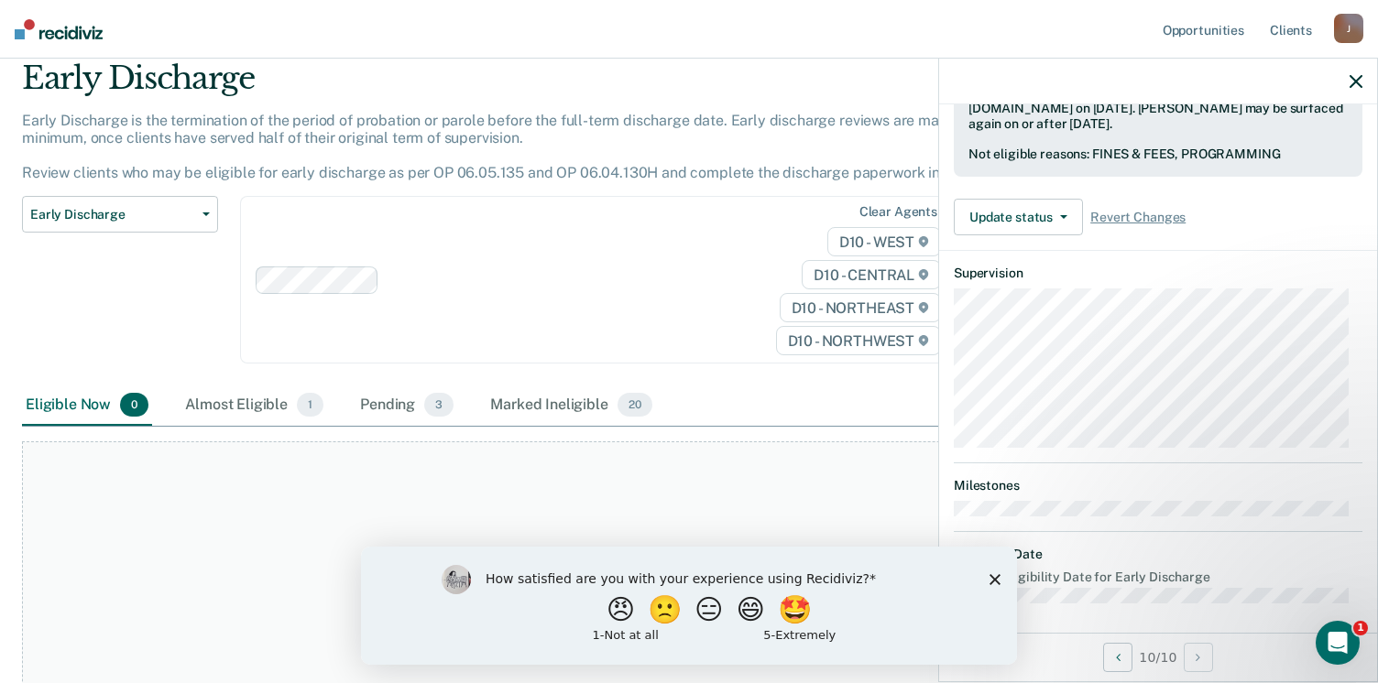
scroll to position [62, 0]
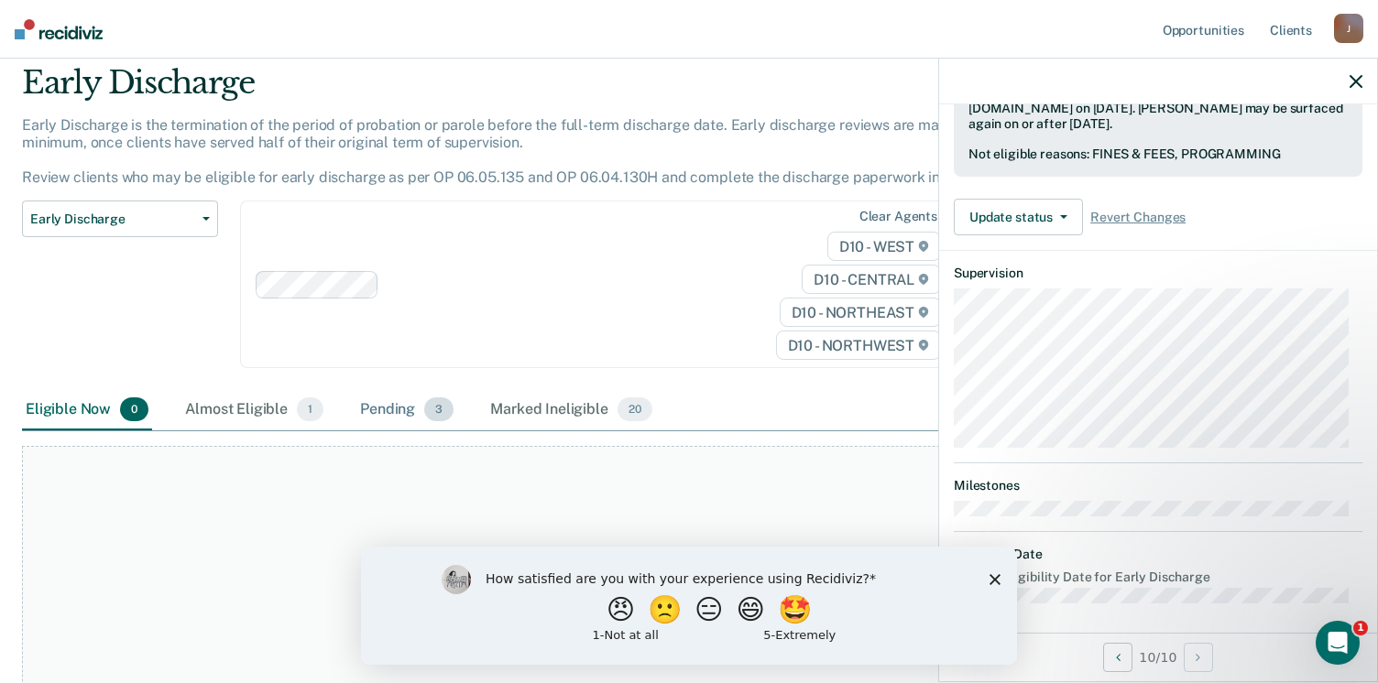
click at [447, 409] on span "3" at bounding box center [438, 410] width 29 height 24
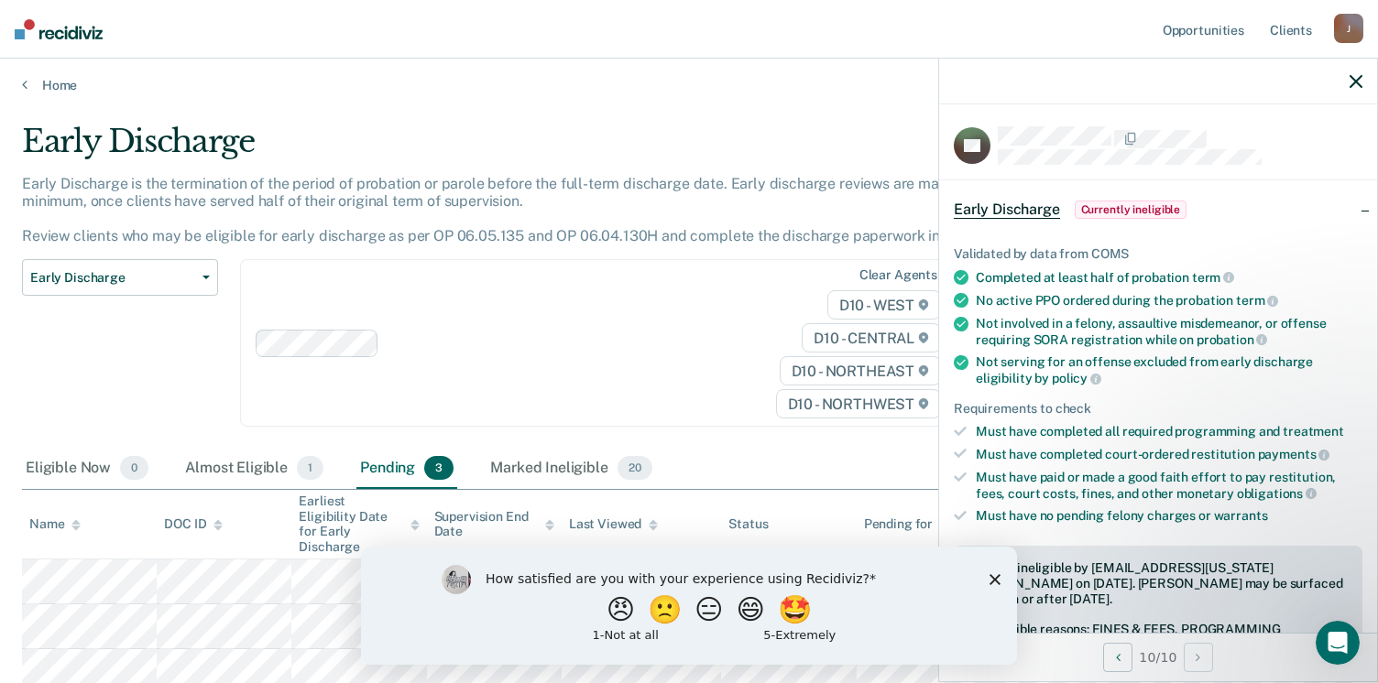
scroll to position [4, 0]
click at [1026, 206] on span "Early Discharge" at bounding box center [1007, 210] width 106 height 18
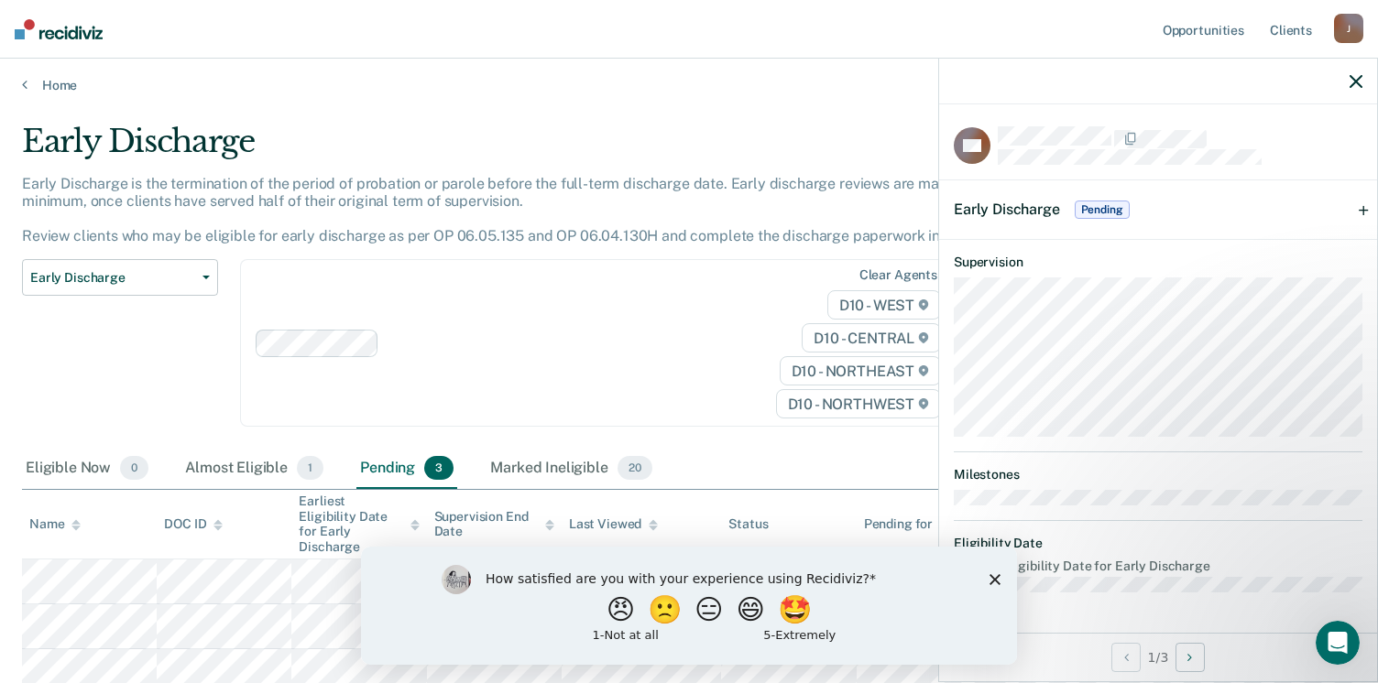
click at [1024, 213] on span "Early Discharge" at bounding box center [1007, 209] width 106 height 17
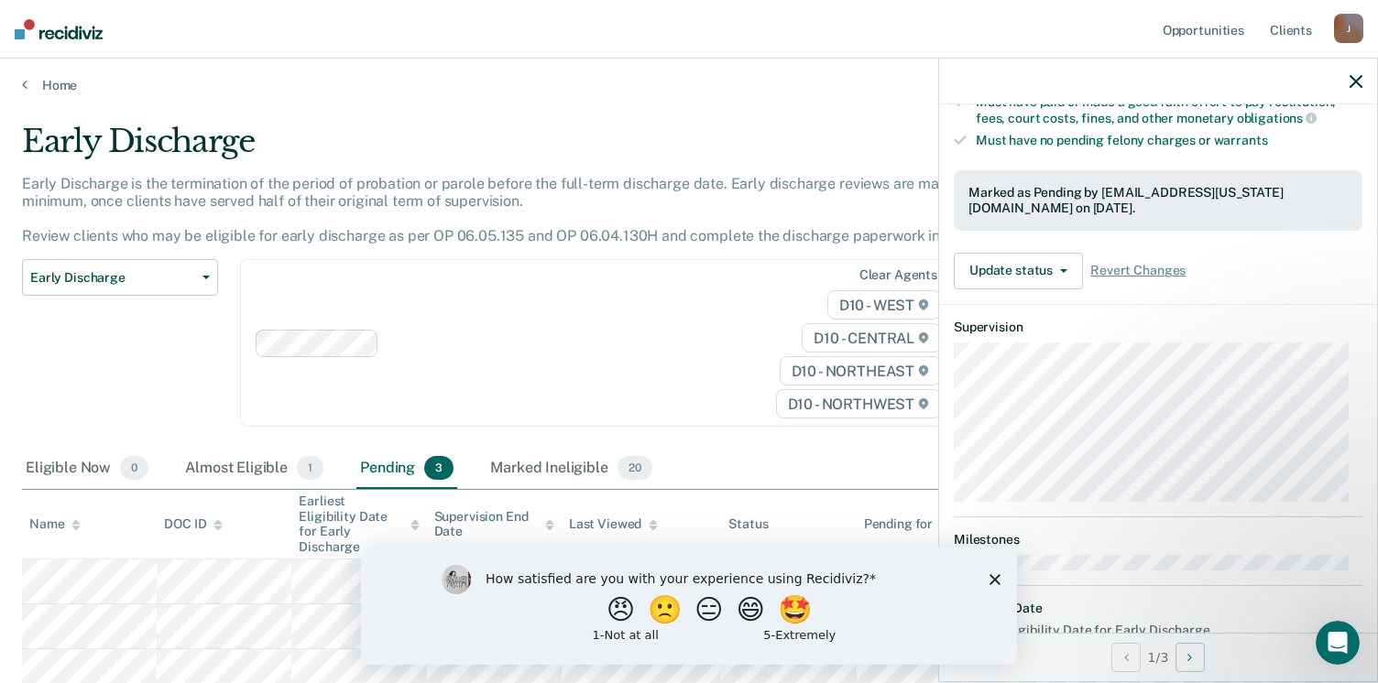
scroll to position [429, 0]
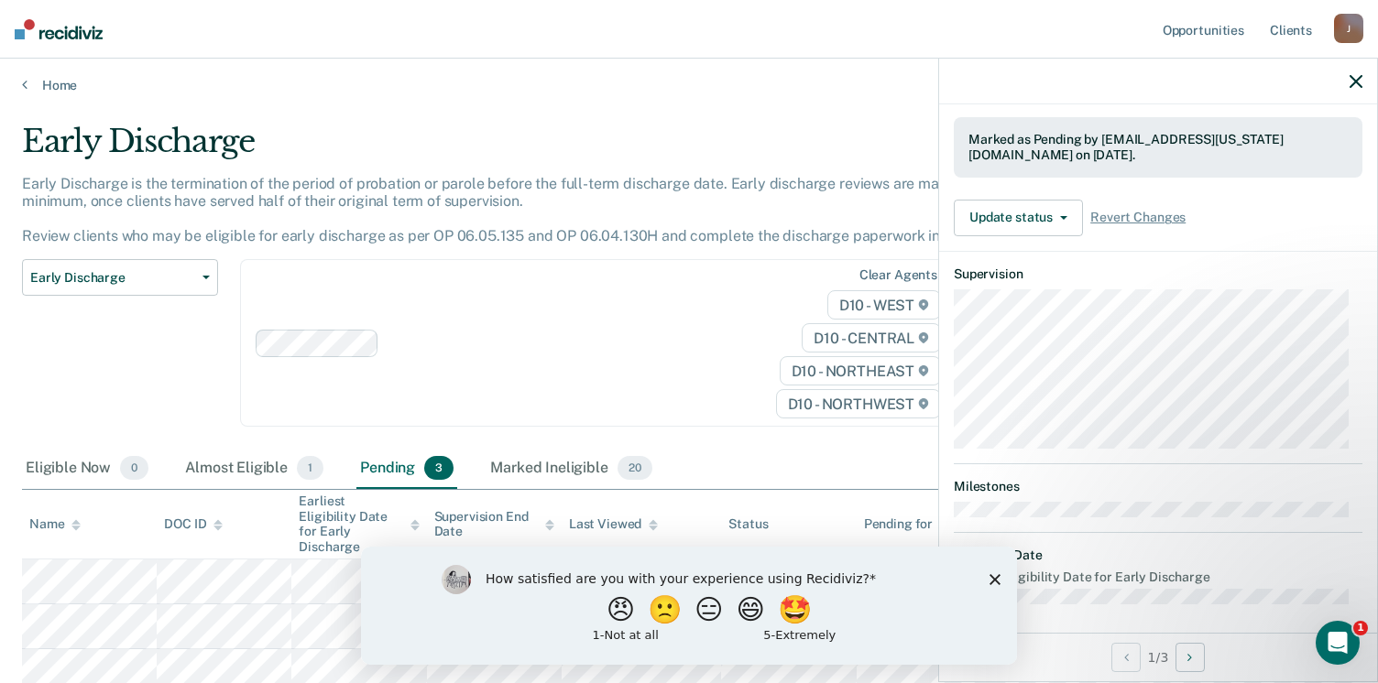
click at [1359, 86] on icon "button" at bounding box center [1355, 81] width 13 height 13
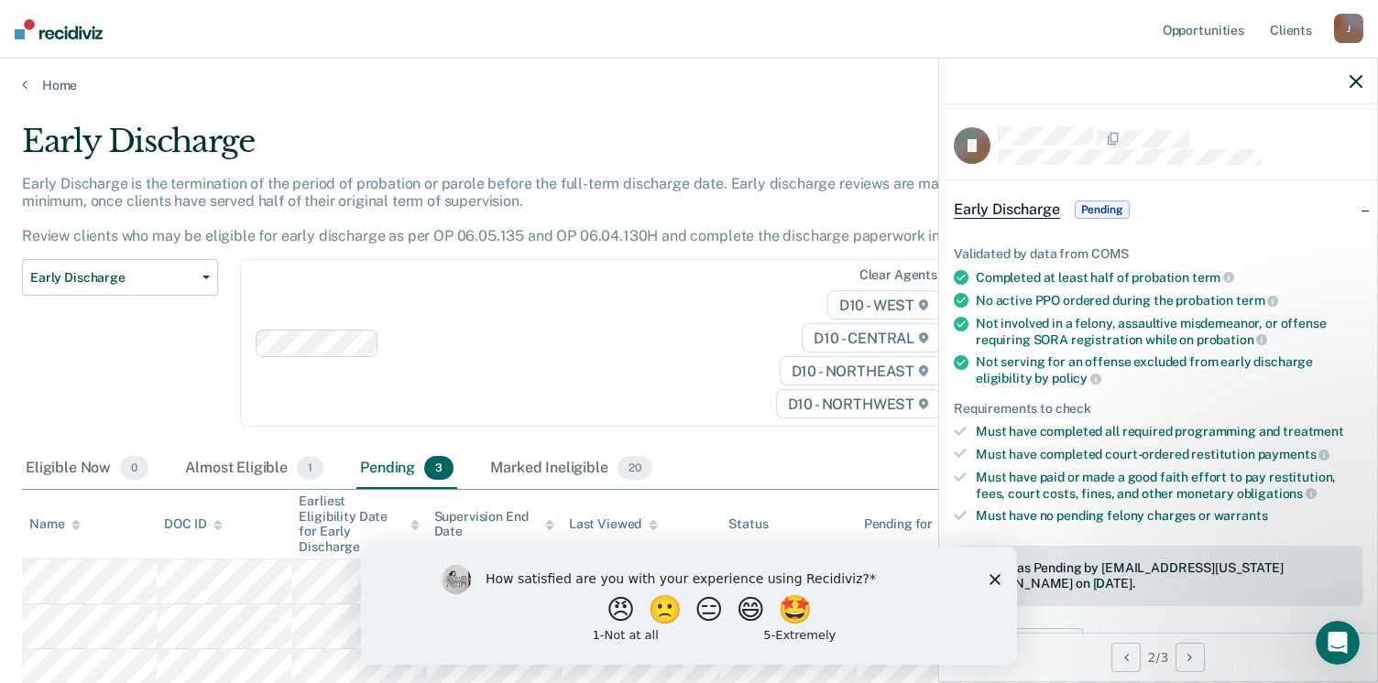
click at [1013, 219] on div "Early Discharge Pending" at bounding box center [1044, 209] width 180 height 29
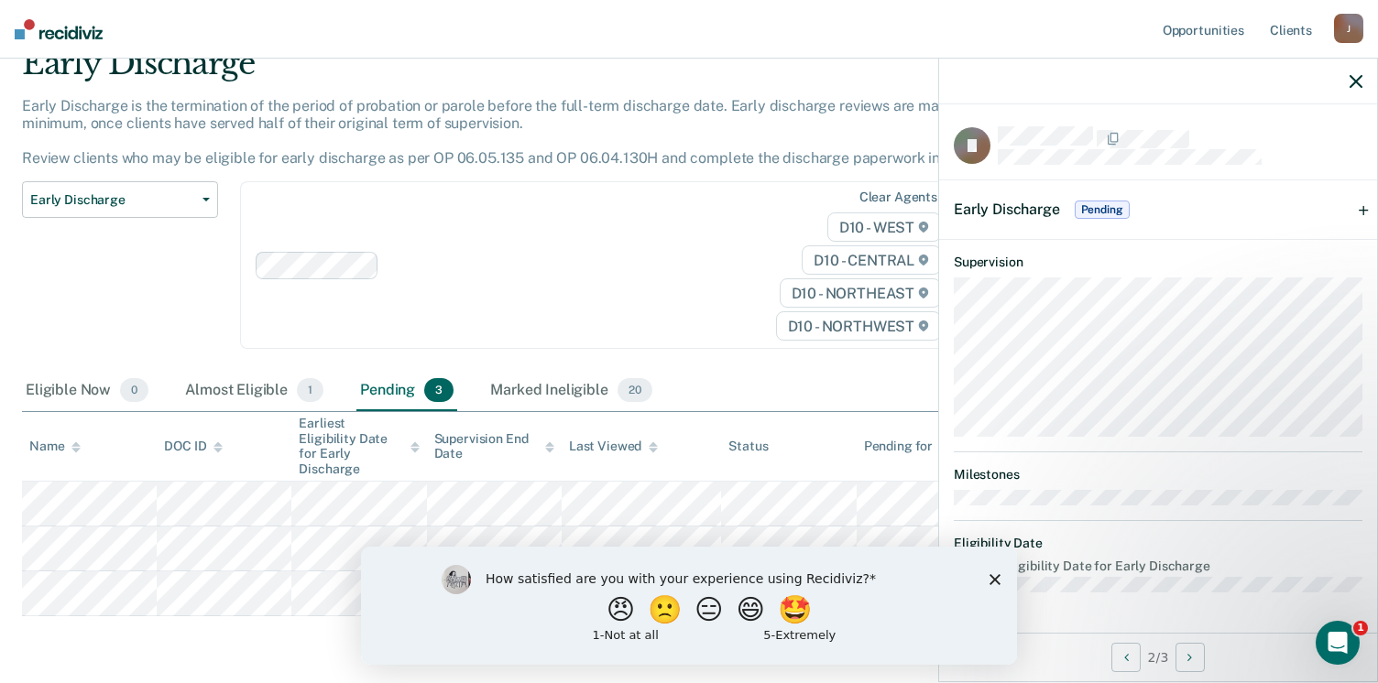
scroll to position [80, 0]
click at [205, 201] on icon "button" at bounding box center [205, 202] width 7 height 4
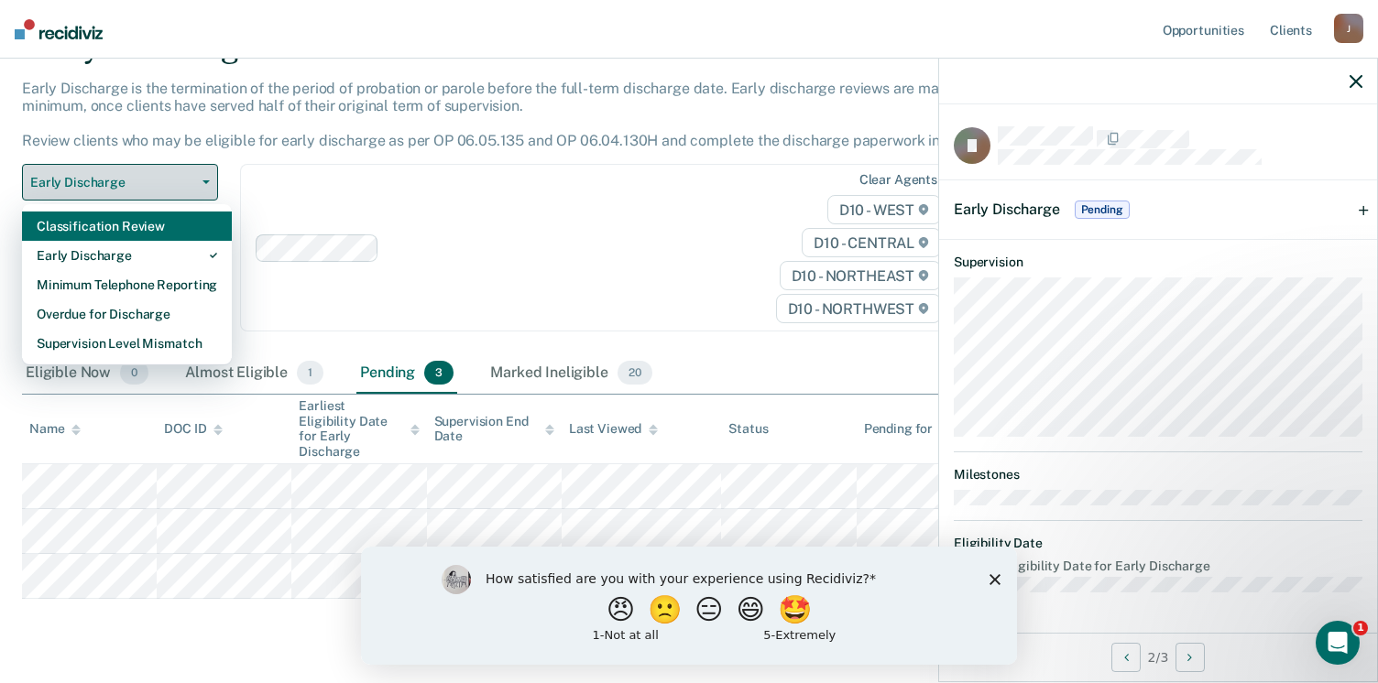
scroll to position [128, 0]
